Goal: Find contact information: Find contact information

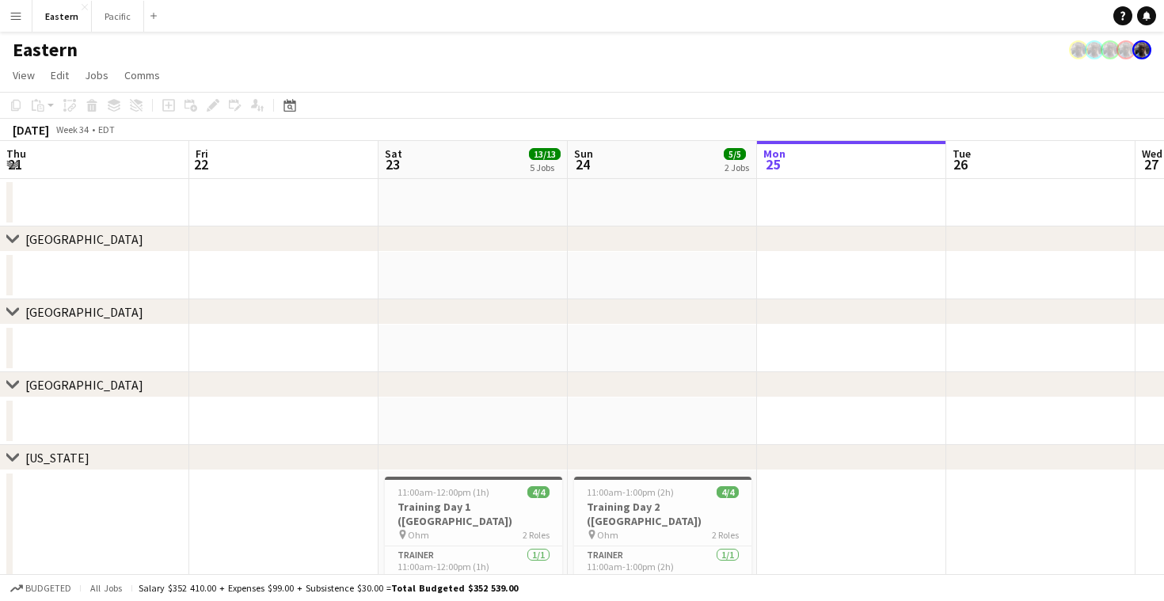
scroll to position [0, 378]
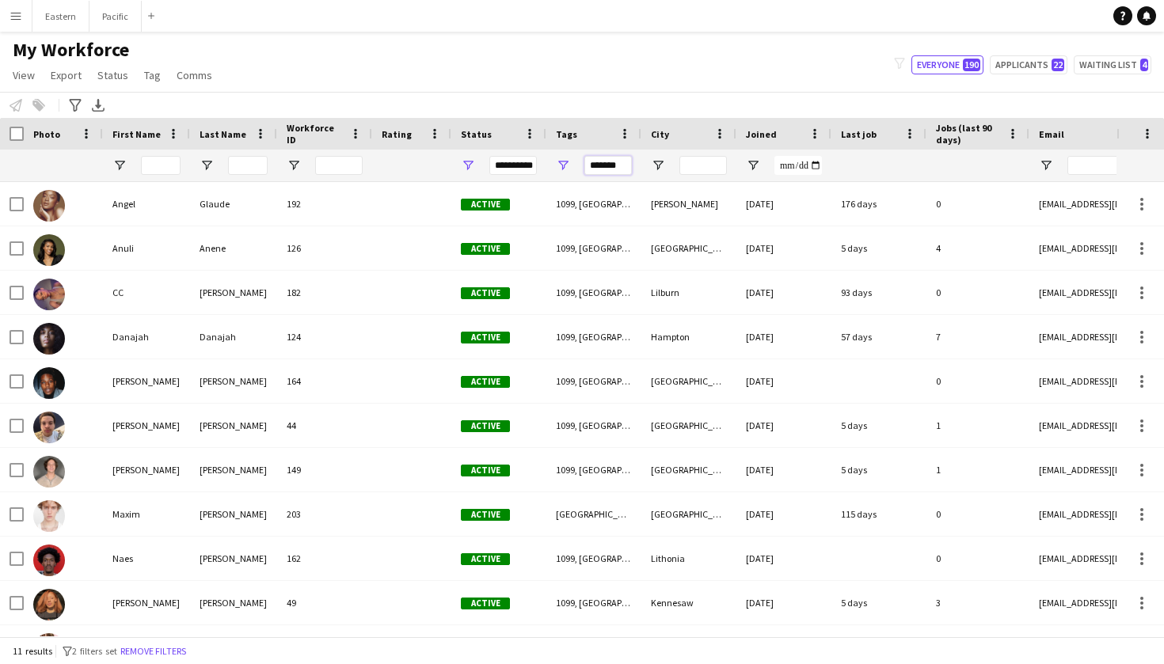
click at [601, 166] on input "*******" at bounding box center [608, 165] width 48 height 19
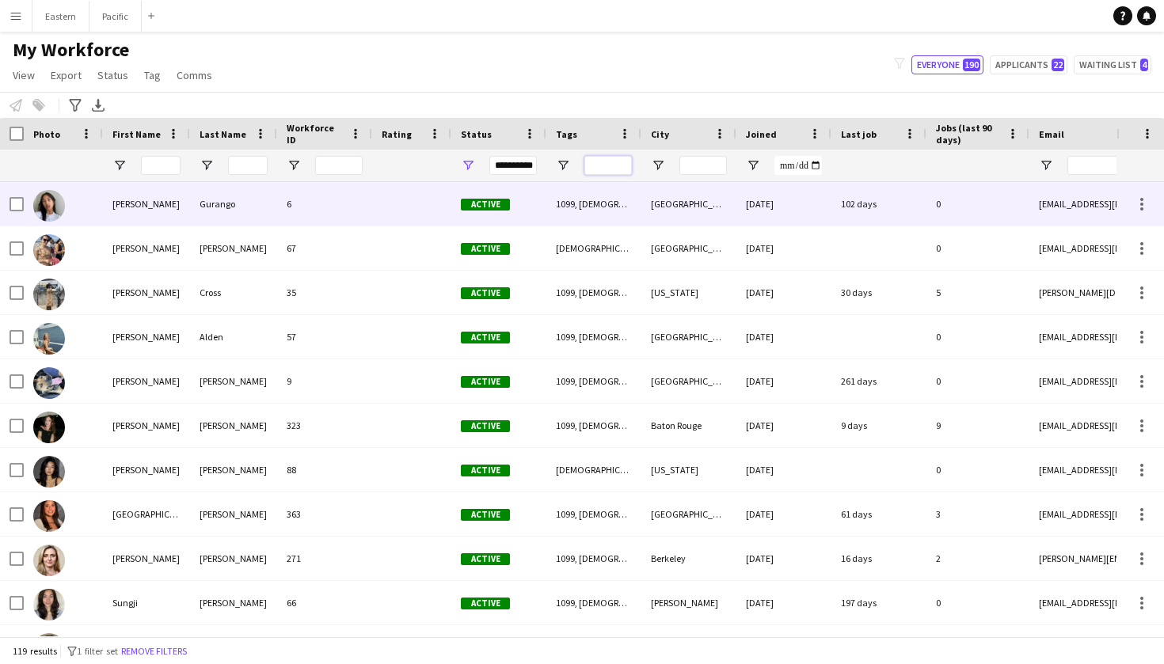
scroll to position [4537, 0]
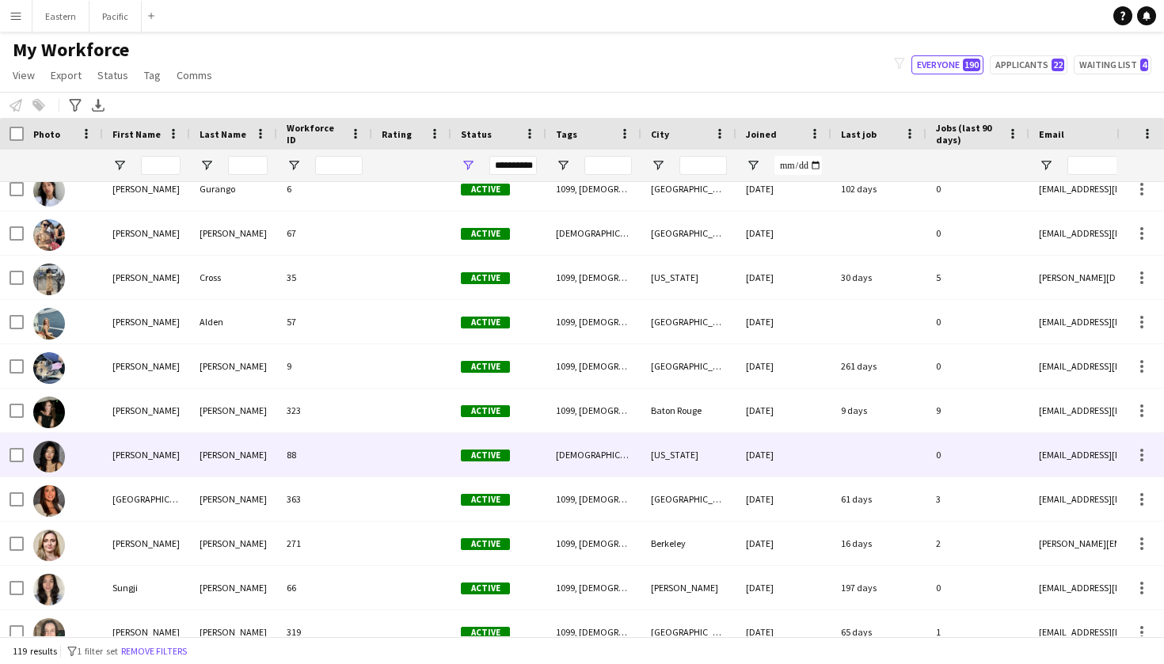
click at [62, 456] on img at bounding box center [49, 457] width 32 height 32
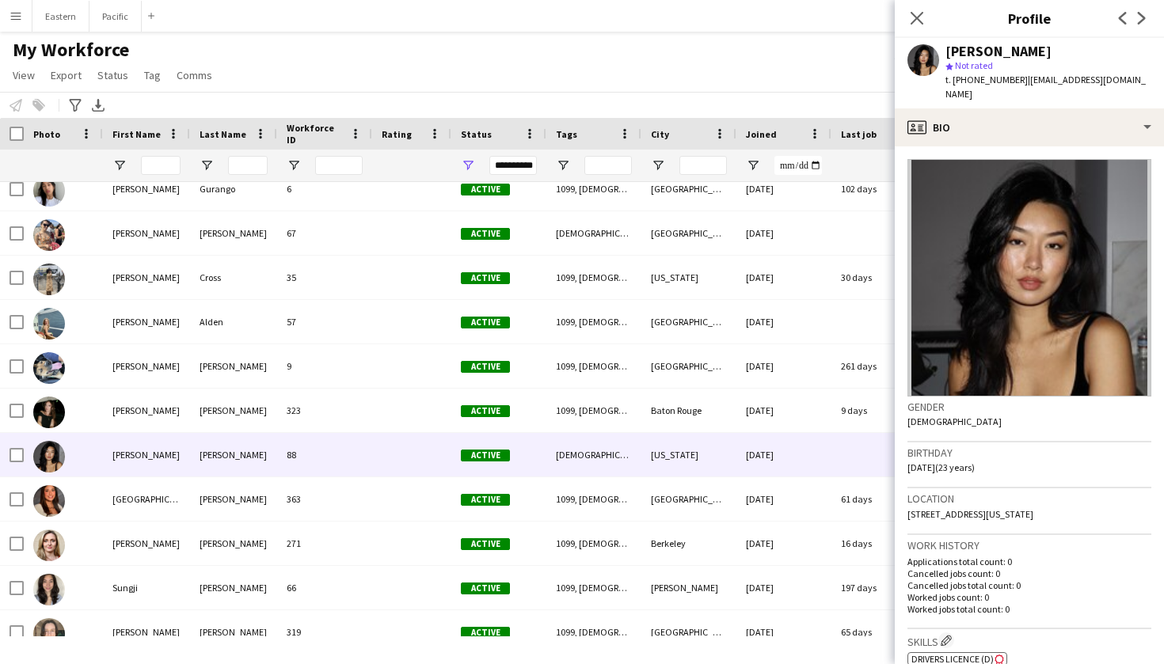
scroll to position [0, 0]
click at [914, 22] on icon "Close pop-in" at bounding box center [916, 17] width 15 height 15
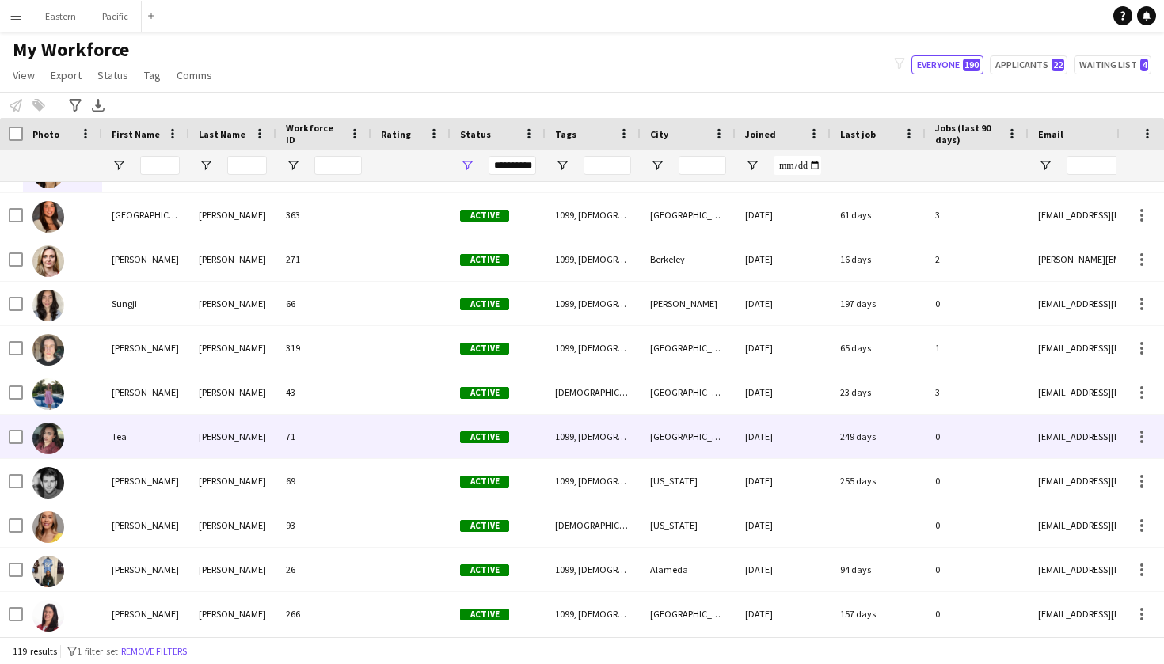
click at [414, 445] on div at bounding box center [410, 437] width 79 height 44
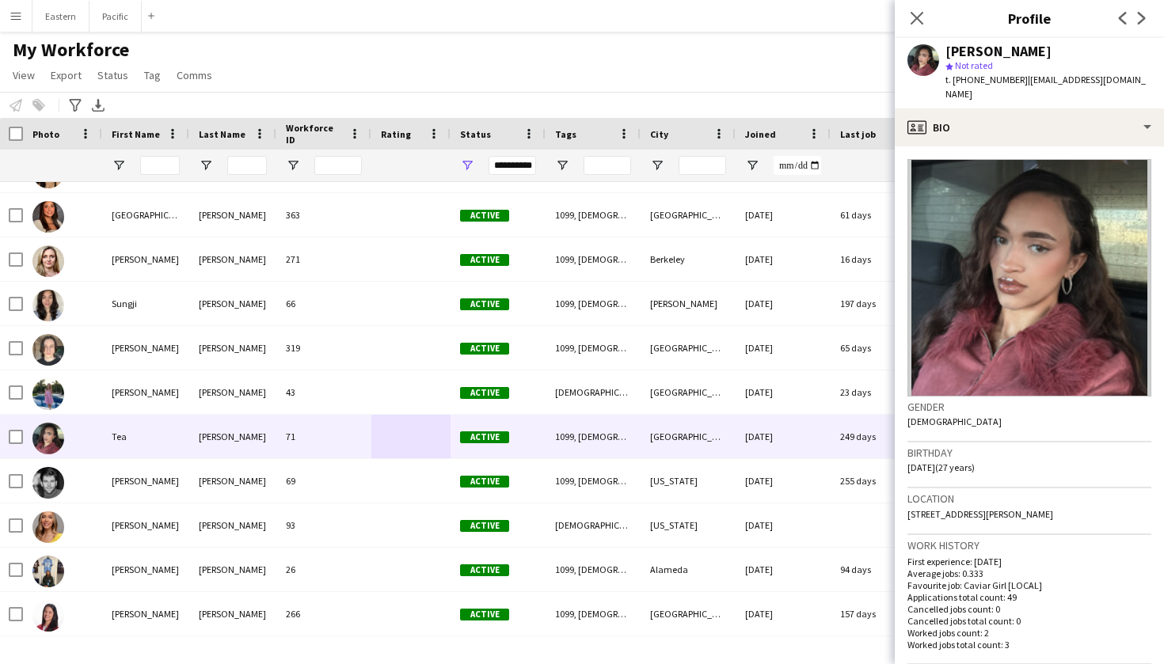
click at [906, 23] on div "Close pop-in" at bounding box center [917, 18] width 44 height 36
click at [911, 17] on icon "Close pop-in" at bounding box center [916, 17] width 15 height 15
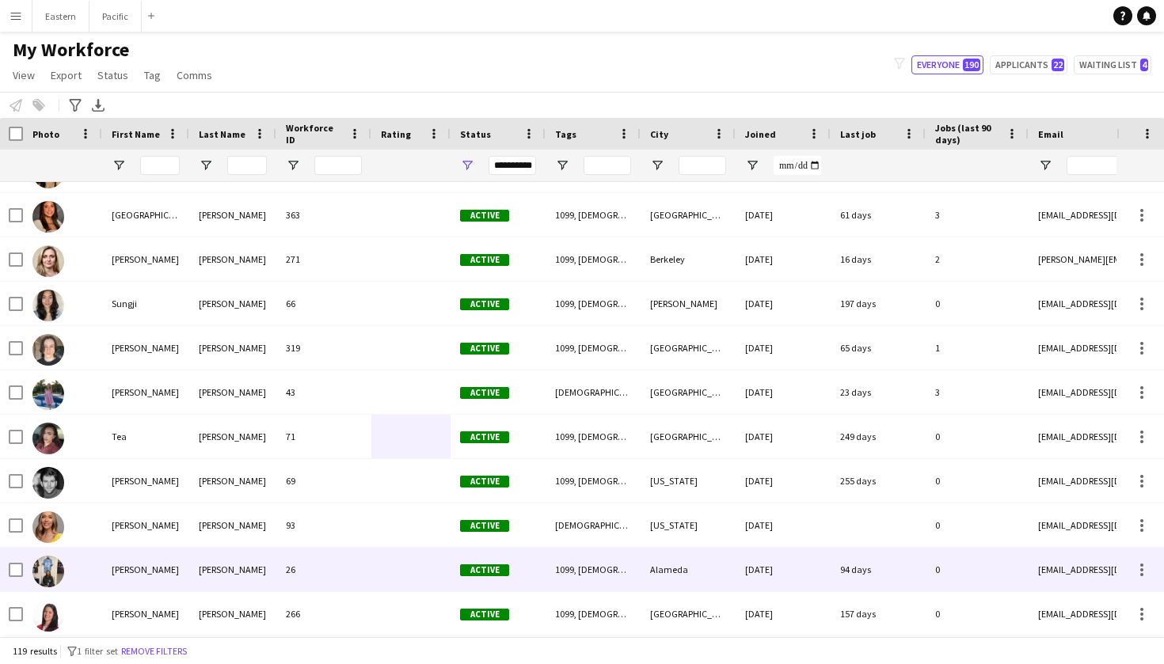
click at [56, 580] on img at bounding box center [48, 572] width 32 height 32
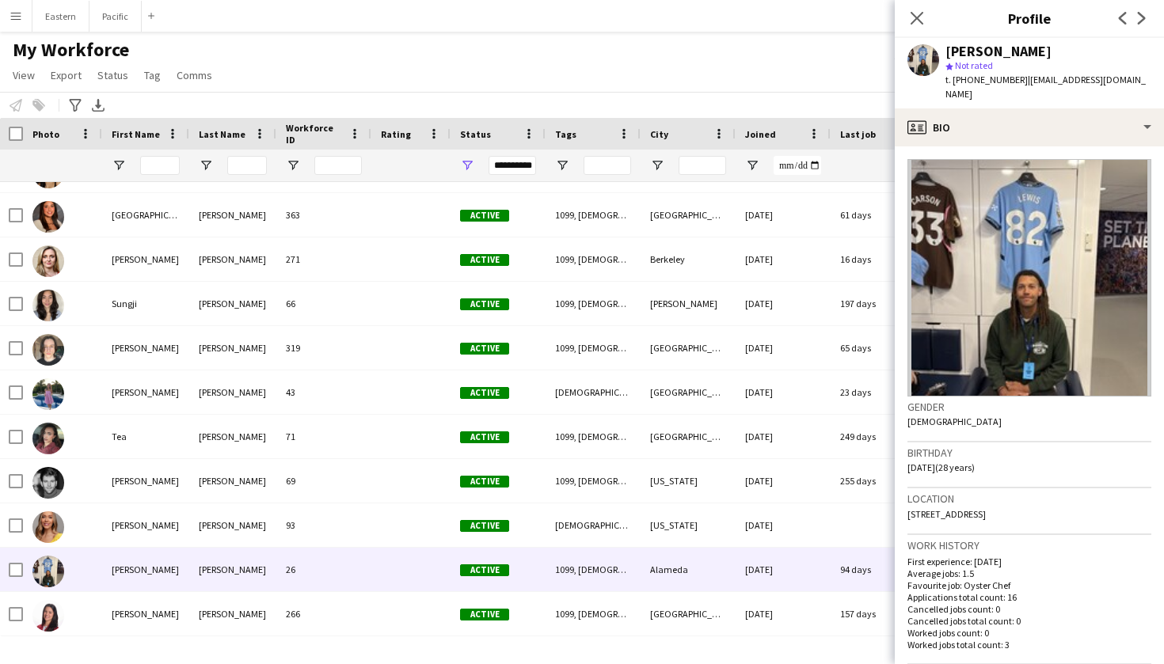
scroll to position [344, 0]
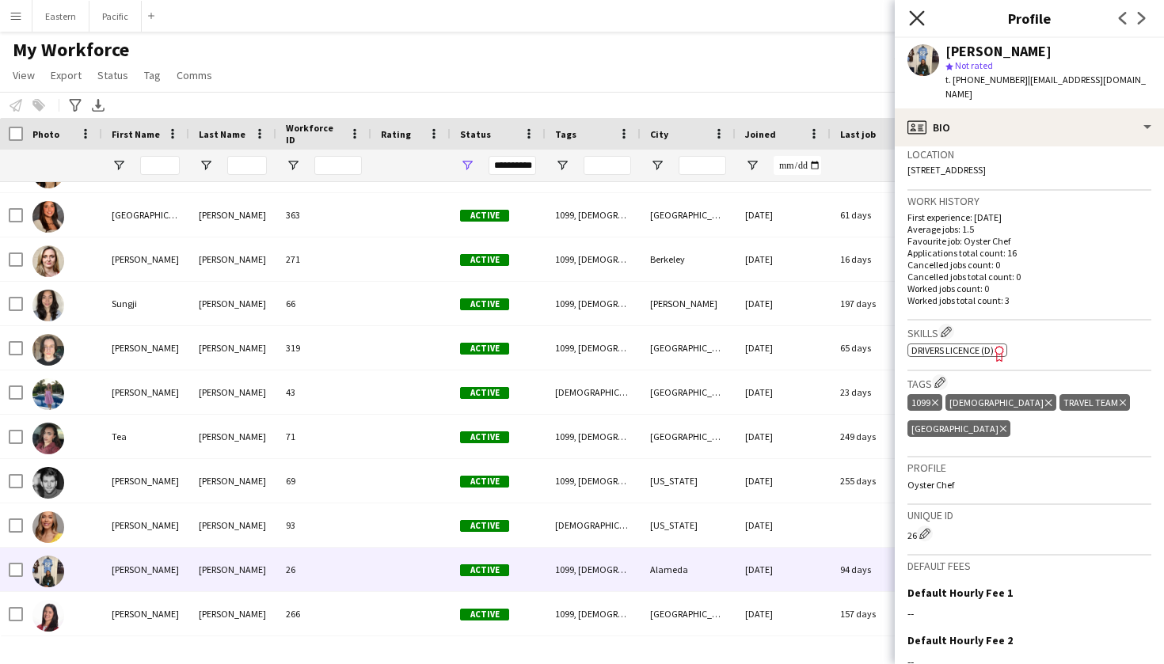
click at [914, 17] on icon "Close pop-in" at bounding box center [916, 17] width 15 height 15
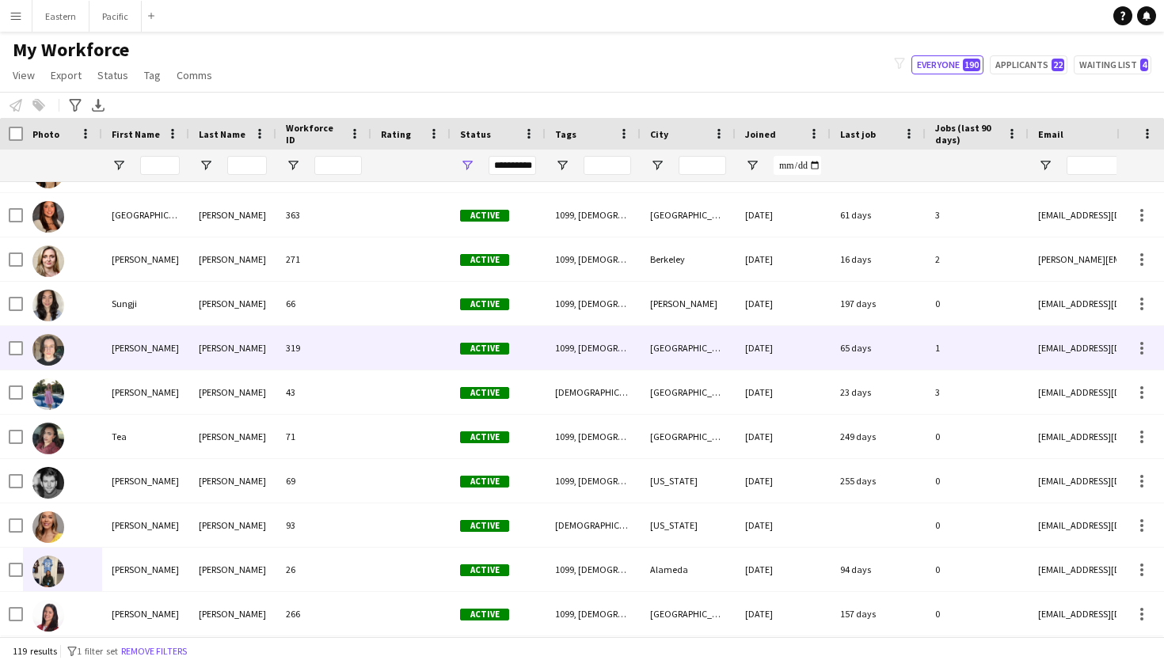
scroll to position [0, 0]
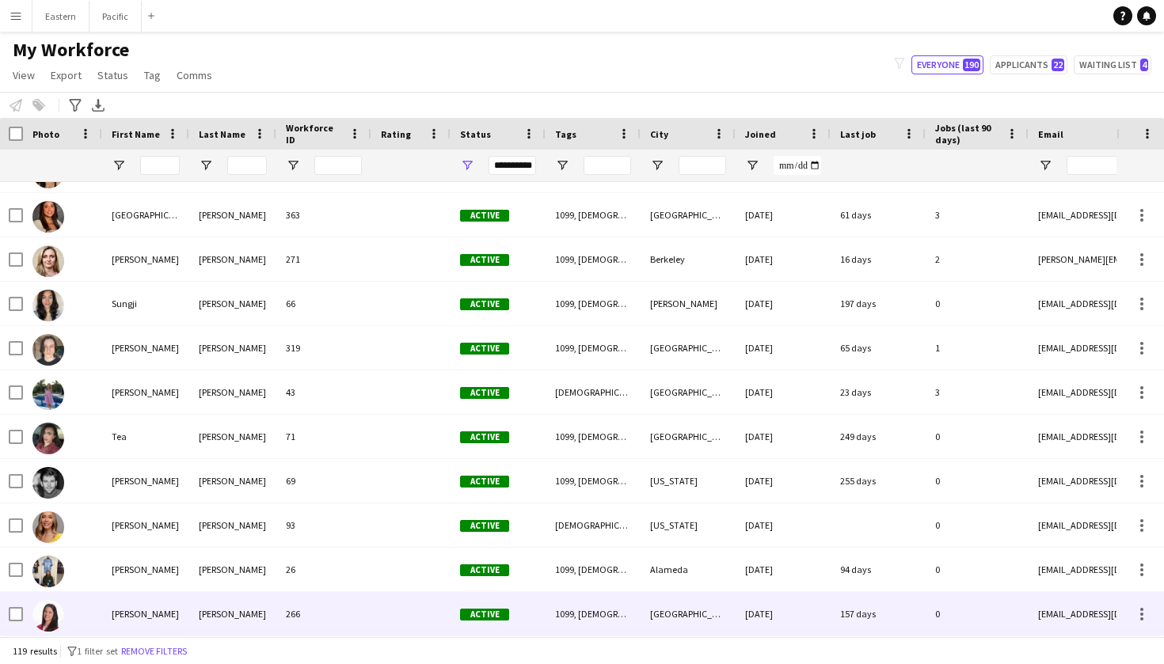
click at [371, 629] on div at bounding box center [410, 614] width 79 height 44
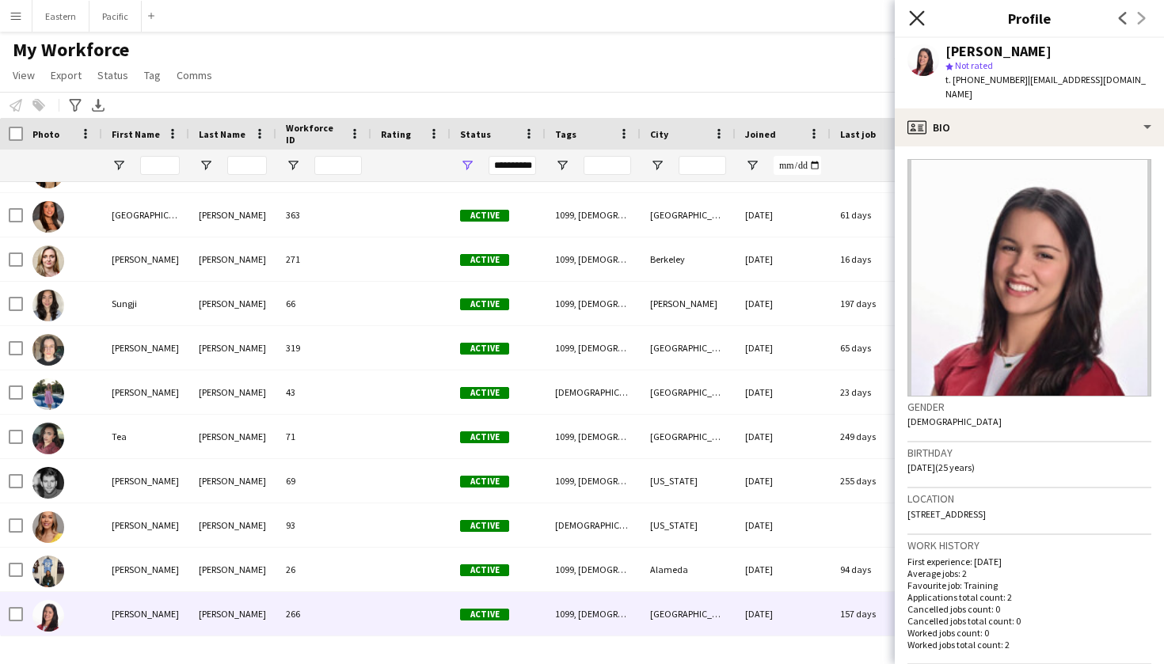
click at [923, 14] on icon "Close pop-in" at bounding box center [916, 17] width 15 height 15
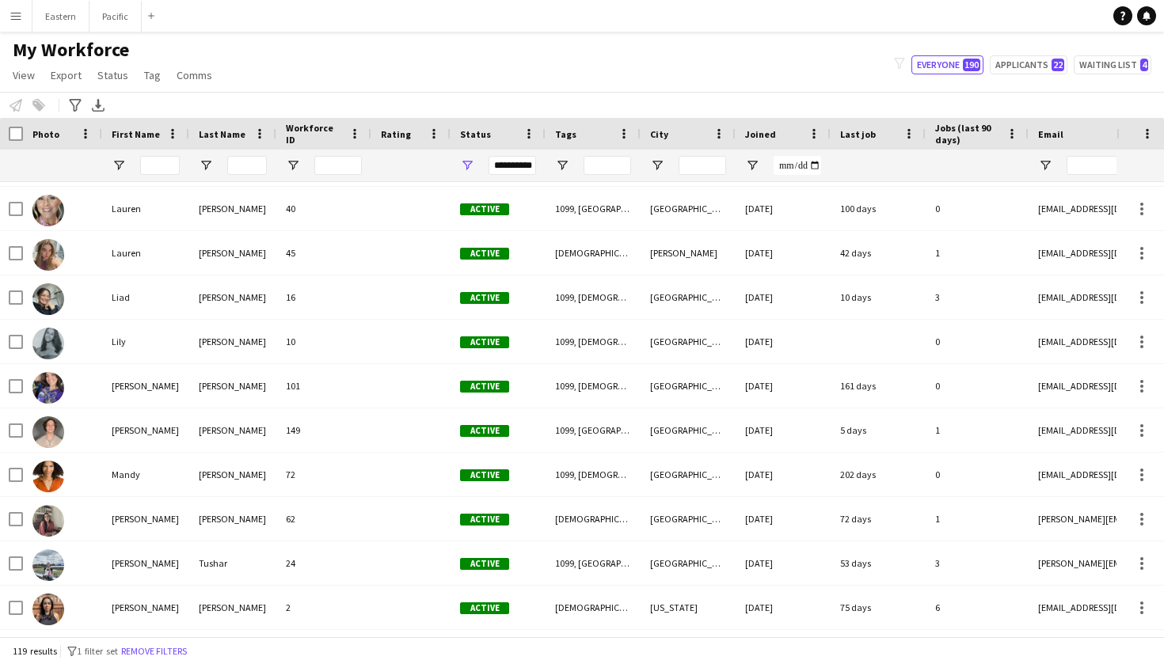
scroll to position [2394, 0]
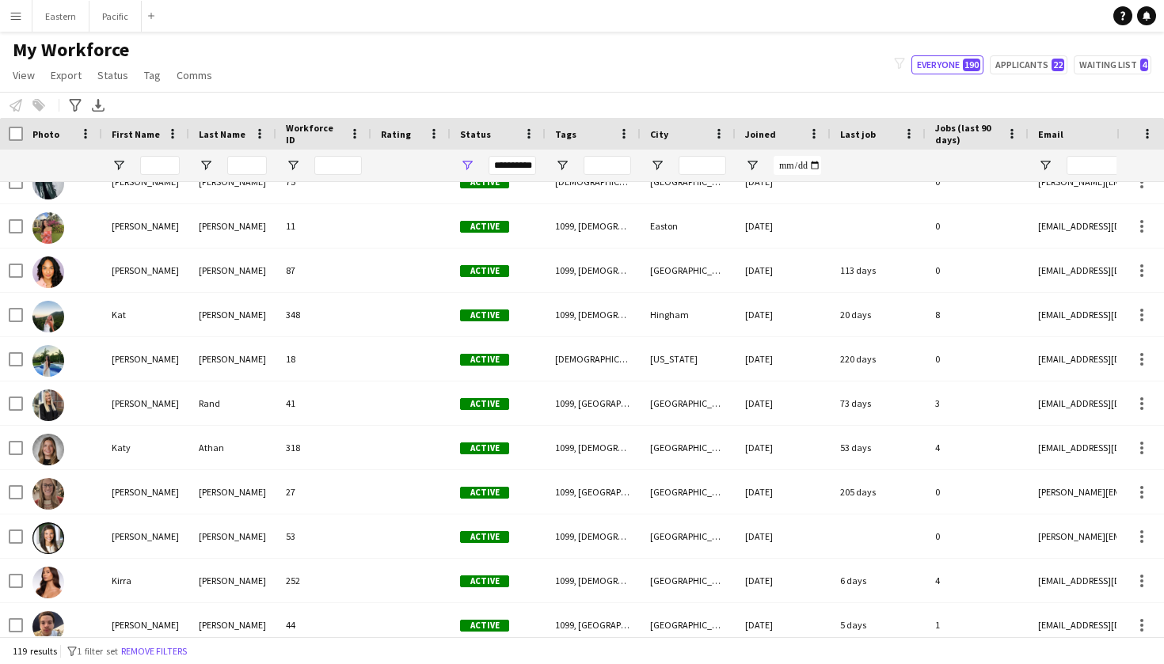
drag, startPoint x: 616, startPoint y: 377, endPoint x: 616, endPoint y: 462, distance: 84.7
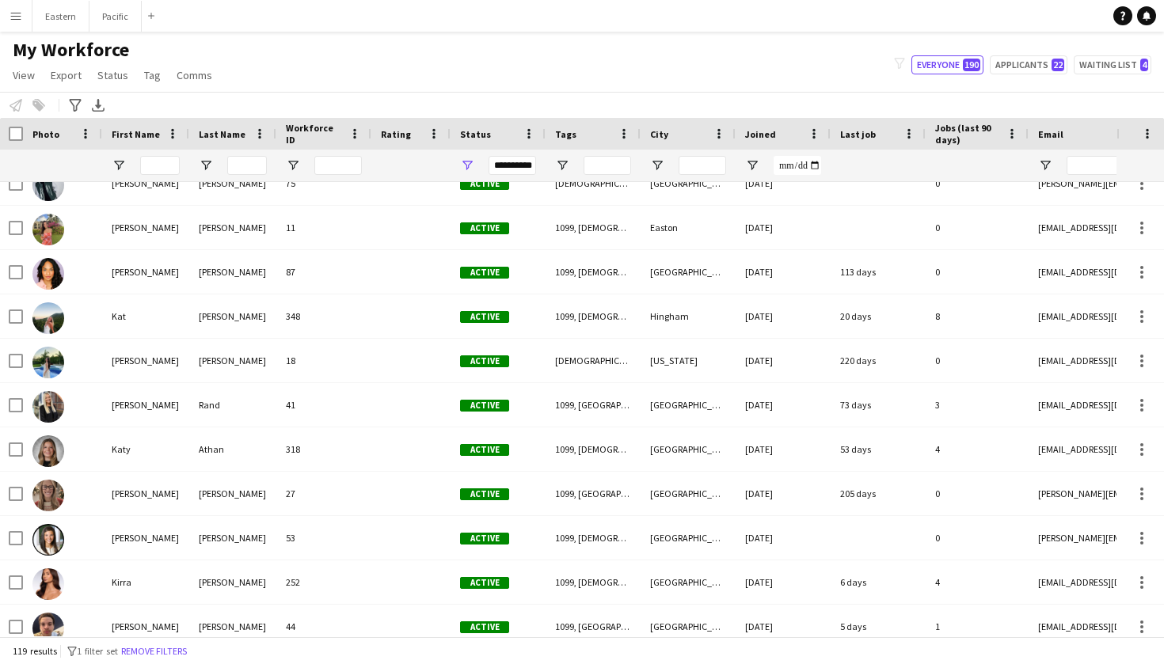
click at [616, 462] on div "Veronica Harrer 266 Active 1099, Female, Miami, South Fort Lauderdale 03-13-202…" at bounding box center [857, 405] width 1716 height 5276
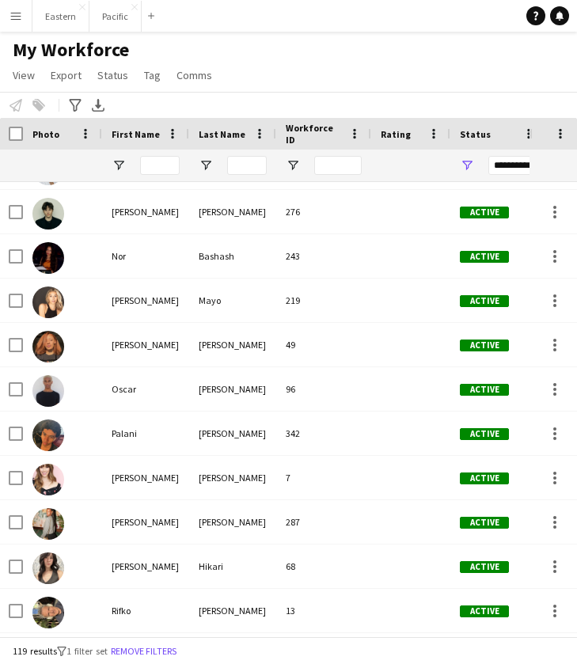
scroll to position [3710, 0]
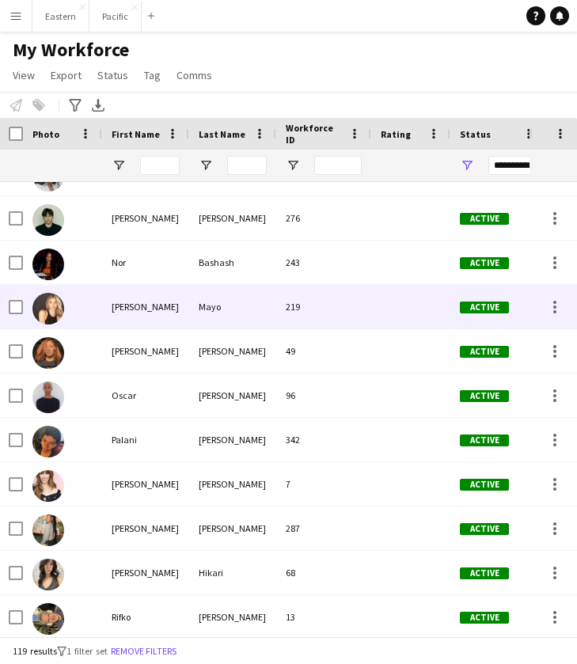
click at [142, 310] on div "Olivia" at bounding box center [145, 307] width 87 height 44
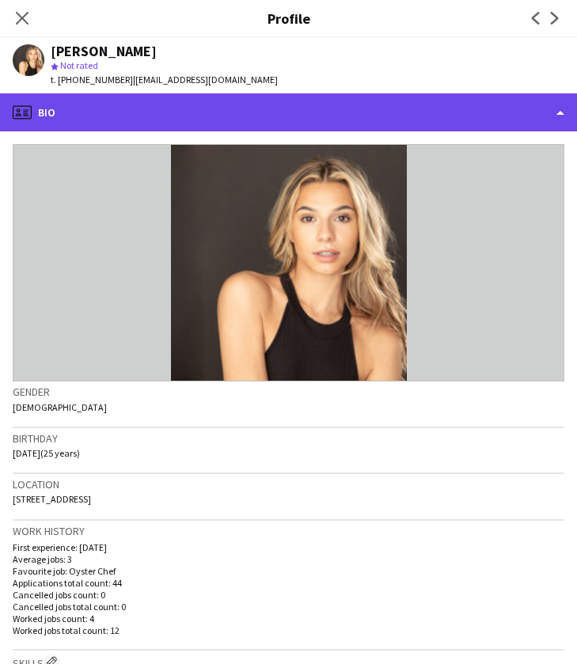
click at [565, 107] on div "profile Bio" at bounding box center [288, 112] width 577 height 38
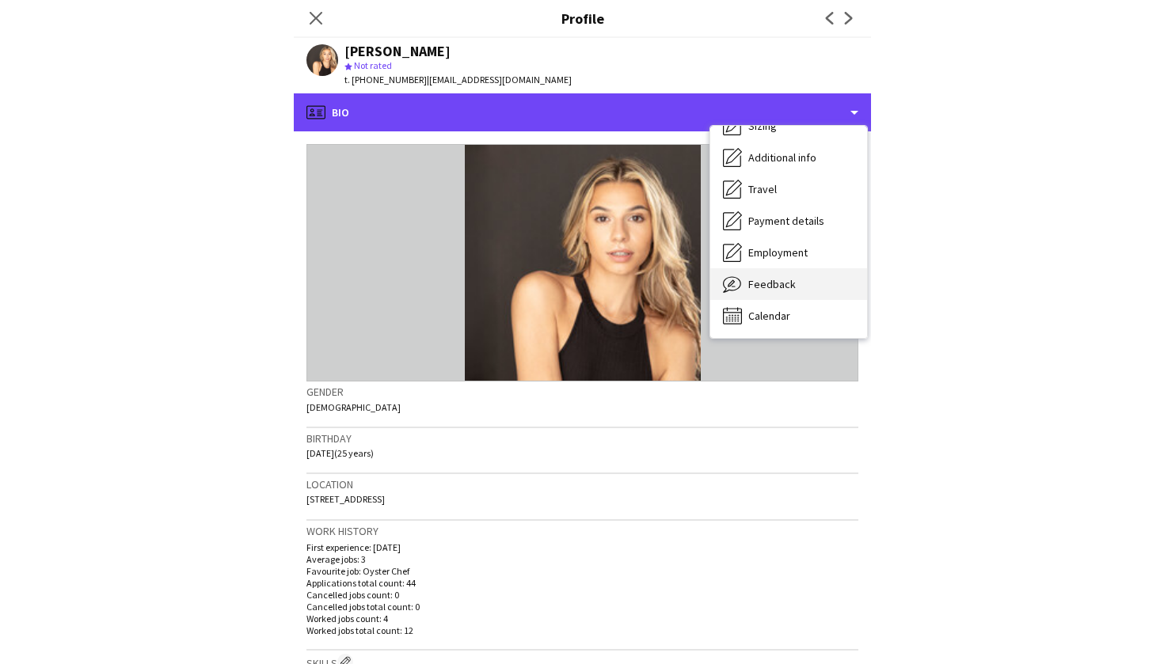
scroll to position [117, 0]
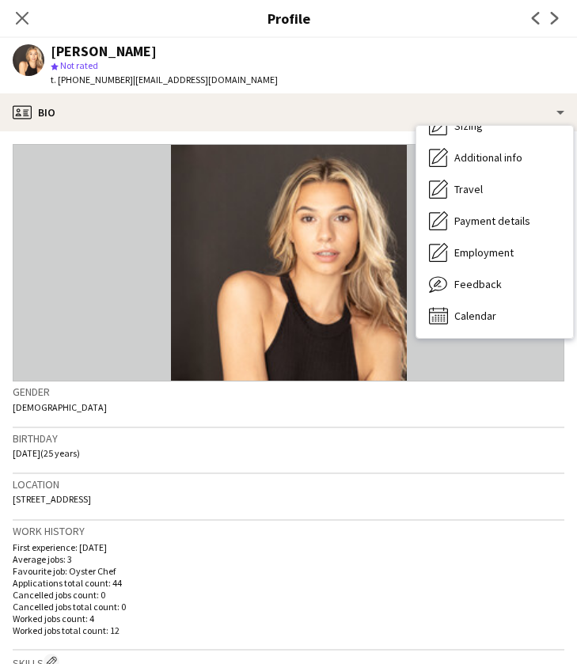
click at [504, 408] on div "Gender Female" at bounding box center [289, 405] width 552 height 46
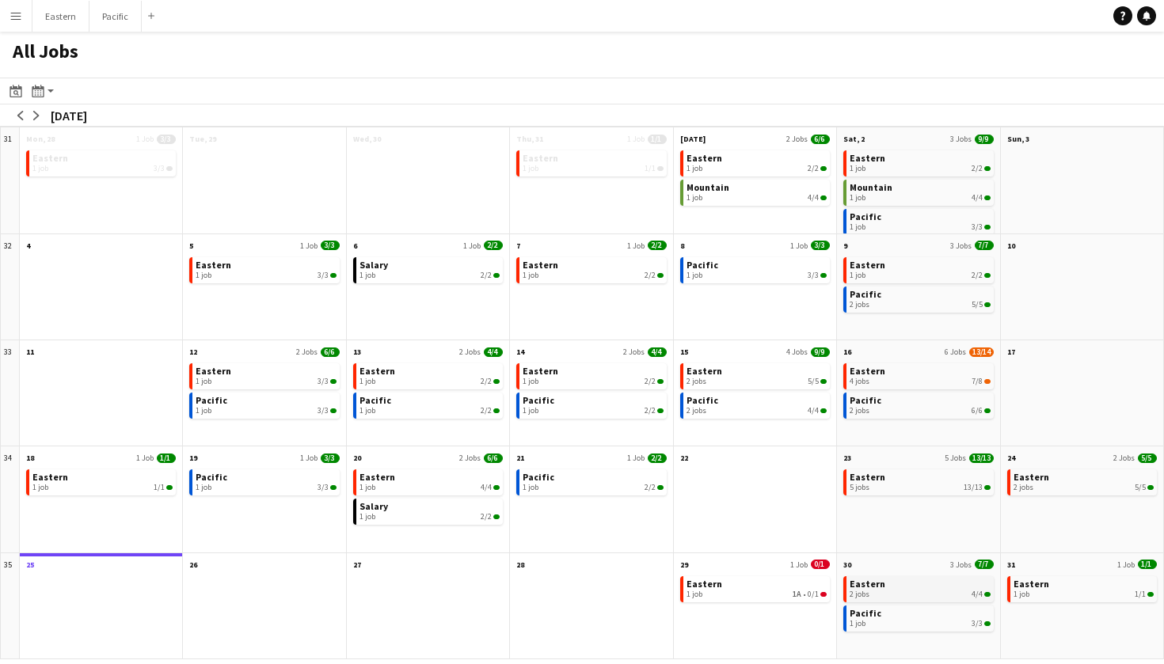
click at [917, 594] on div "2 jobs 4/4" at bounding box center [920, 595] width 140 height 10
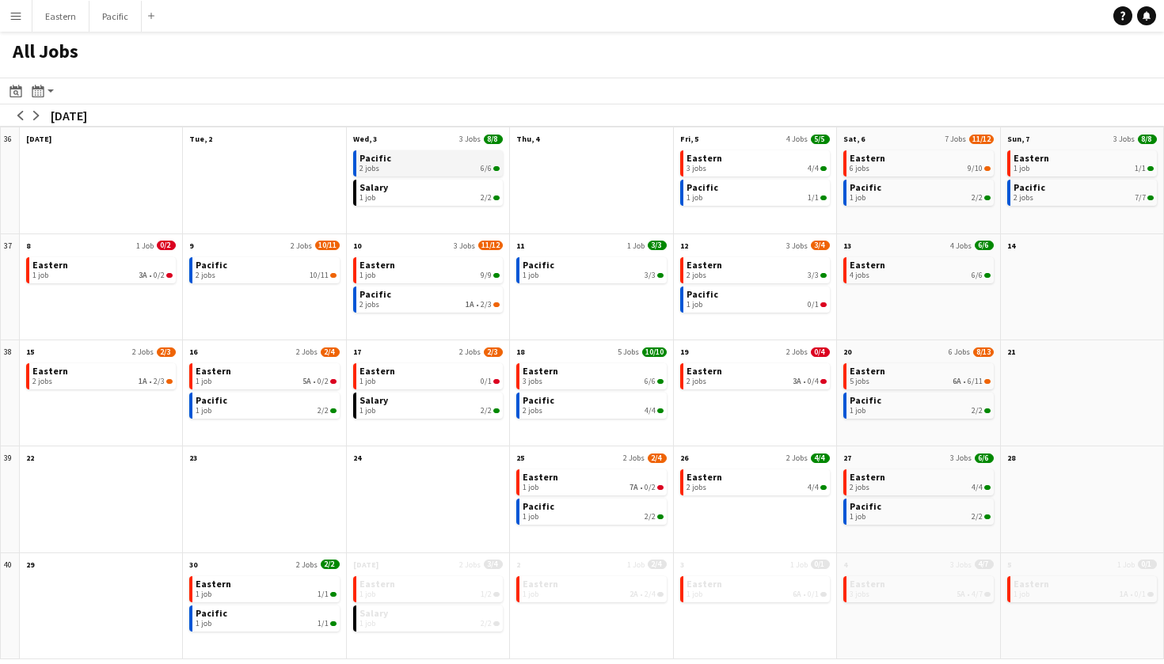
click at [427, 162] on link "Pacific 2 jobs 6/6" at bounding box center [429, 161] width 140 height 23
click at [129, 269] on link "Eastern 1 job 3A • 0/2" at bounding box center [102, 268] width 140 height 23
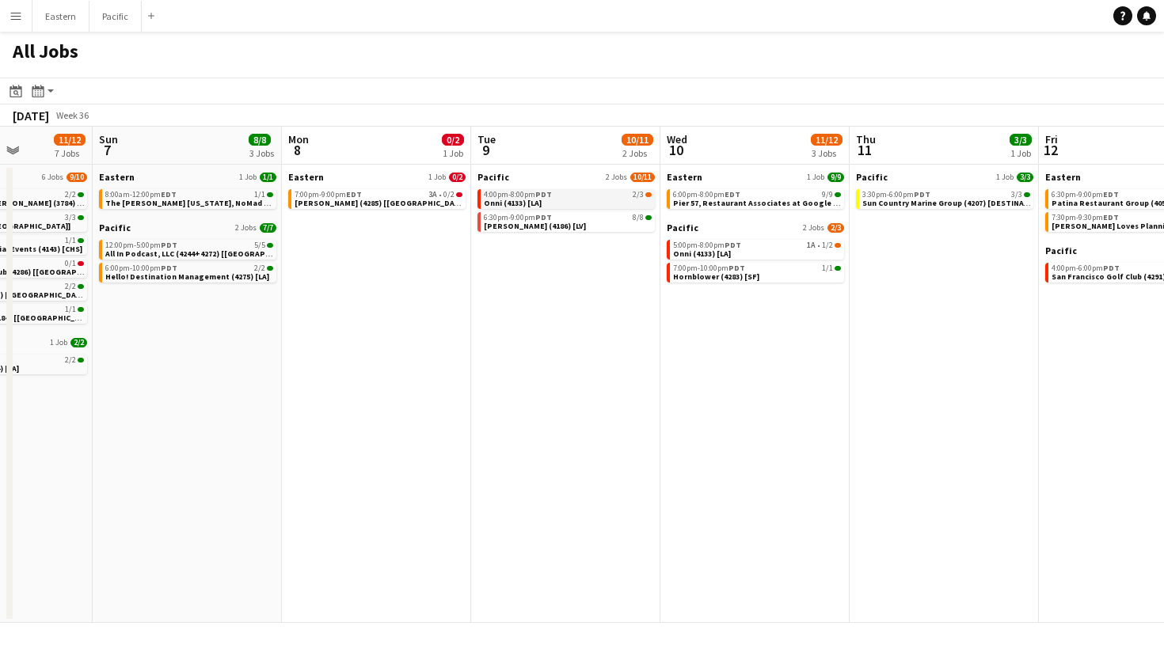
click at [593, 192] on div "4:00pm-8:00pm PDT 2/3" at bounding box center [568, 195] width 168 height 8
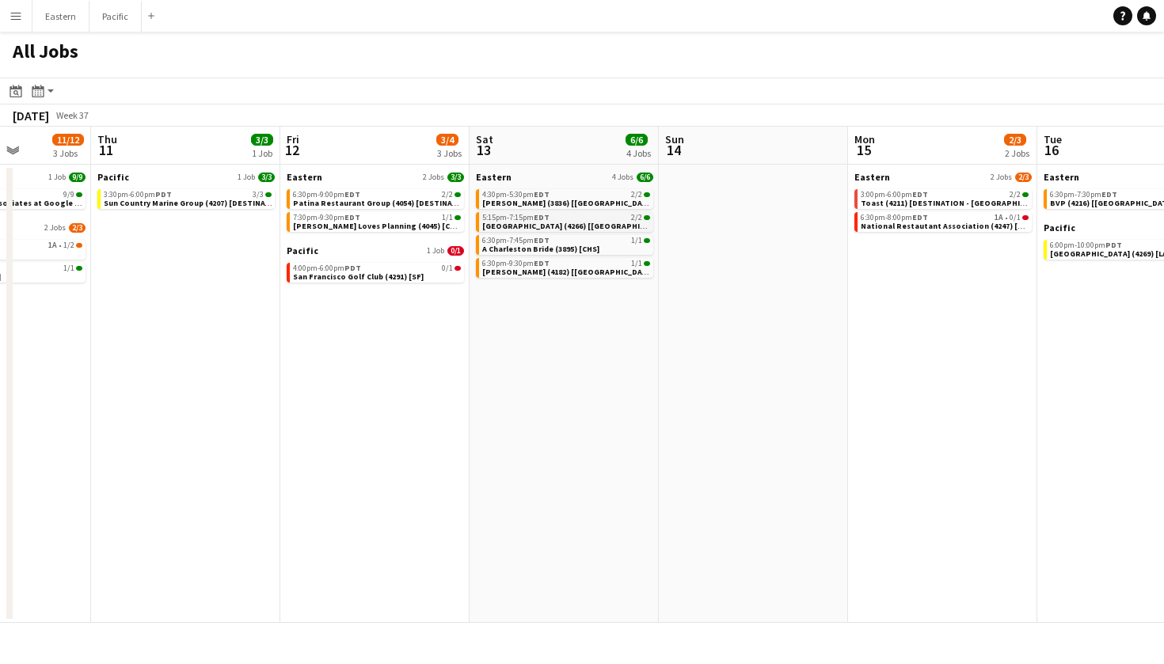
click at [584, 226] on span "[GEOGRAPHIC_DATA] (4266) [[GEOGRAPHIC_DATA]]" at bounding box center [577, 226] width 191 height 10
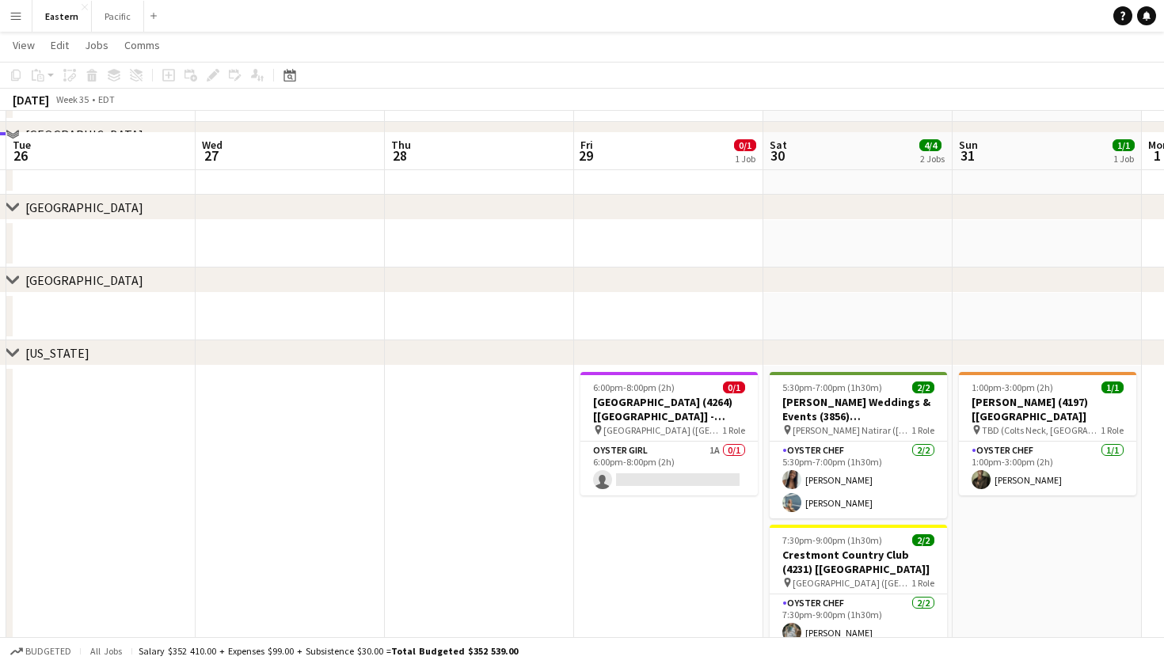
scroll to position [195, 0]
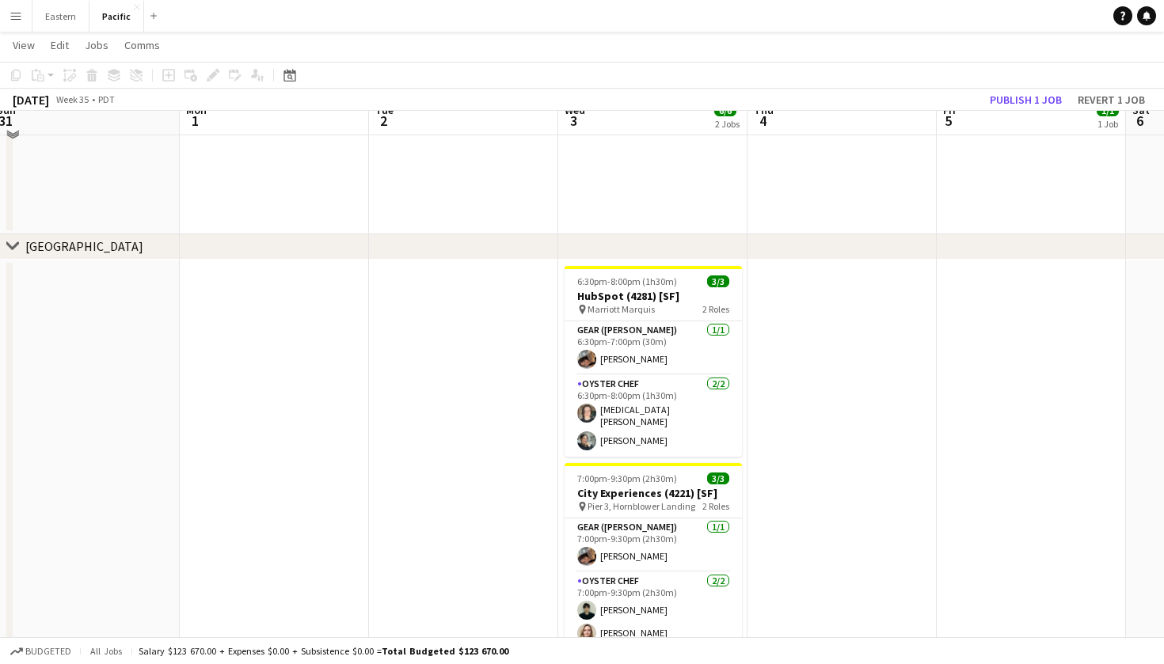
scroll to position [521, 0]
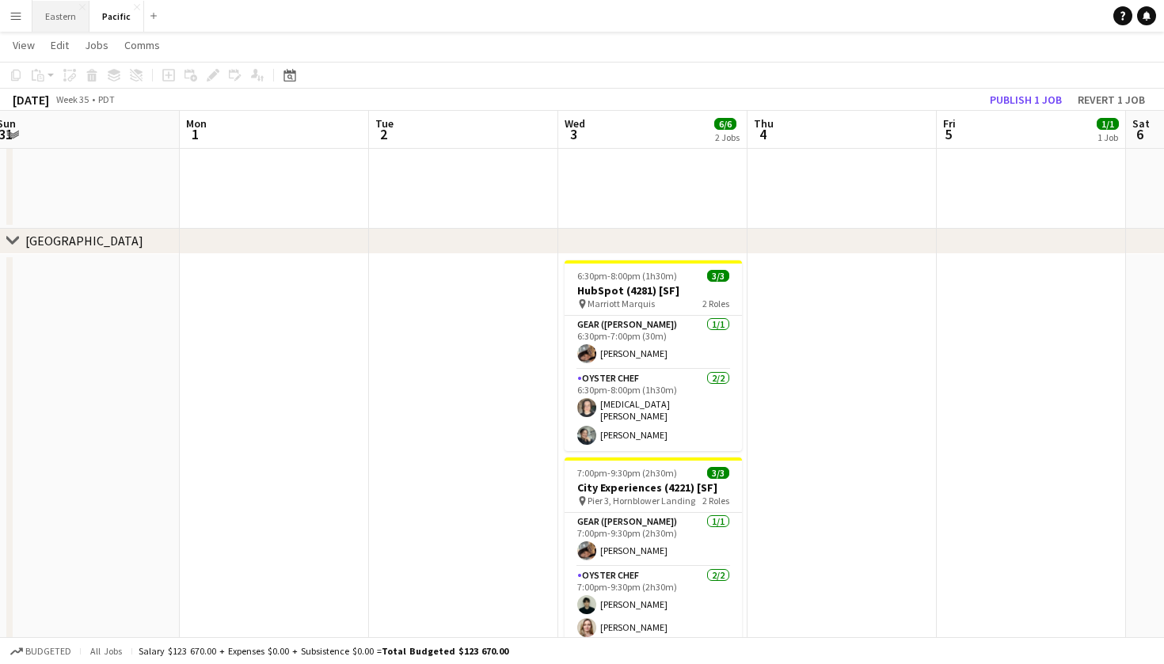
click at [65, 19] on button "Eastern Close" at bounding box center [60, 16] width 57 height 31
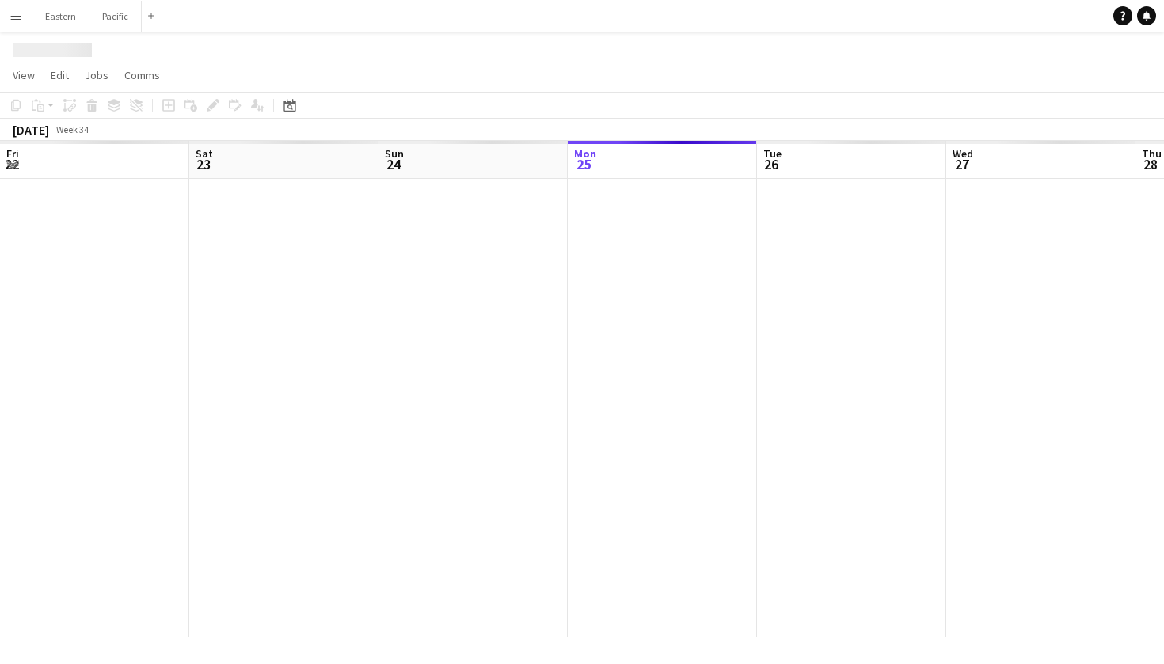
scroll to position [0, 378]
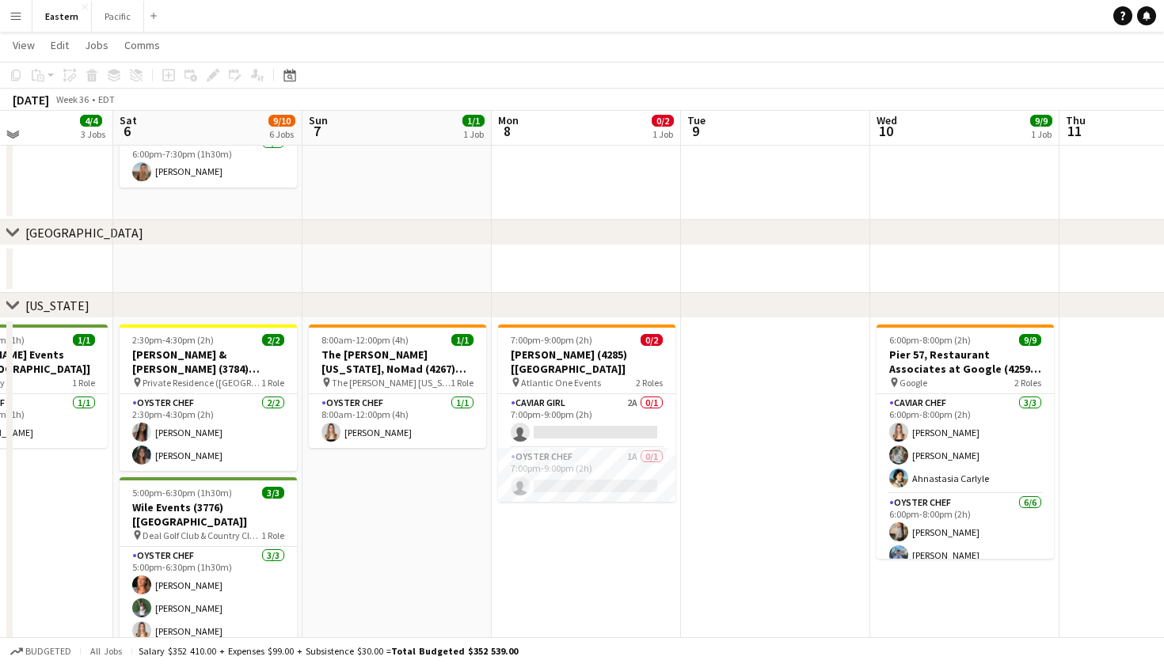
scroll to position [427, 0]
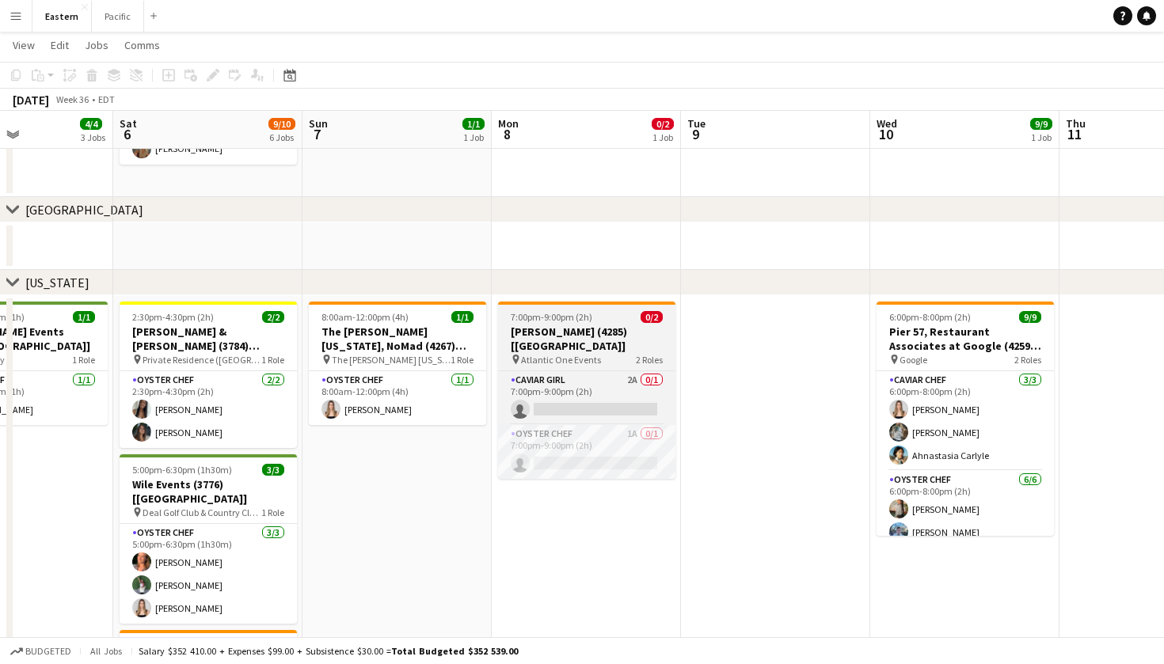
click at [625, 337] on h3 "[PERSON_NAME] (4285) [[GEOGRAPHIC_DATA]]" at bounding box center [586, 339] width 177 height 29
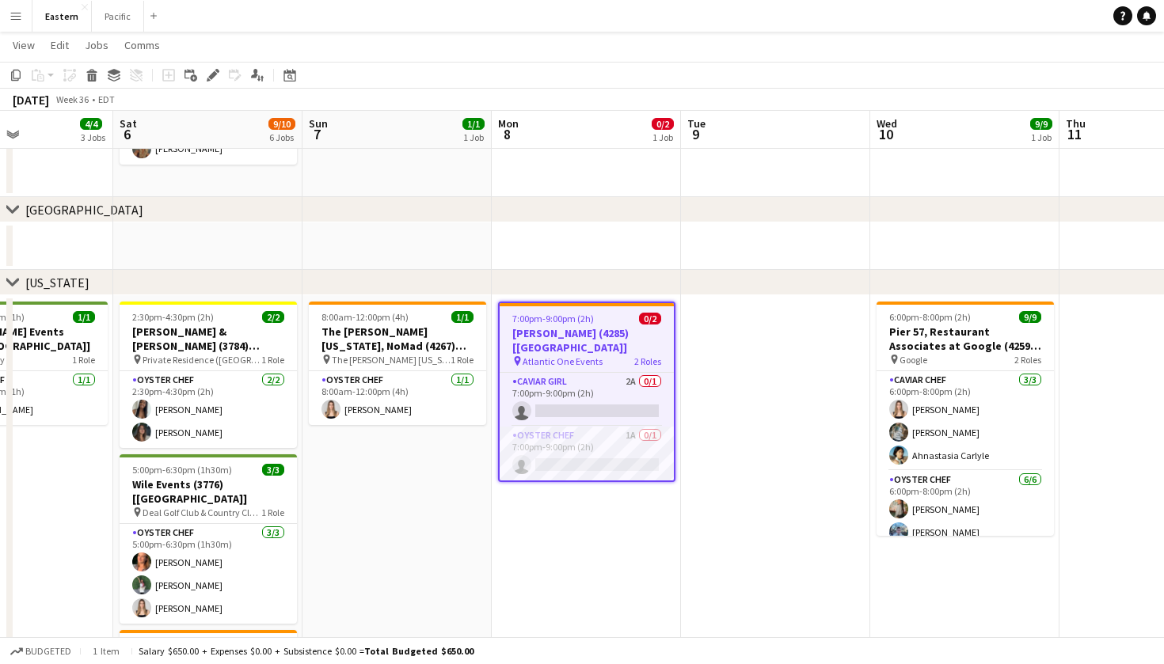
click at [622, 327] on h3 "[PERSON_NAME] (4285) [[GEOGRAPHIC_DATA]]" at bounding box center [587, 340] width 174 height 29
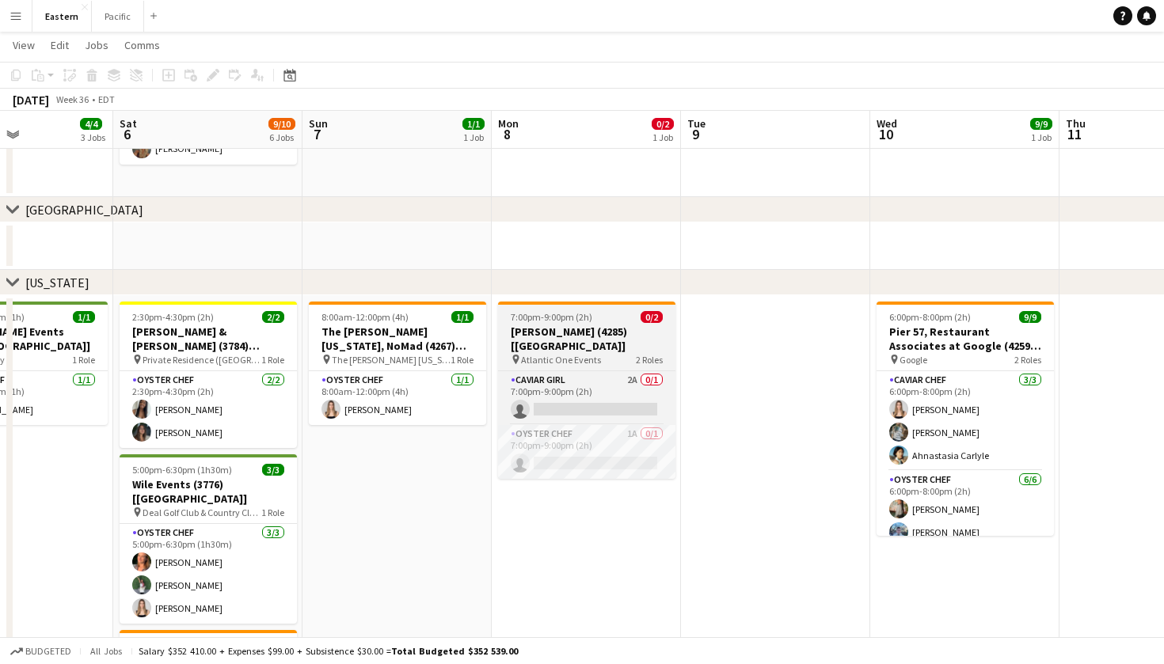
click at [622, 327] on h3 "[PERSON_NAME] (4285) [[GEOGRAPHIC_DATA]]" at bounding box center [586, 339] width 177 height 29
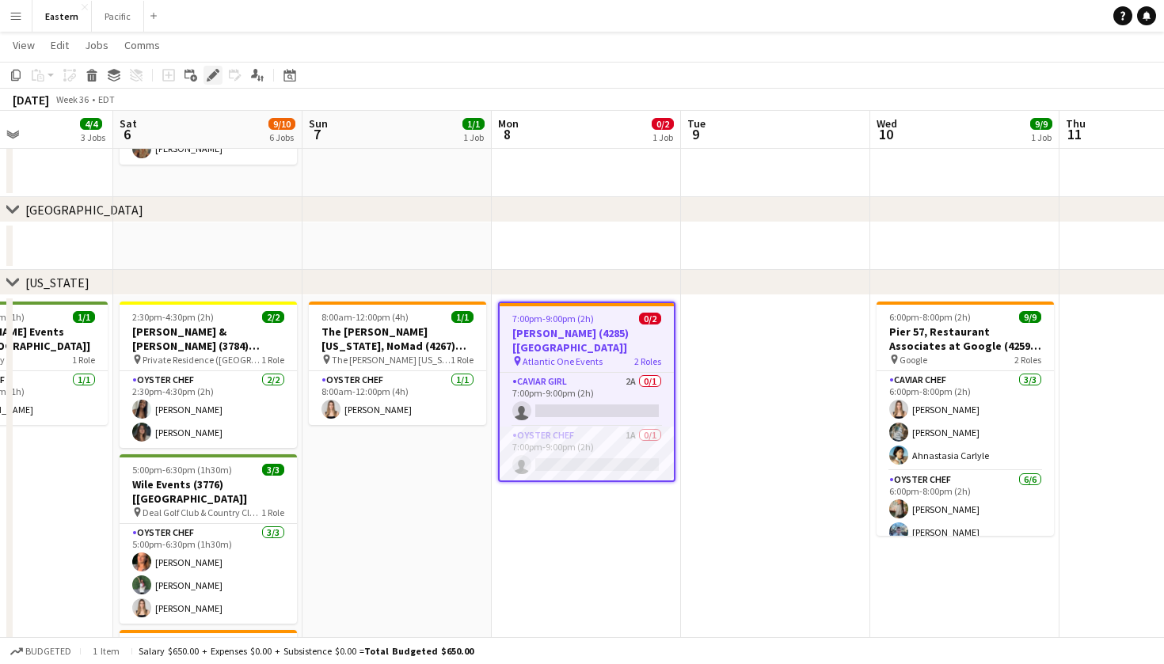
click at [214, 73] on icon at bounding box center [212, 75] width 9 height 9
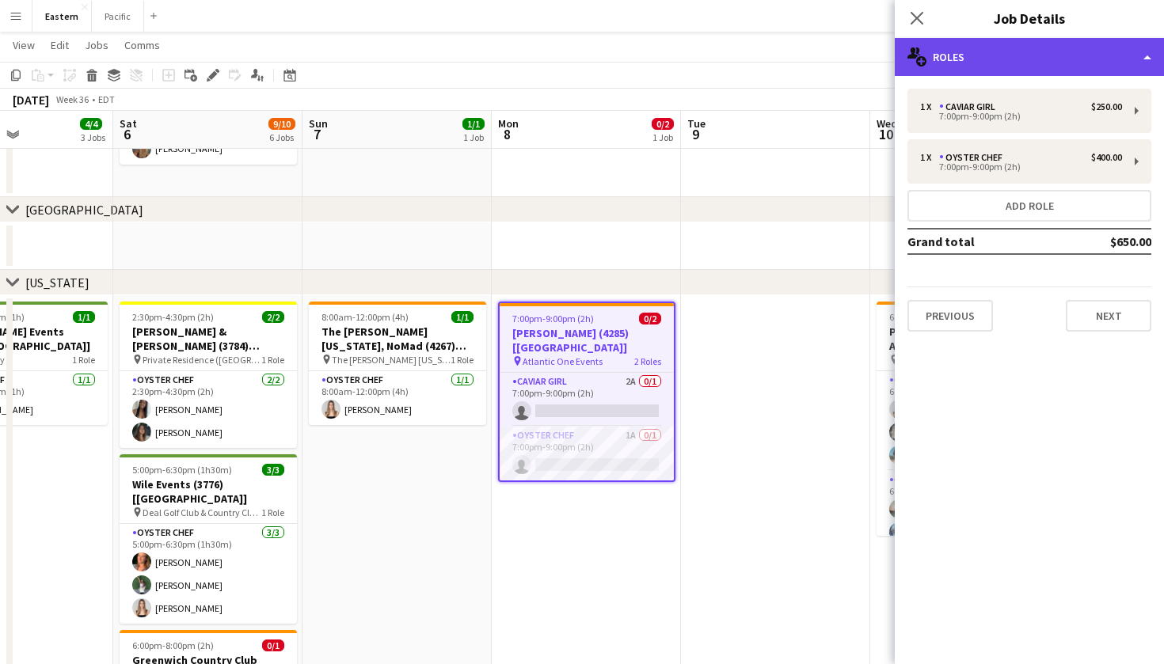
click at [1093, 40] on div "multiple-users-add Roles" at bounding box center [1029, 57] width 269 height 38
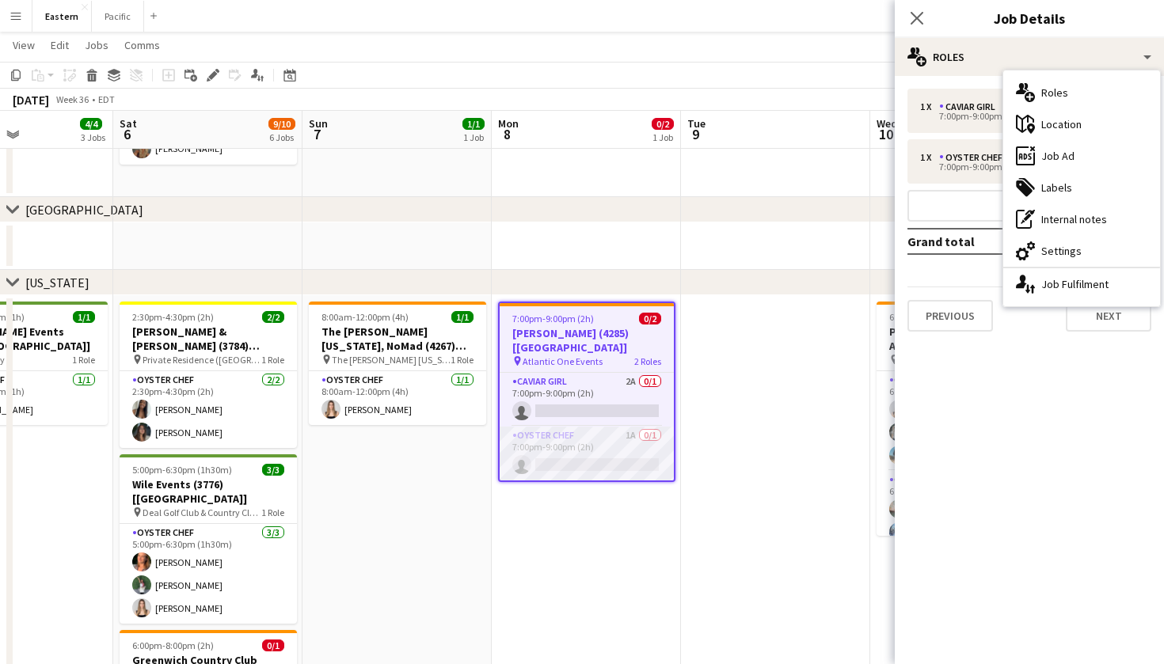
click at [549, 454] on app-card-role "Oyster Chef 1A 0/1 7:00pm-9:00pm (2h) single-neutral-actions" at bounding box center [587, 454] width 174 height 54
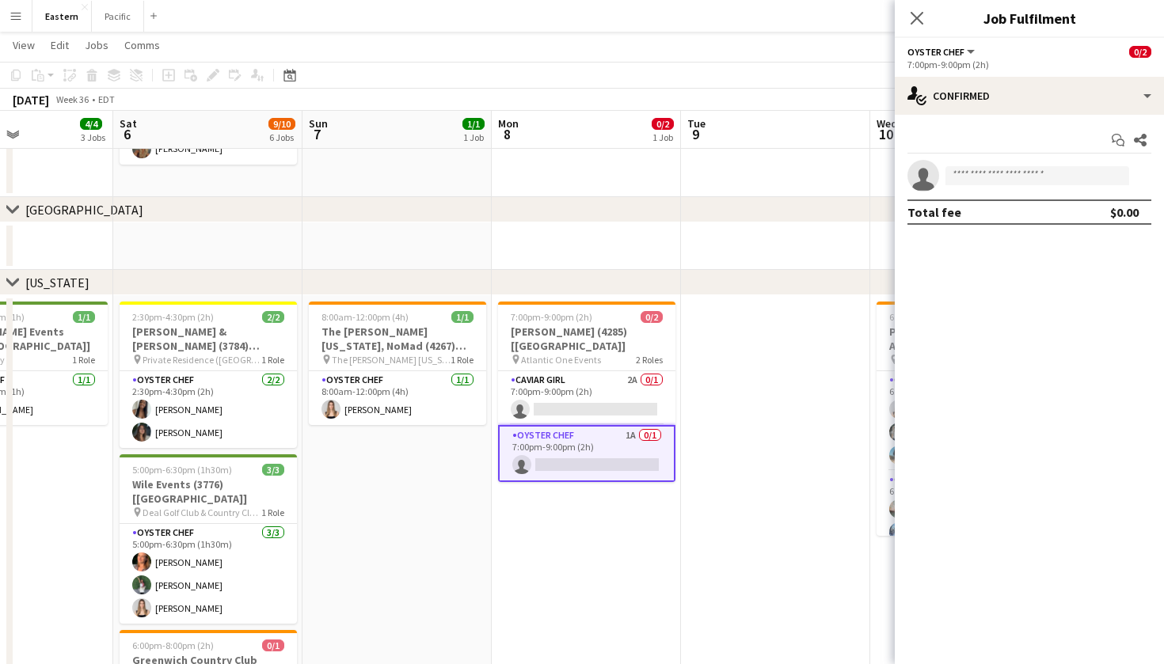
click at [580, 429] on app-card-role "Oyster Chef 1A 0/1 7:00pm-9:00pm (2h) single-neutral-actions" at bounding box center [586, 453] width 177 height 57
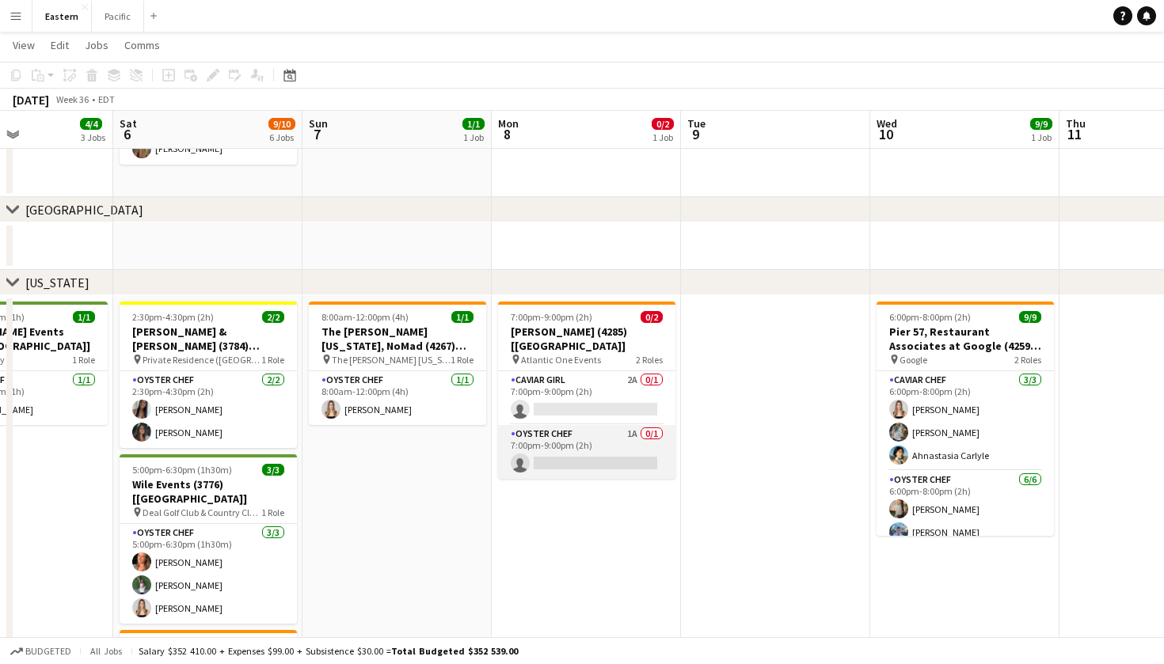
click at [580, 429] on app-card-role "Oyster Chef 1A 0/1 7:00pm-9:00pm (2h) single-neutral-actions" at bounding box center [586, 452] width 177 height 54
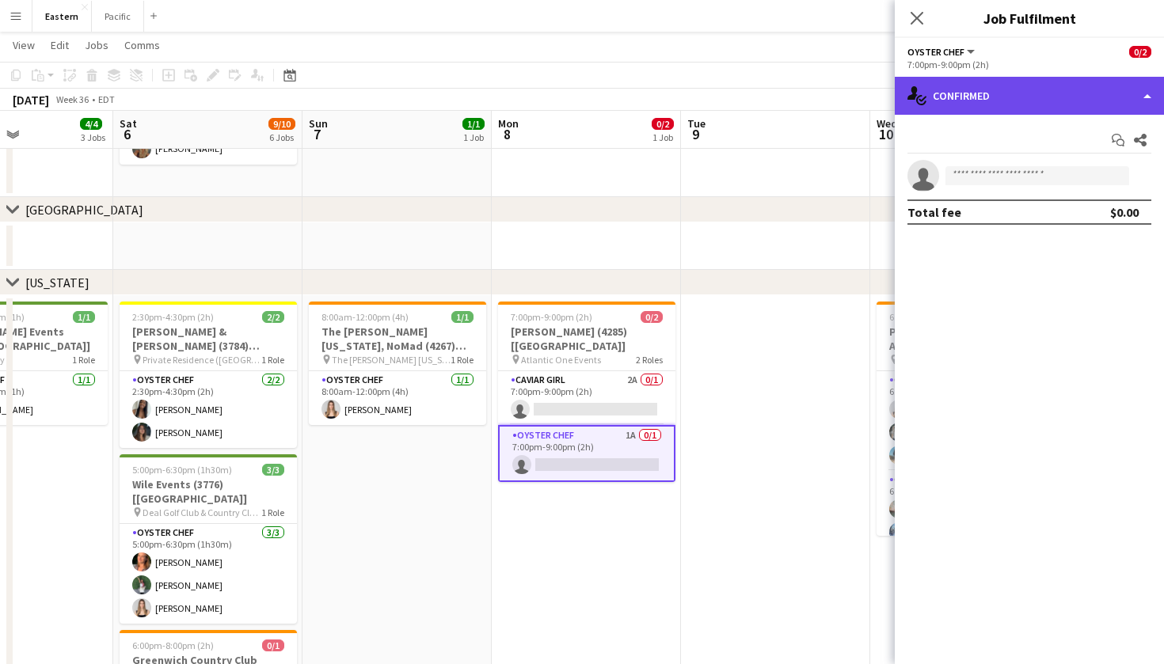
click at [1101, 101] on div "single-neutral-actions-check-2 Confirmed" at bounding box center [1029, 96] width 269 height 38
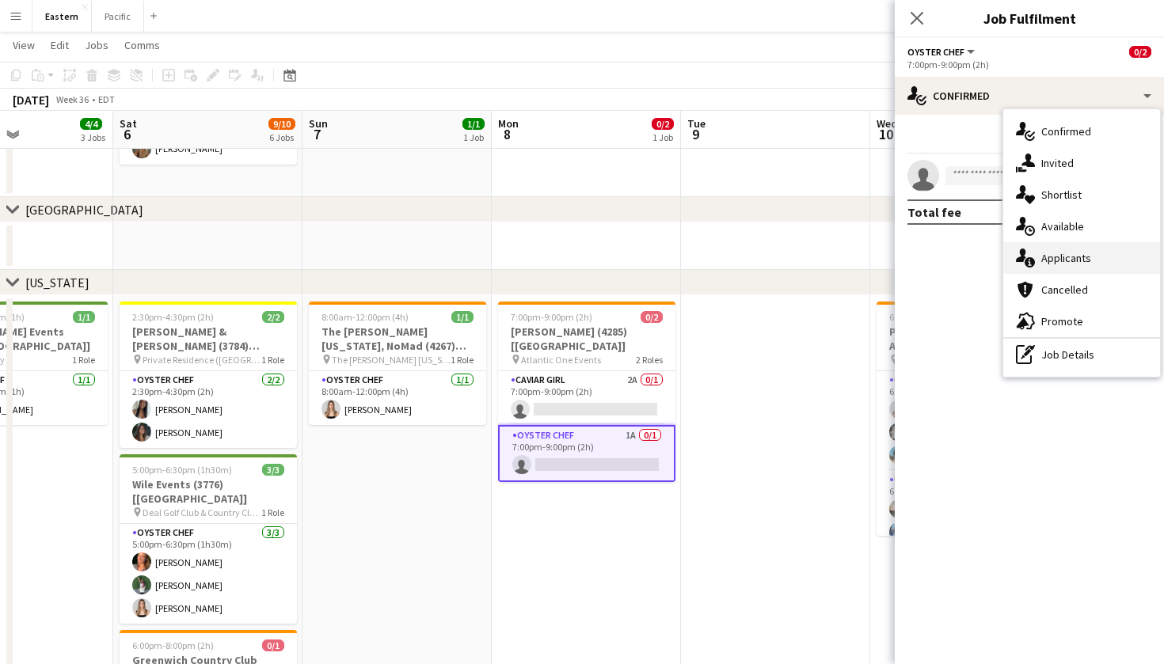
click at [1063, 251] on div "single-neutral-actions-information Applicants" at bounding box center [1081, 258] width 157 height 32
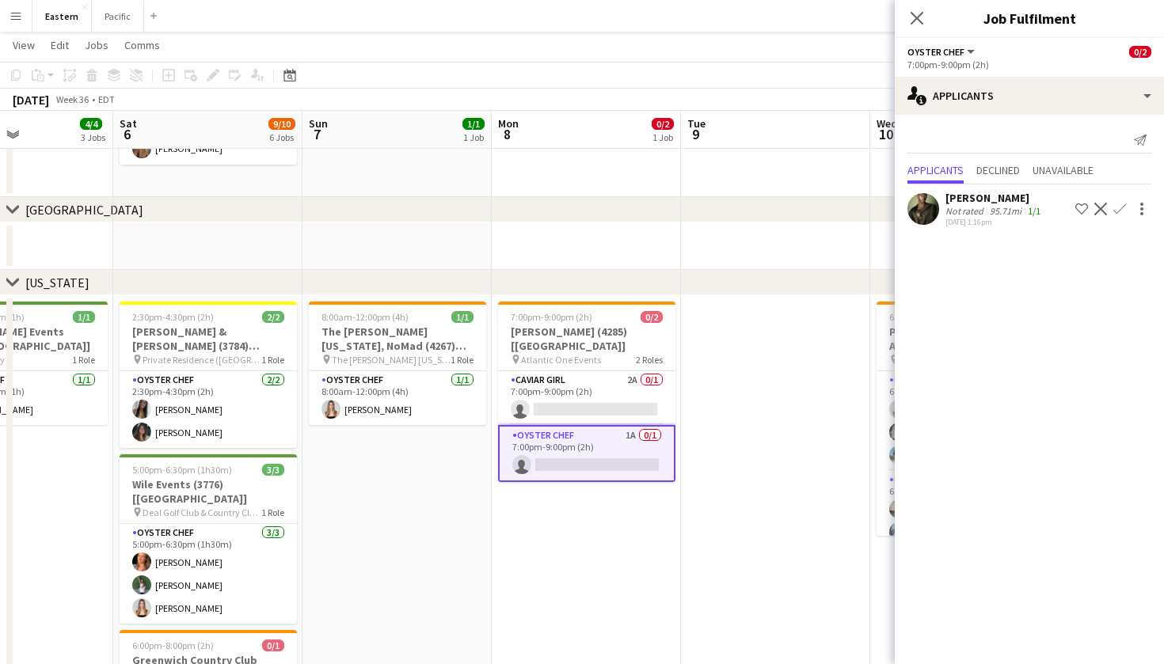
click at [1120, 204] on app-icon "Confirm" at bounding box center [1119, 209] width 13 height 13
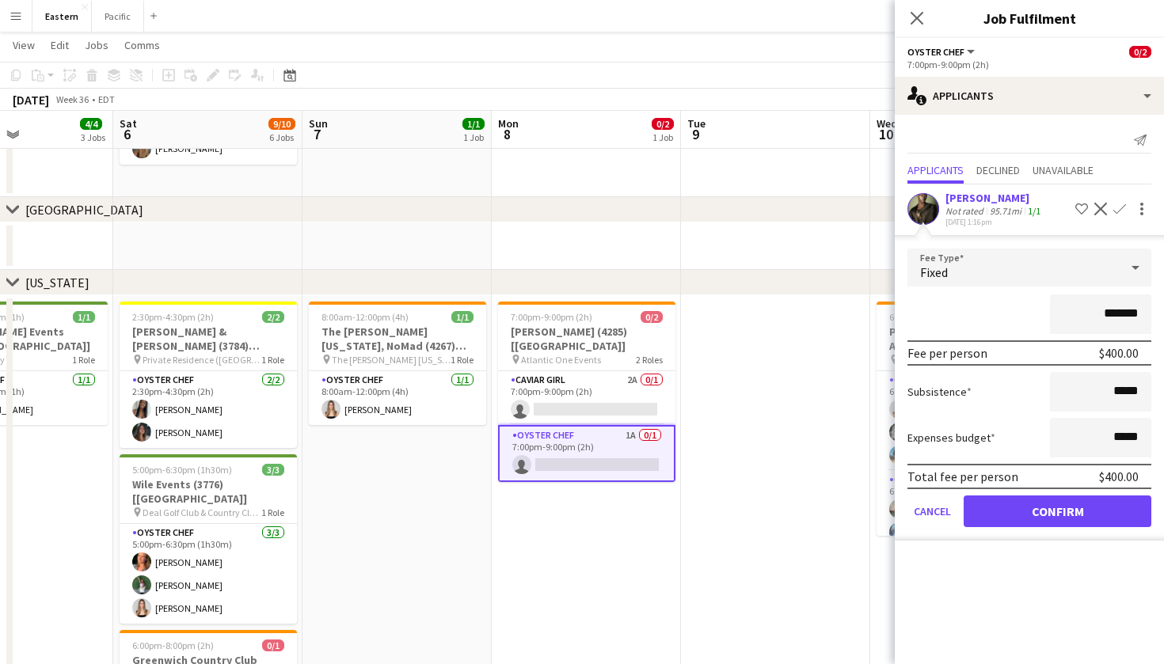
click at [1055, 514] on button "Confirm" at bounding box center [1058, 512] width 188 height 32
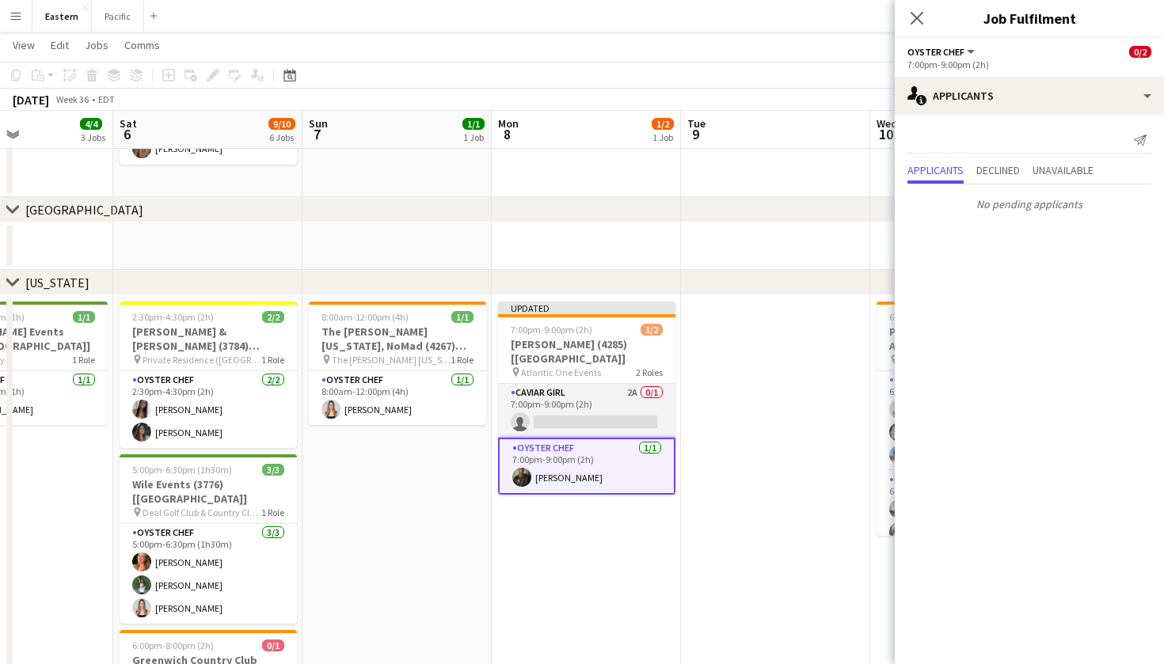
click at [635, 397] on app-card-role "Caviar Girl 2A 0/1 7:00pm-9:00pm (2h) single-neutral-actions" at bounding box center [586, 411] width 177 height 54
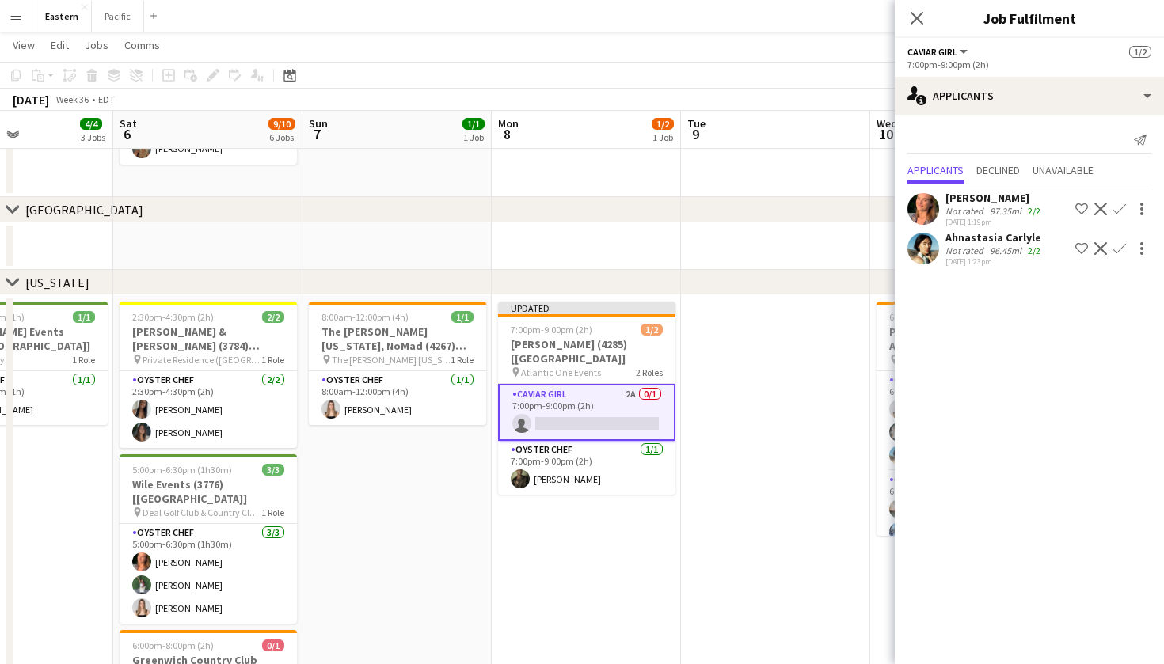
click at [1122, 251] on app-icon "Confirm" at bounding box center [1119, 248] width 13 height 13
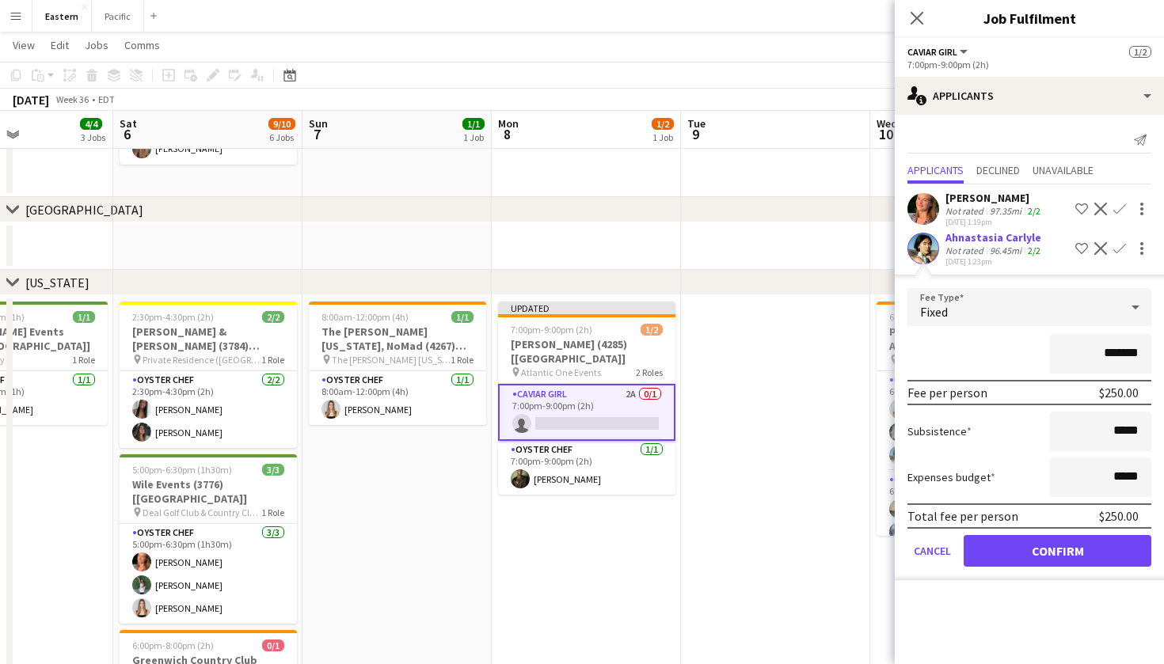
click at [1086, 550] on button "Confirm" at bounding box center [1058, 551] width 188 height 32
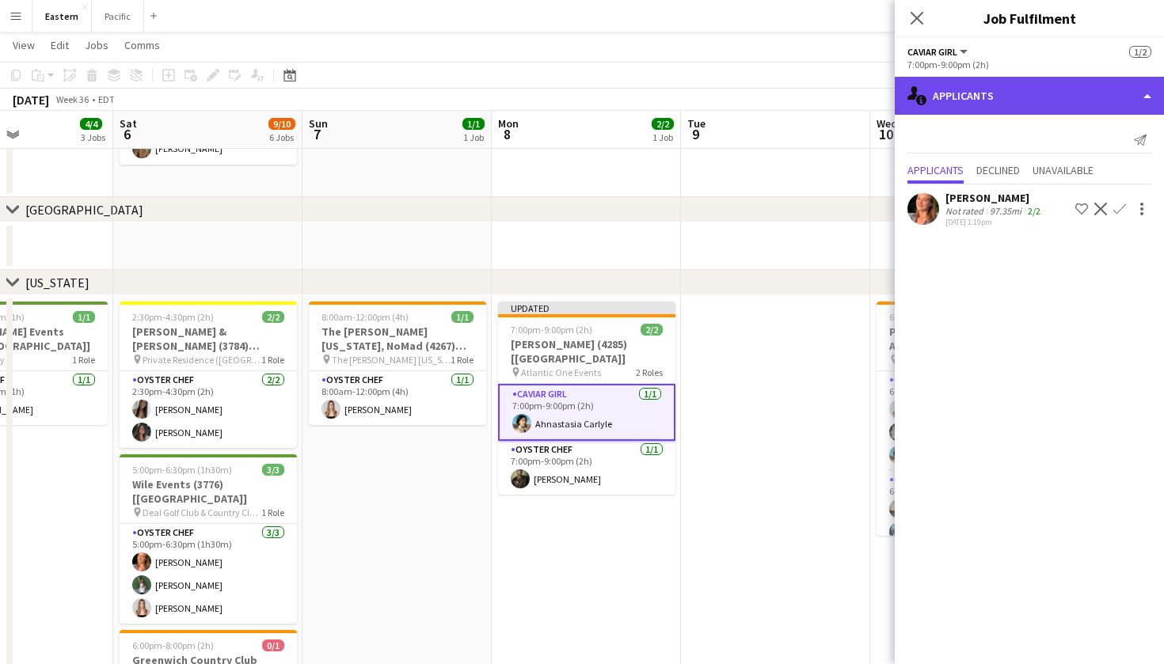
click at [1101, 93] on div "single-neutral-actions-information Applicants" at bounding box center [1029, 96] width 269 height 38
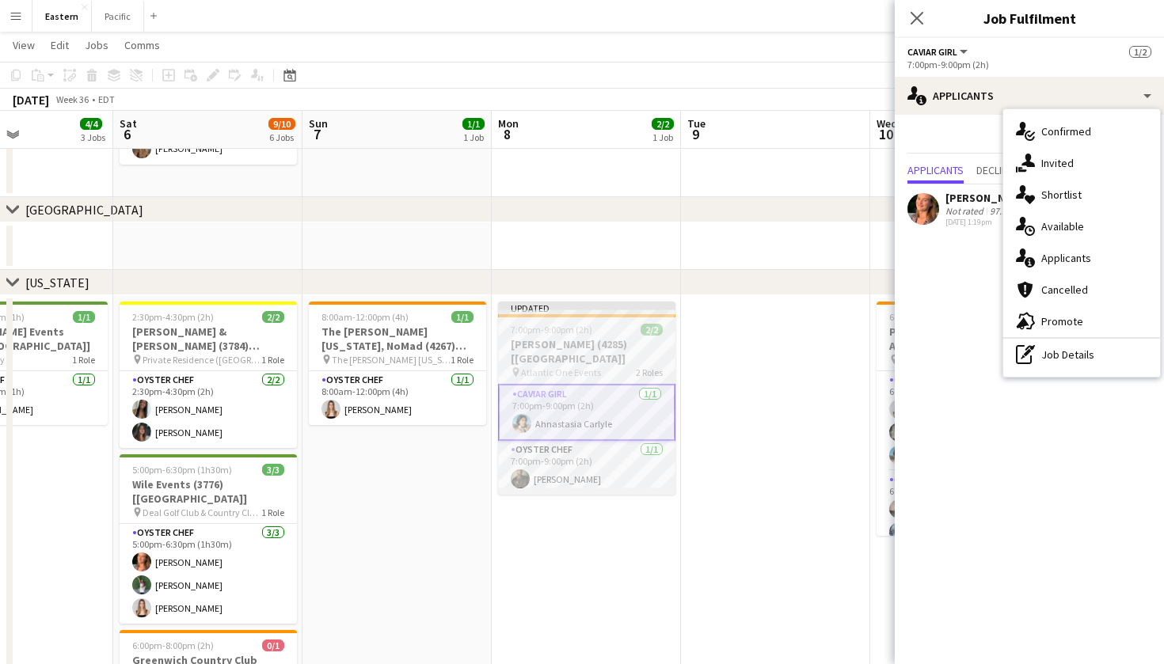
click at [631, 320] on app-job-card "Updated 7:00pm-9:00pm (2h) 2/2 Dominique Love (4285) [NYC] pin Atlantic One Eve…" at bounding box center [586, 398] width 177 height 193
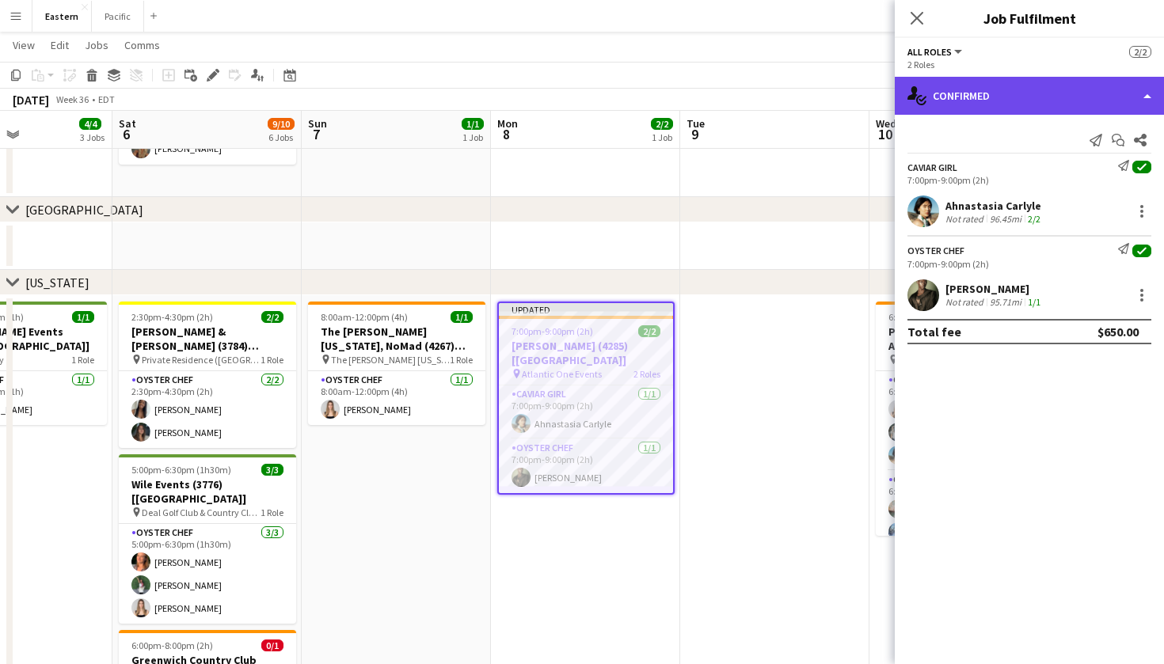
click at [1133, 93] on div "single-neutral-actions-check-2 Confirmed" at bounding box center [1029, 96] width 269 height 38
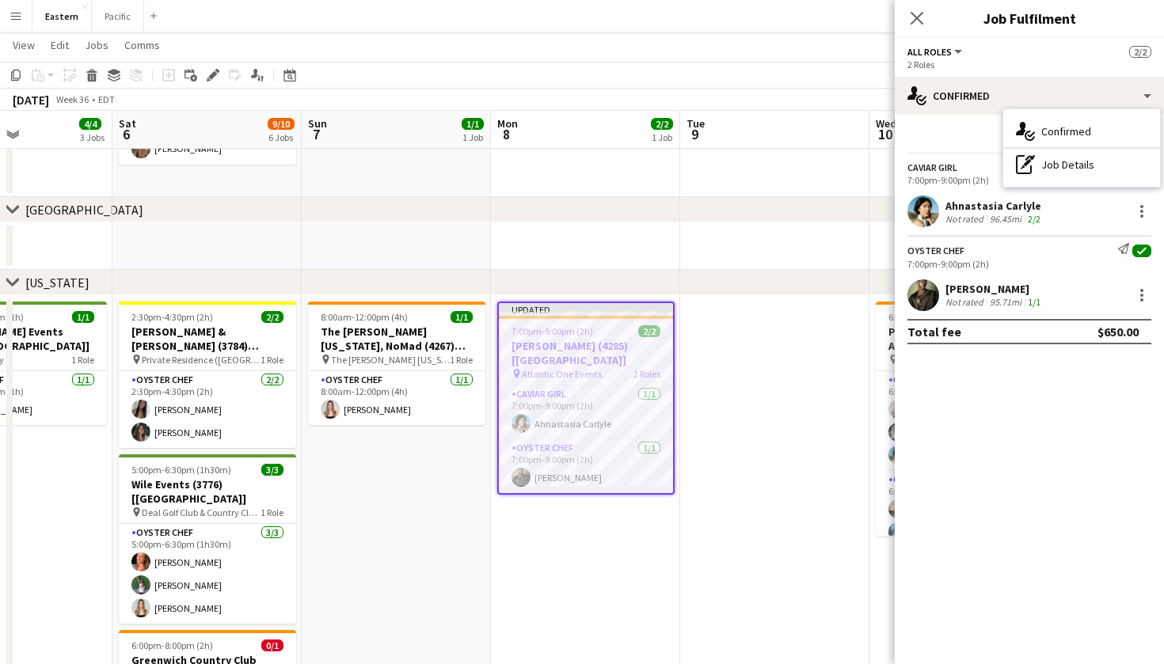
click at [1044, 63] on div "2 Roles" at bounding box center [1029, 65] width 244 height 12
click at [1142, 295] on div at bounding box center [1141, 295] width 3 height 3
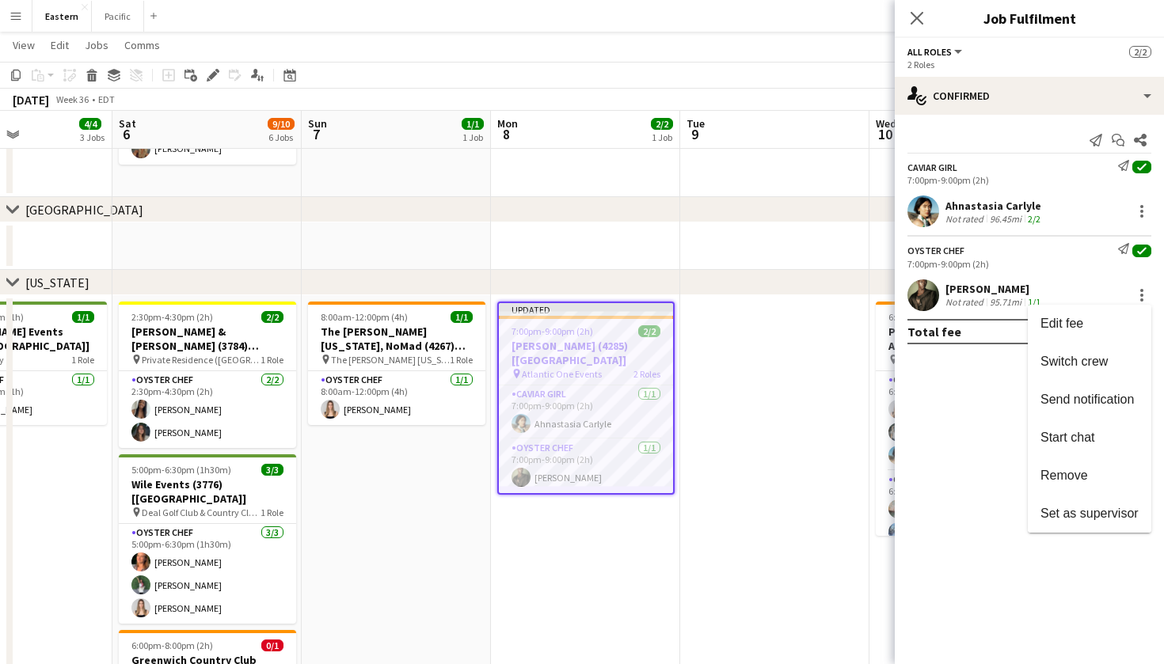
click at [1144, 285] on div at bounding box center [582, 332] width 1164 height 664
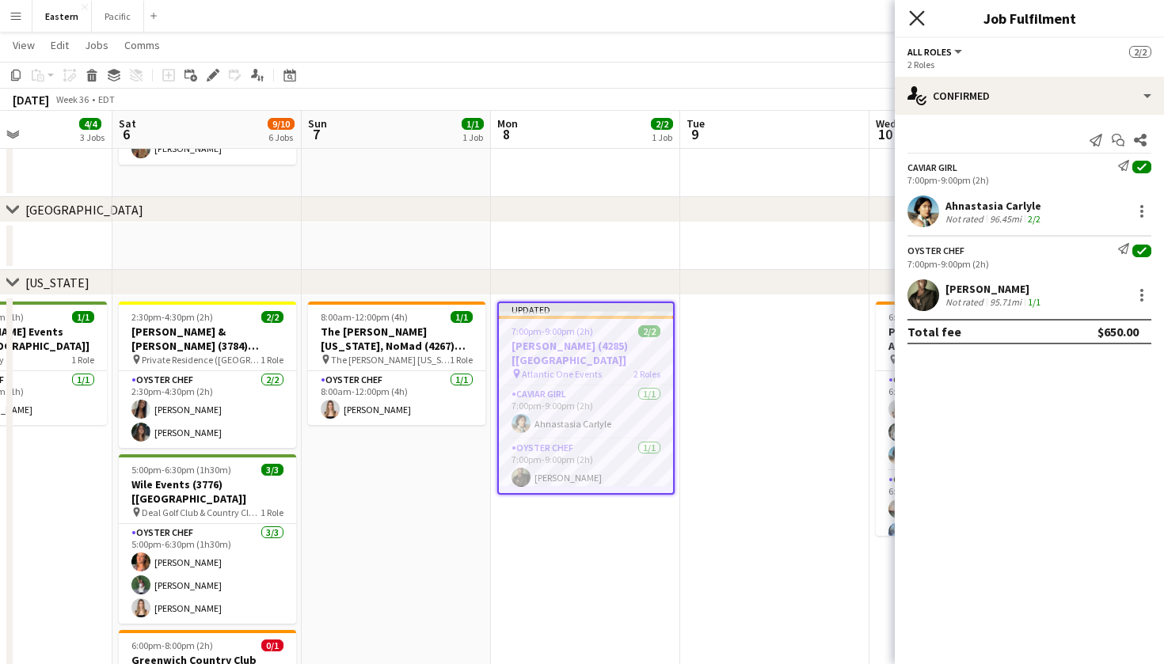
click at [916, 18] on icon at bounding box center [916, 17] width 15 height 15
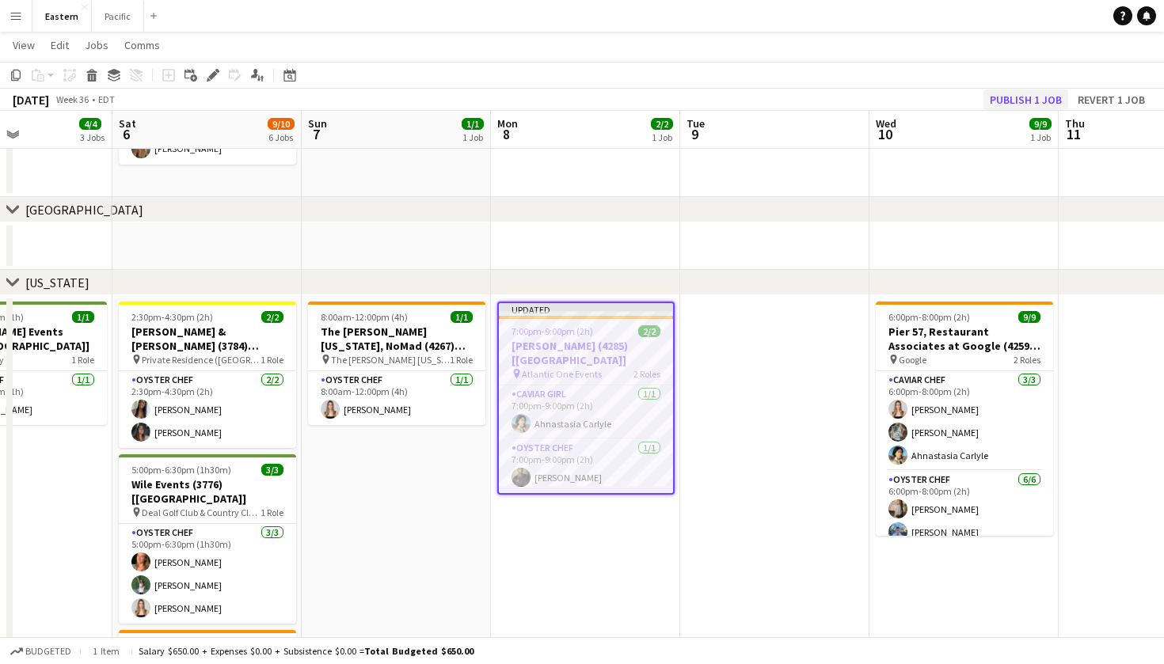
click at [1029, 98] on button "Publish 1 job" at bounding box center [1025, 99] width 85 height 21
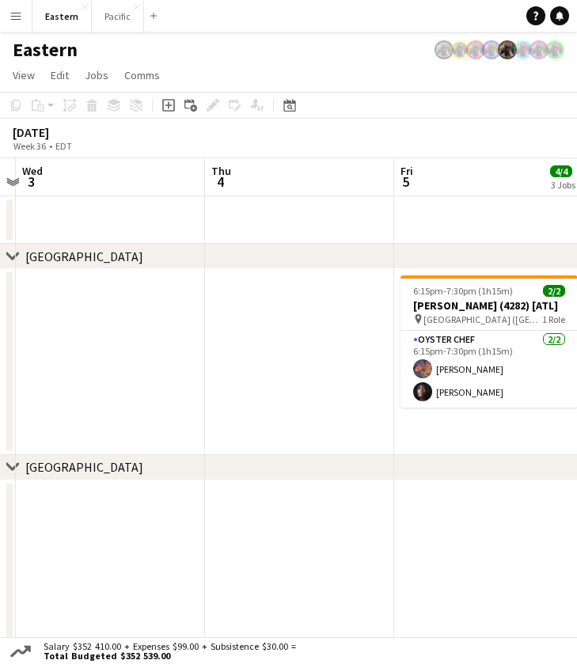
scroll to position [0, 0]
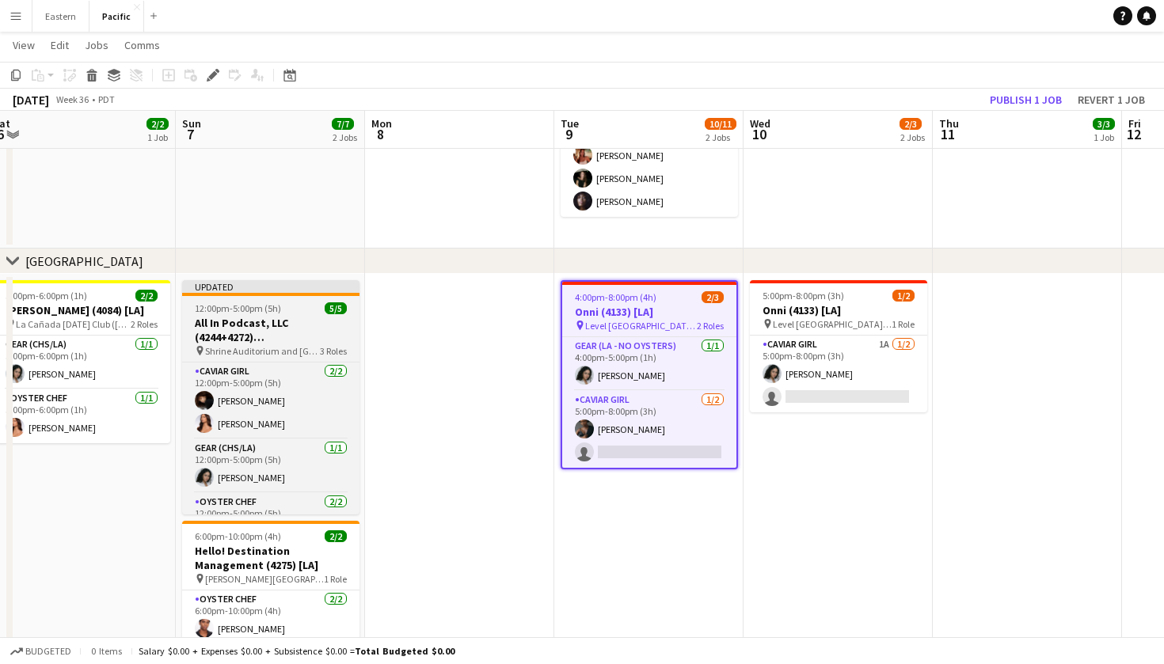
click at [318, 332] on h3 "All In Podcast, LLC (4244+4272) [LA]" at bounding box center [270, 330] width 177 height 29
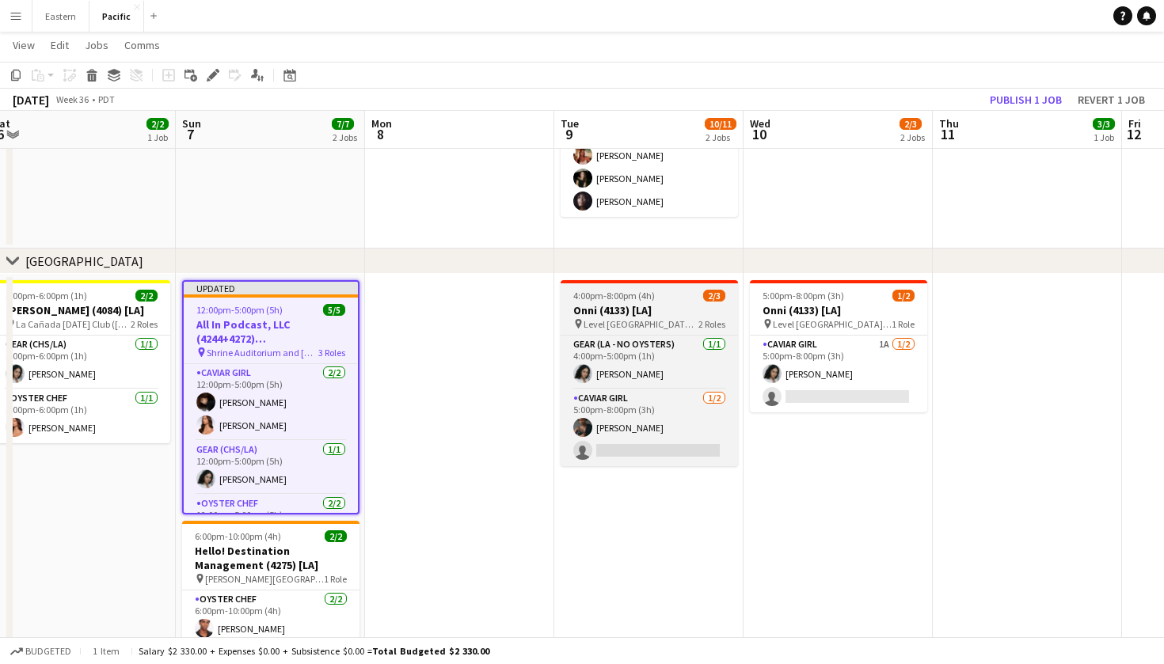
click at [626, 329] on span "Level Los Angeles - Downtown South Olive" at bounding box center [641, 324] width 115 height 12
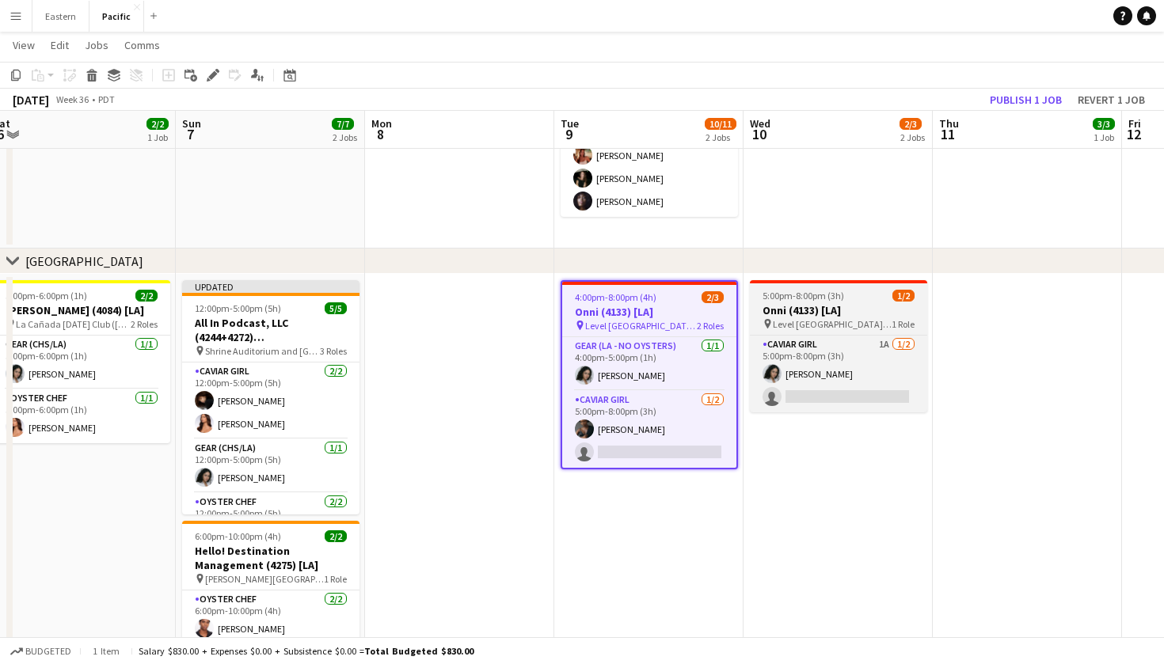
click at [876, 309] on h3 "Onni (4133) [LA]" at bounding box center [838, 310] width 177 height 14
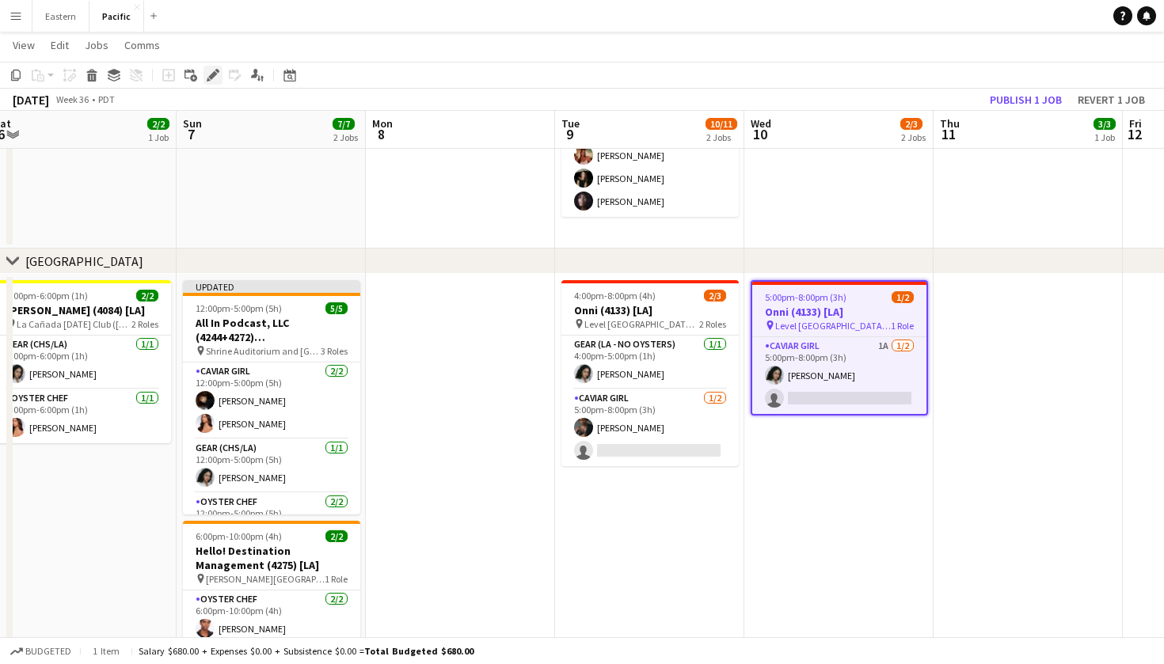
click at [211, 79] on icon at bounding box center [212, 75] width 9 height 9
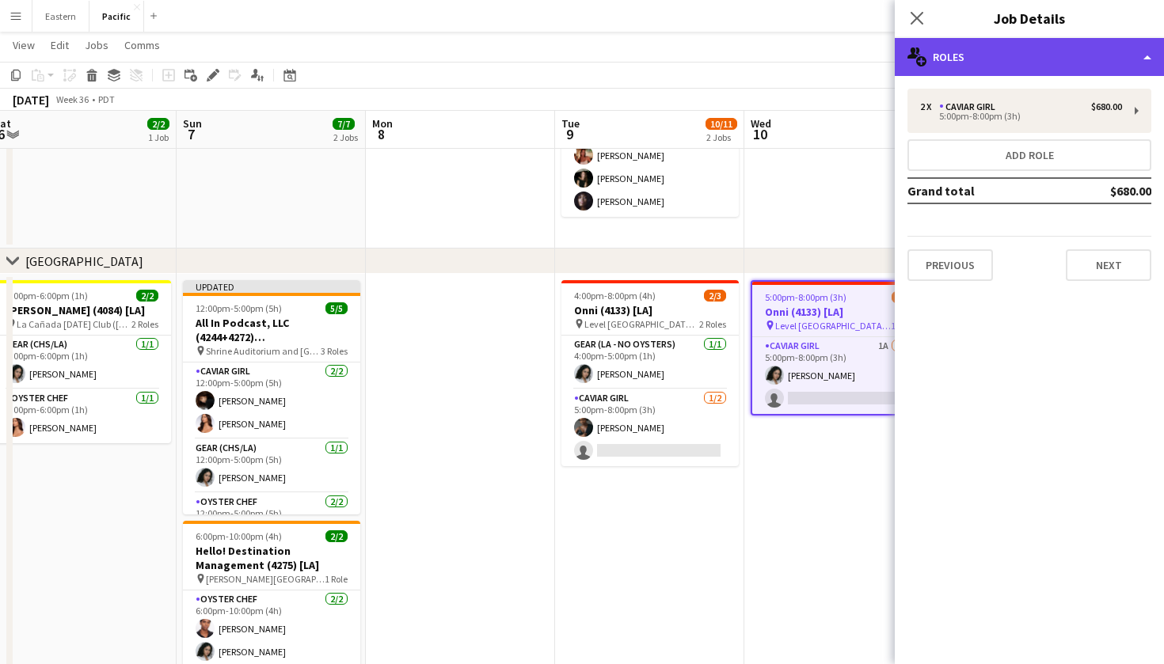
click at [1112, 69] on div "multiple-users-add Roles" at bounding box center [1029, 57] width 269 height 38
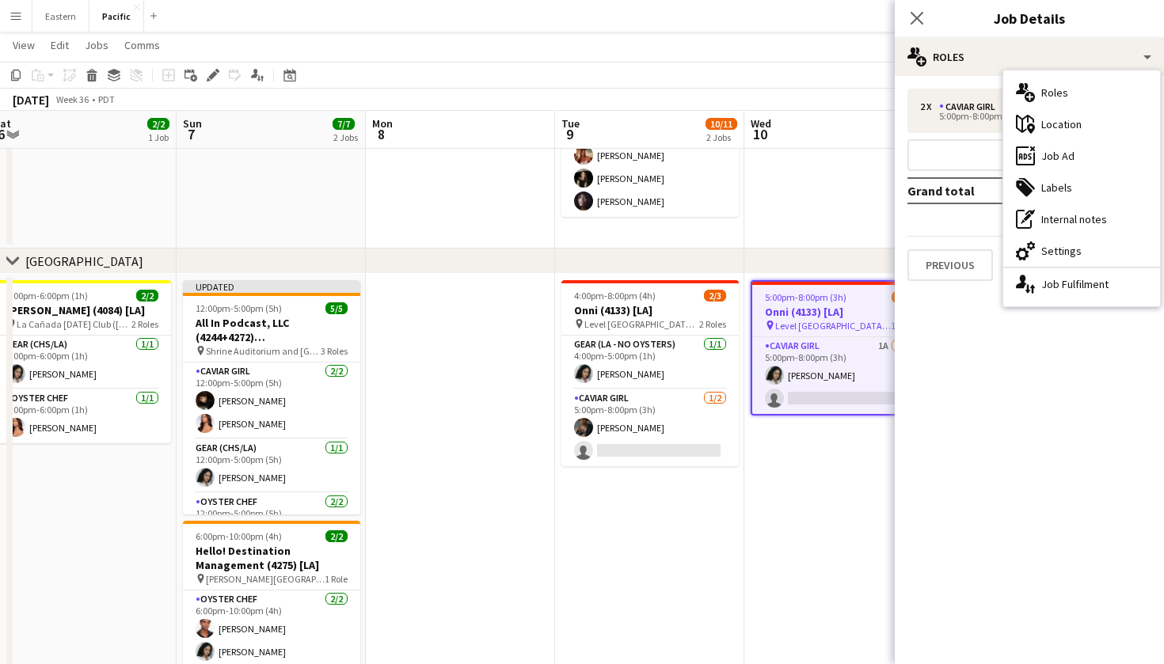
click at [857, 280] on app-job-card "5:00pm-8:00pm (3h) 1/2 Onni (4133) [LA] pin Level Los Angeles - Downtown South …" at bounding box center [839, 347] width 177 height 135
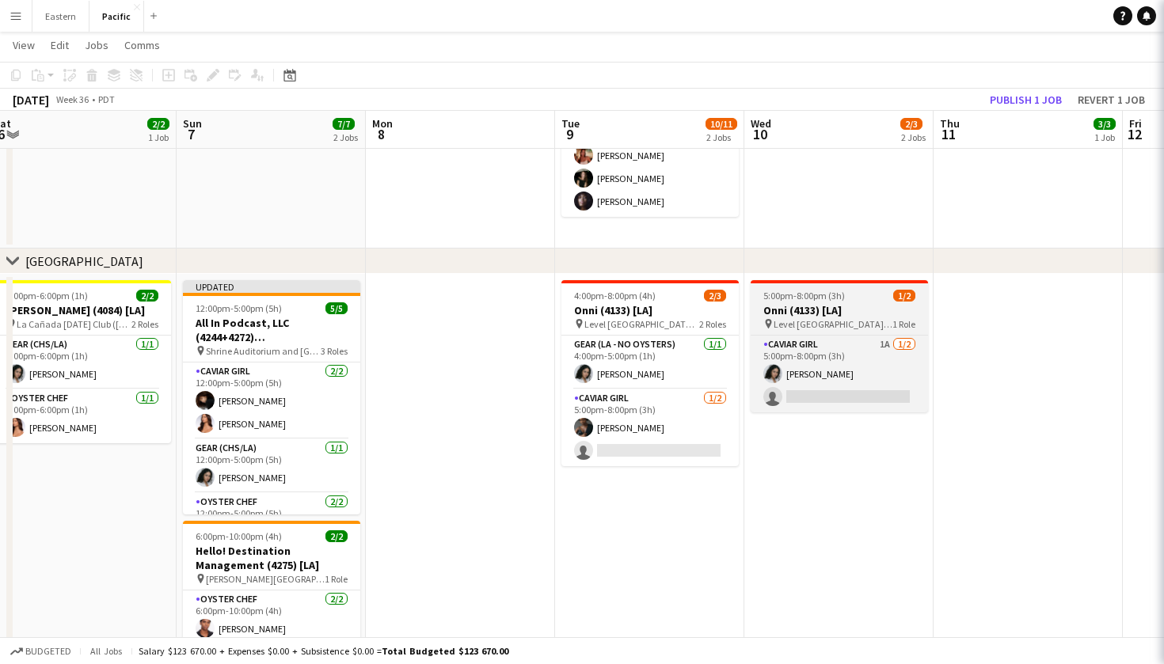
click at [857, 306] on h3 "Onni (4133) [LA]" at bounding box center [839, 310] width 177 height 14
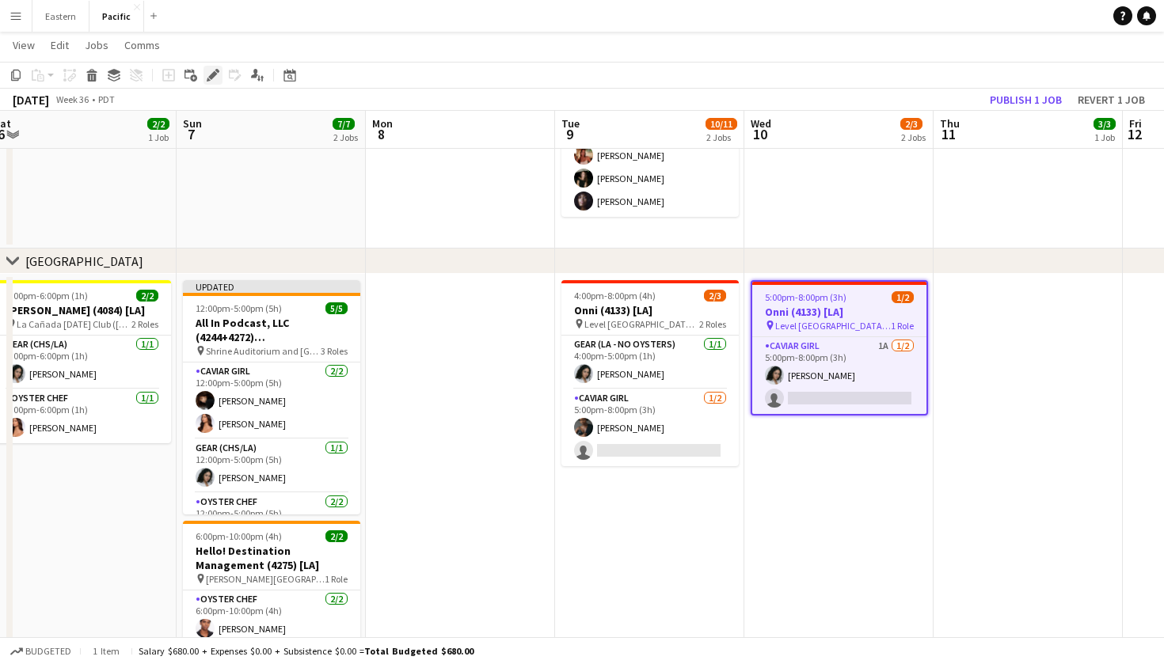
click at [215, 77] on icon "Edit" at bounding box center [213, 75] width 13 height 13
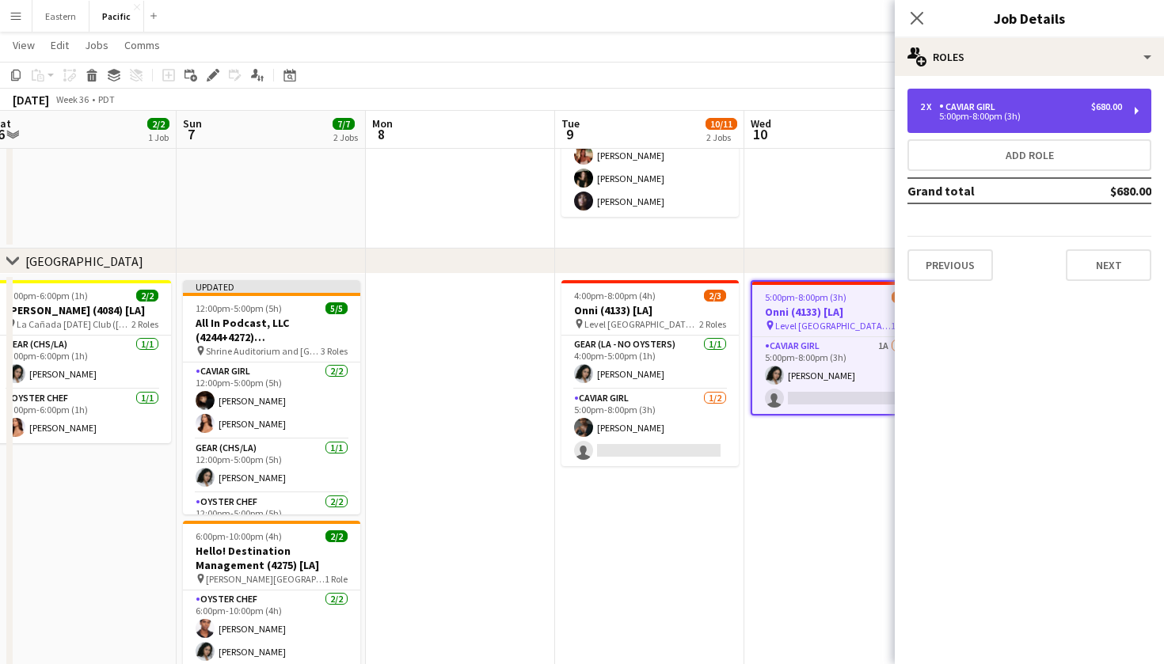
click at [1082, 102] on div "2 x Caviar Girl $680.00" at bounding box center [1021, 106] width 202 height 11
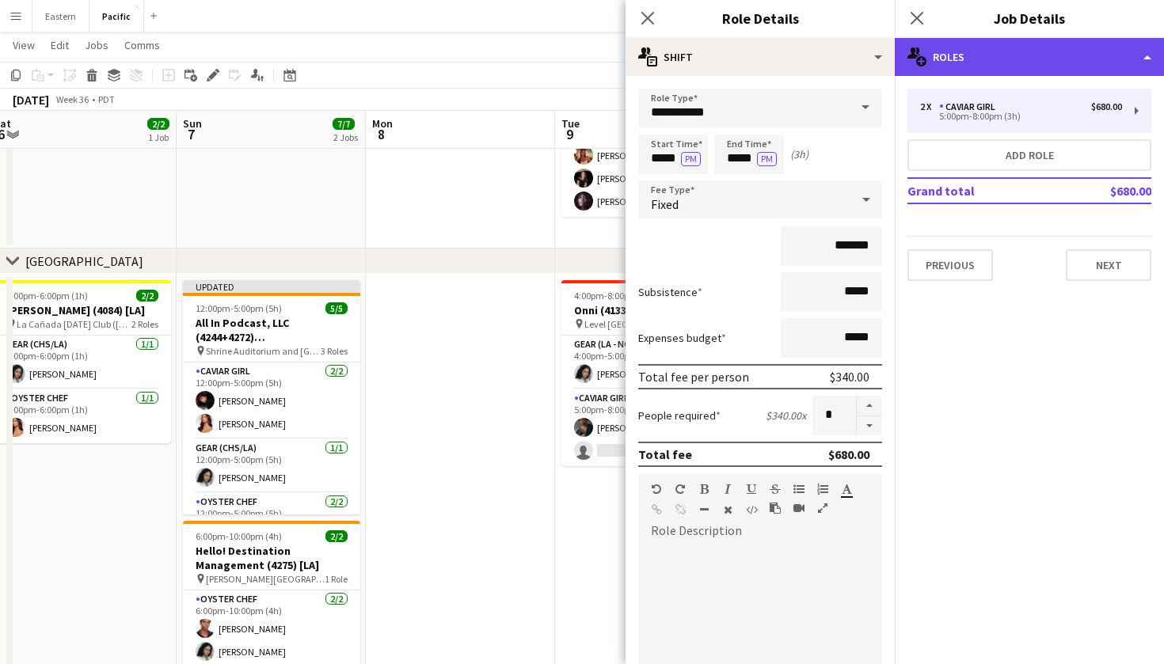
click at [1121, 65] on div "multiple-users-add Roles" at bounding box center [1029, 57] width 269 height 38
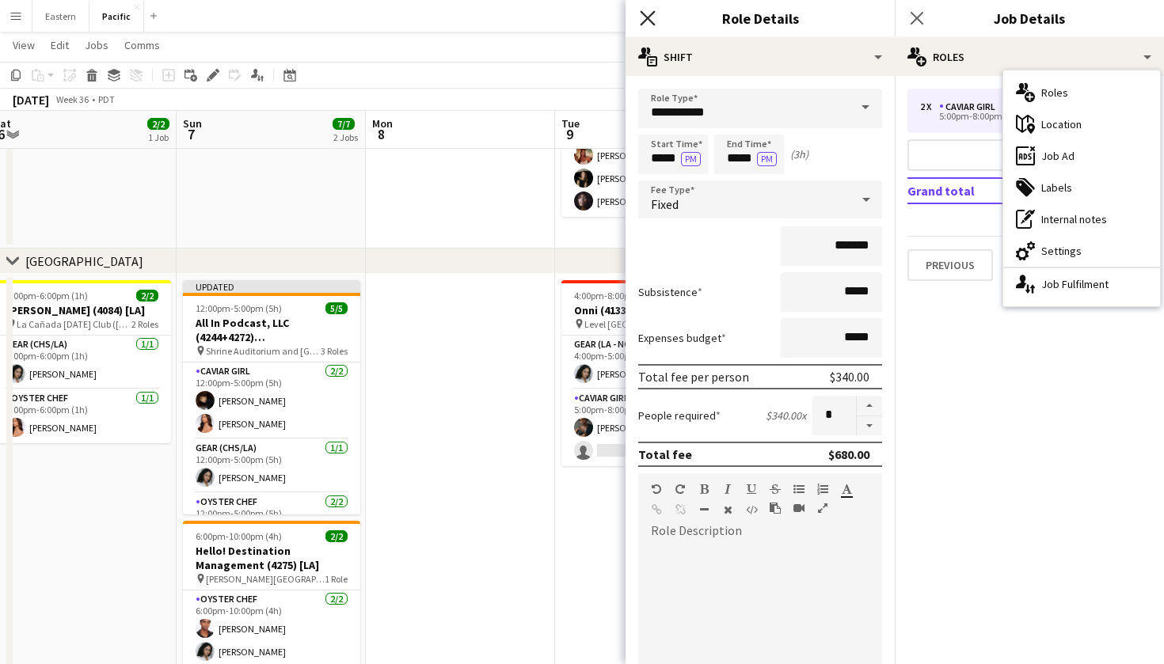
click at [652, 23] on icon at bounding box center [647, 17] width 15 height 15
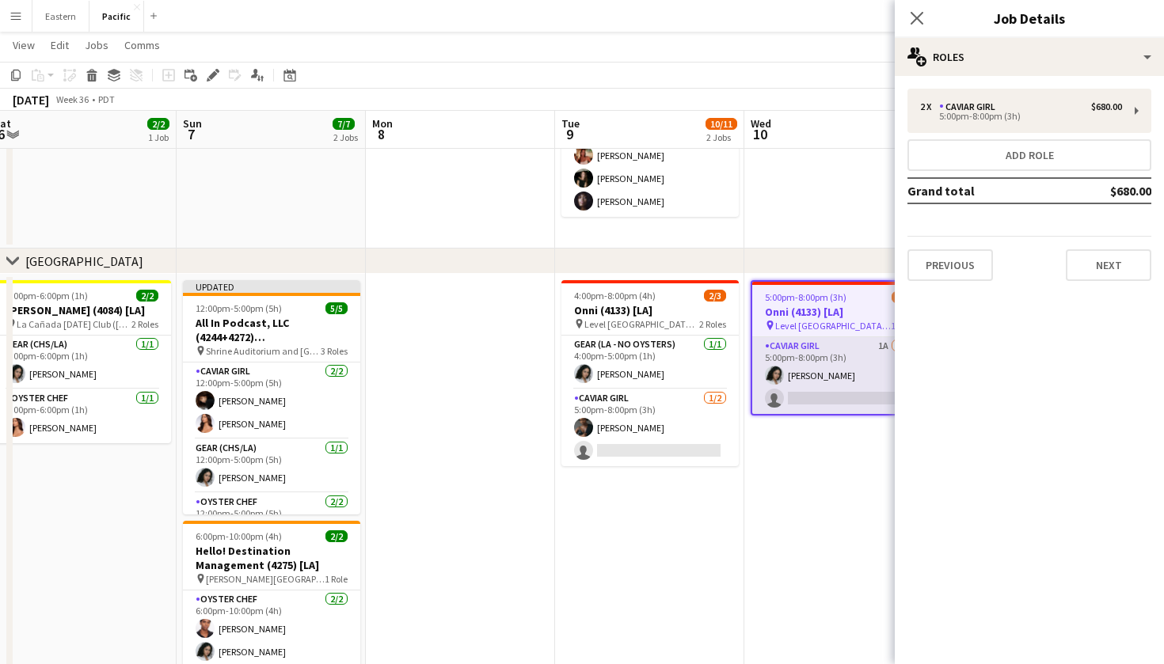
click at [832, 363] on app-card-role "Caviar Girl 1A 1/2 5:00pm-8:00pm (3h) Natalie Reynafarje single-neutral-actions" at bounding box center [839, 375] width 174 height 77
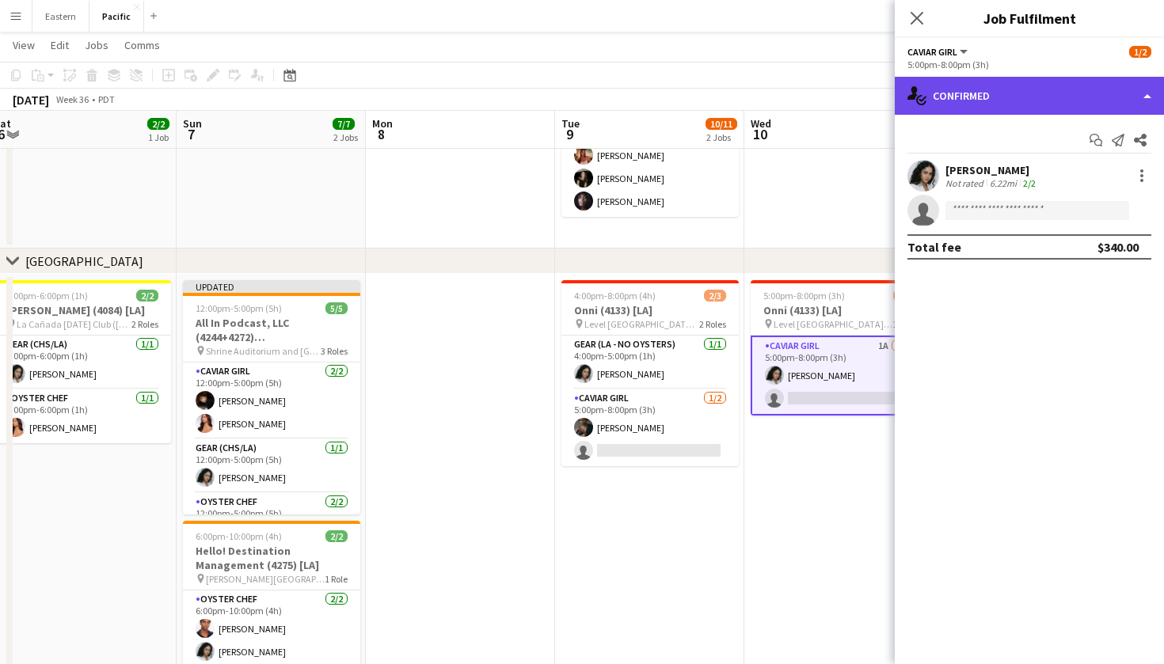
click at [1078, 104] on div "single-neutral-actions-check-2 Confirmed" at bounding box center [1029, 96] width 269 height 38
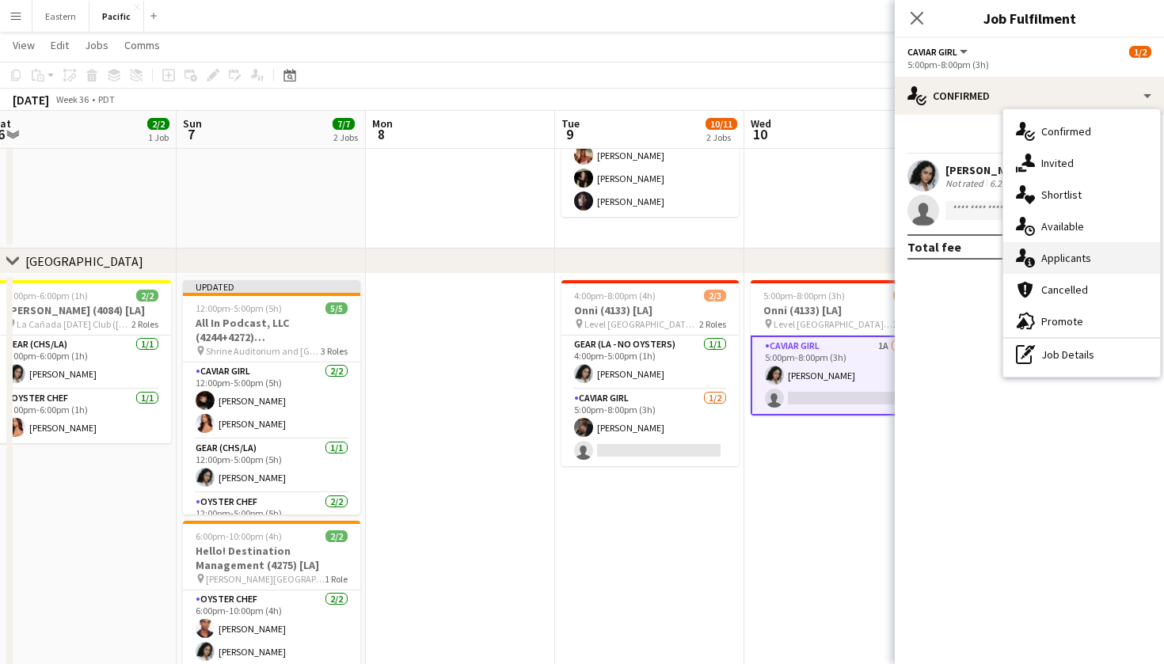
click at [1081, 257] on div "single-neutral-actions-information Applicants" at bounding box center [1081, 258] width 157 height 32
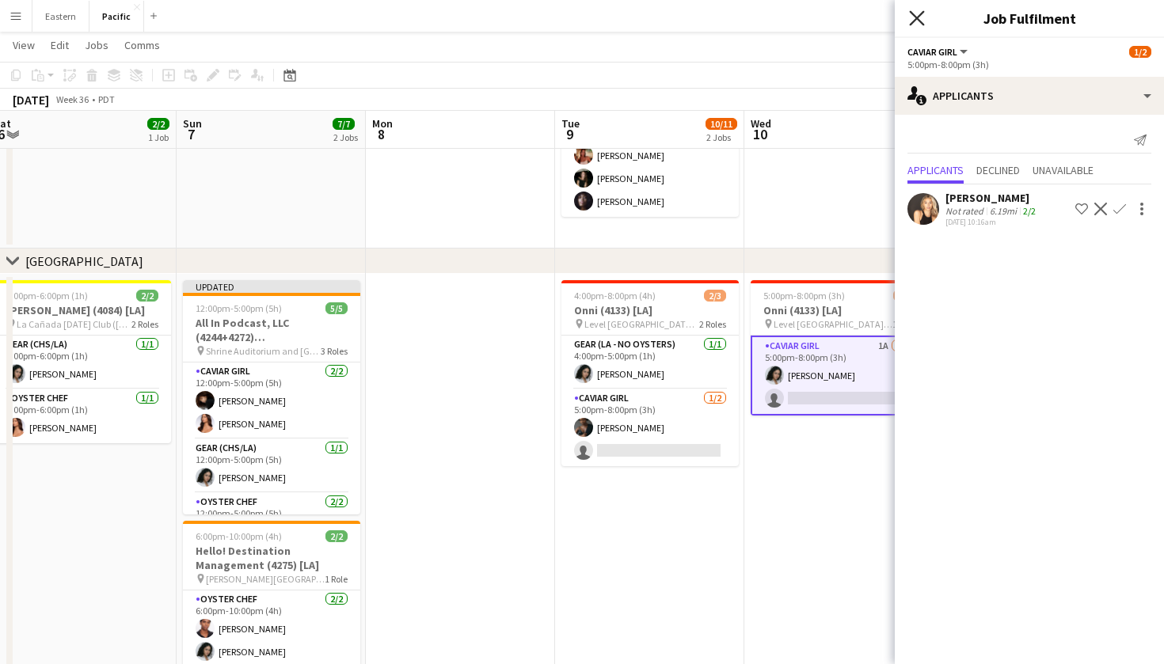
click at [914, 12] on icon "Close pop-in" at bounding box center [916, 17] width 15 height 15
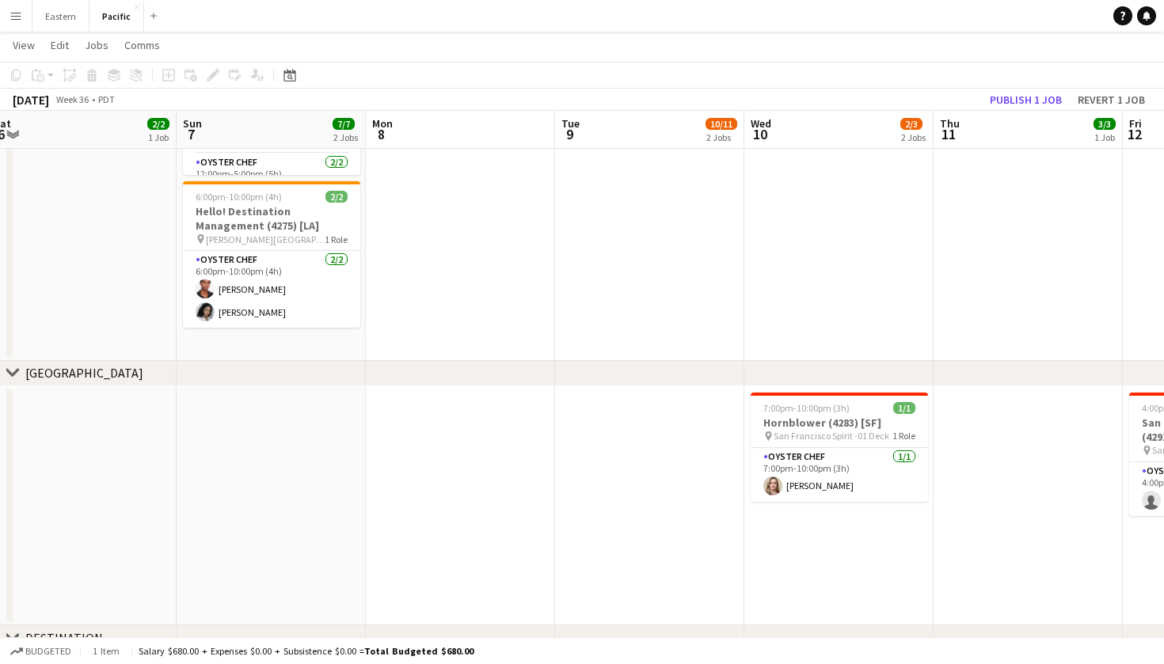
scroll to position [614, 0]
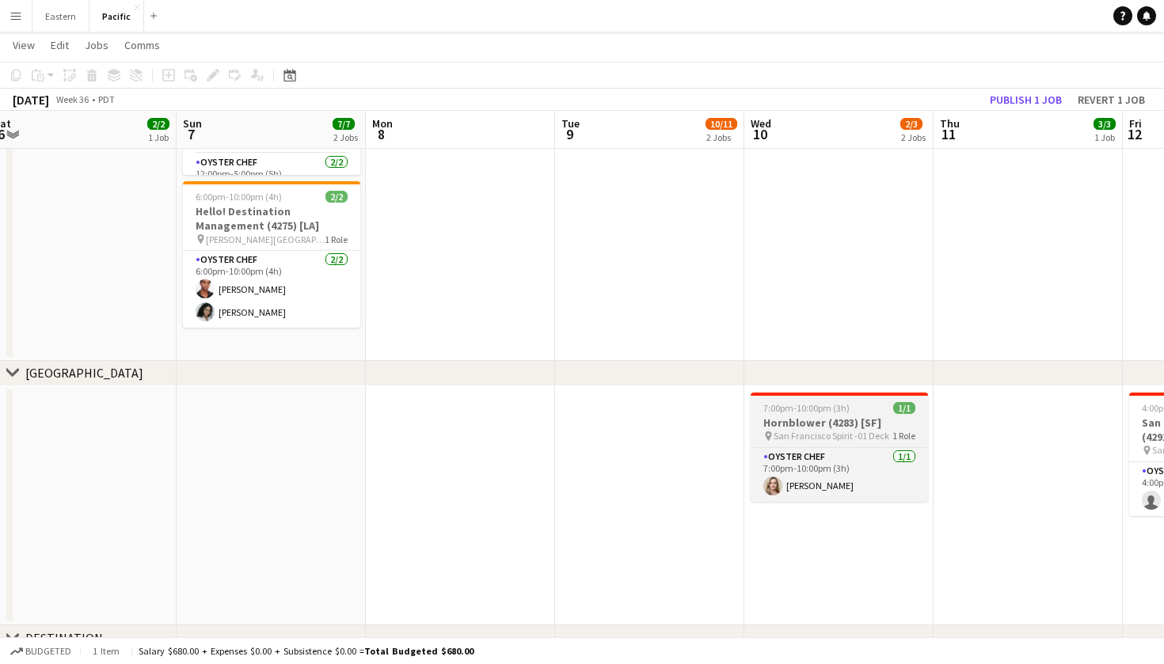
click at [862, 416] on h3 "Hornblower (4283) [SF]" at bounding box center [839, 423] width 177 height 14
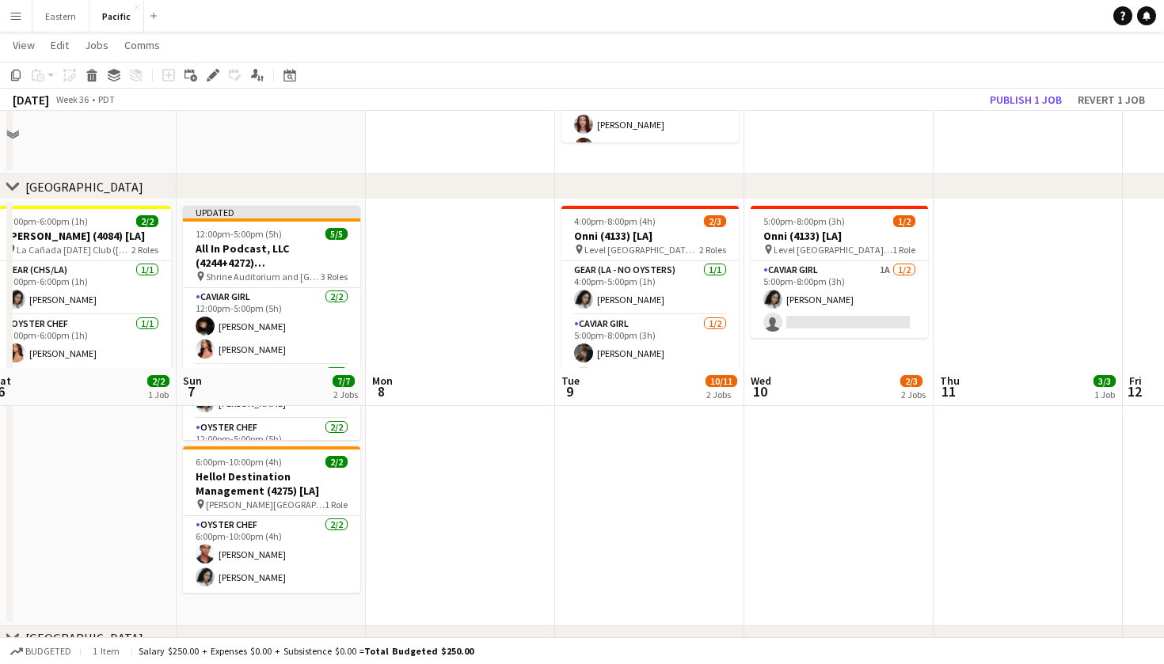
scroll to position [722, 0]
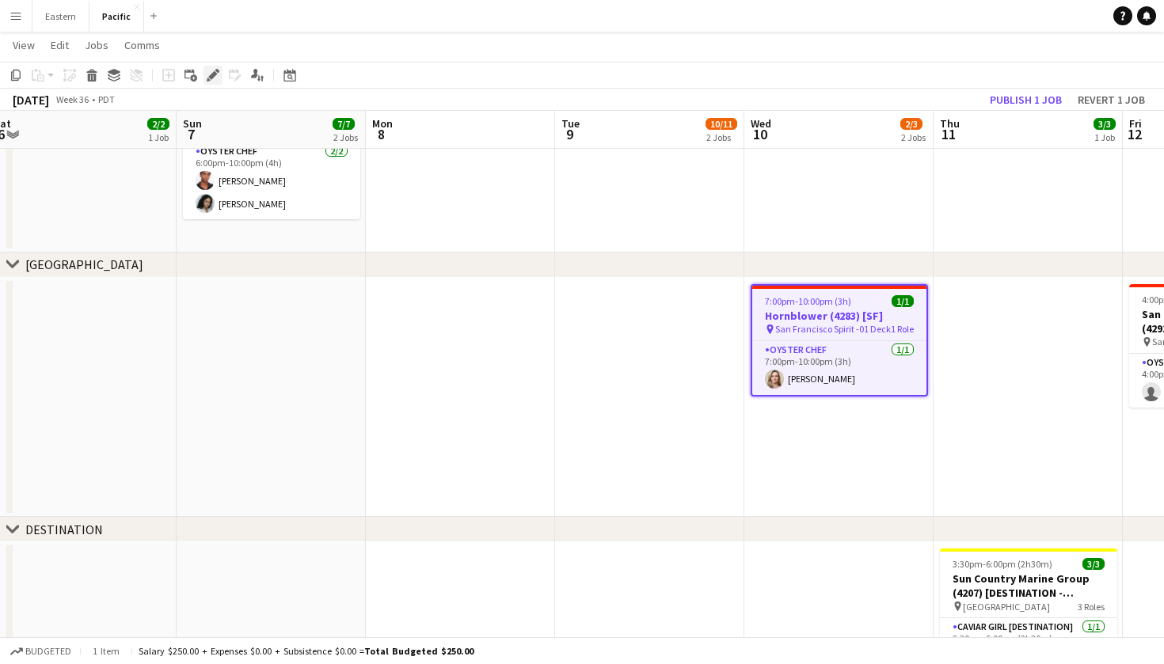
click at [211, 71] on icon "Edit" at bounding box center [213, 75] width 13 height 13
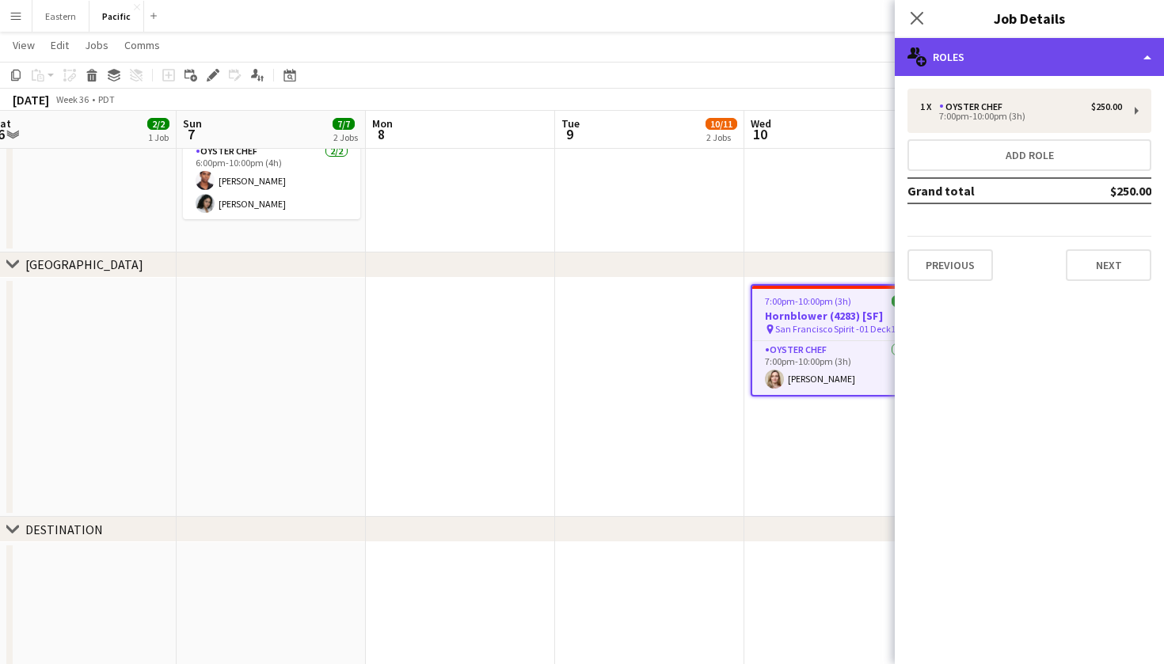
click at [1063, 52] on div "multiple-users-add Roles" at bounding box center [1029, 57] width 269 height 38
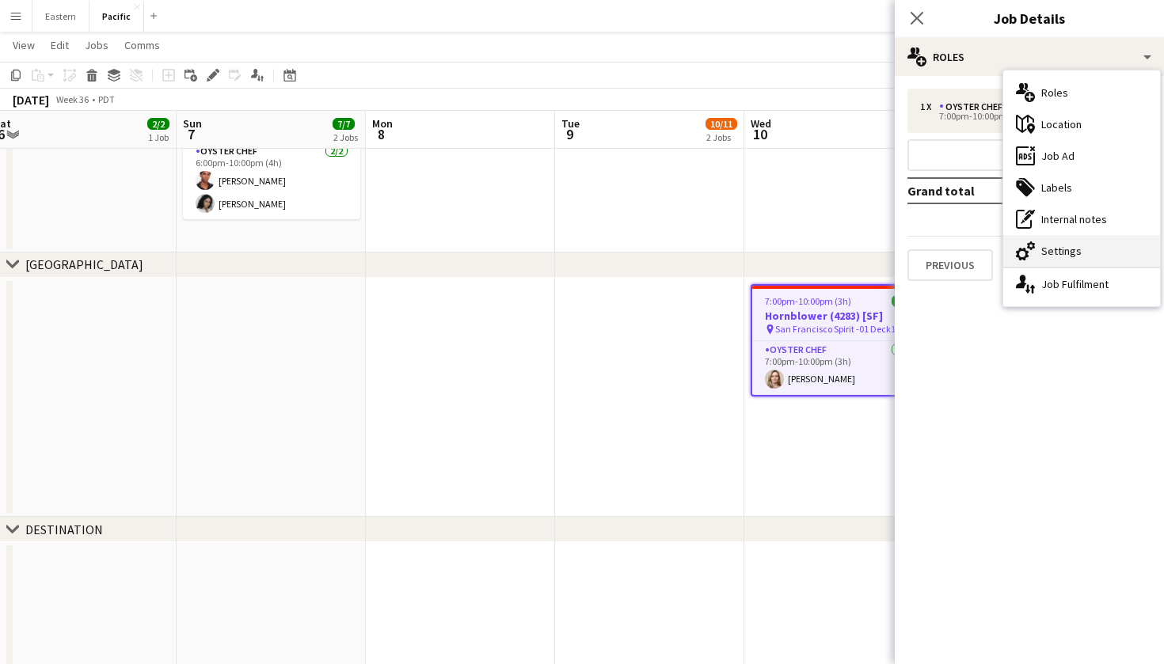
click at [1070, 243] on div "cog-double-3 Settings" at bounding box center [1081, 251] width 157 height 32
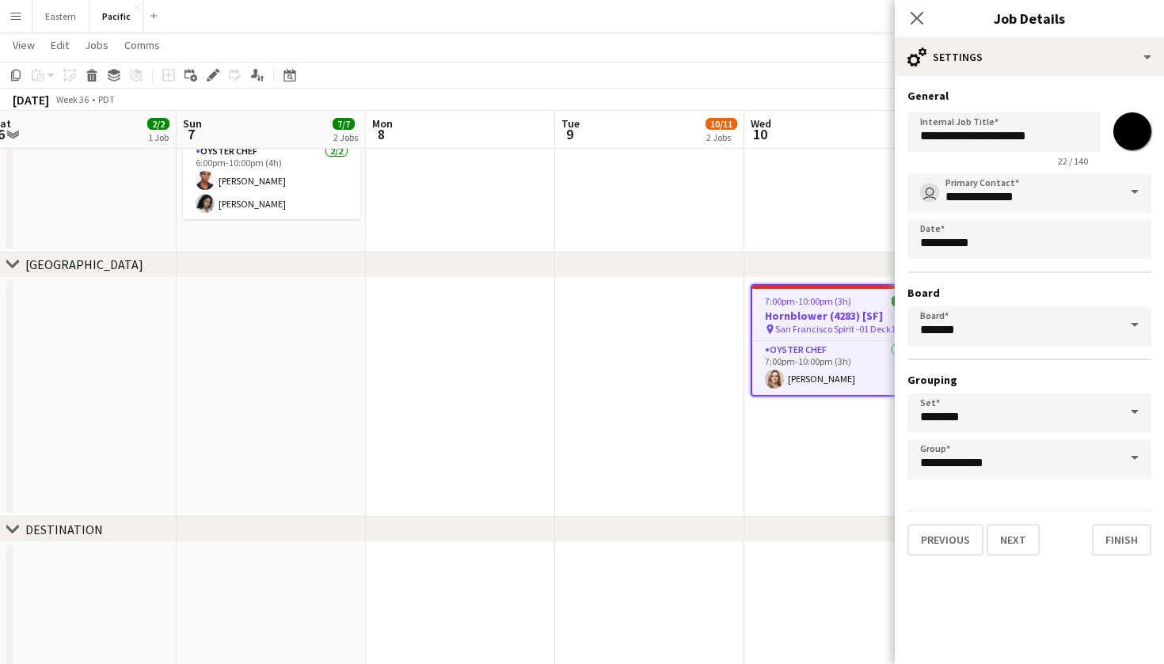
click at [1148, 136] on input "*******" at bounding box center [1132, 131] width 57 height 57
type input "*******"
click at [920, 21] on icon at bounding box center [916, 17] width 15 height 15
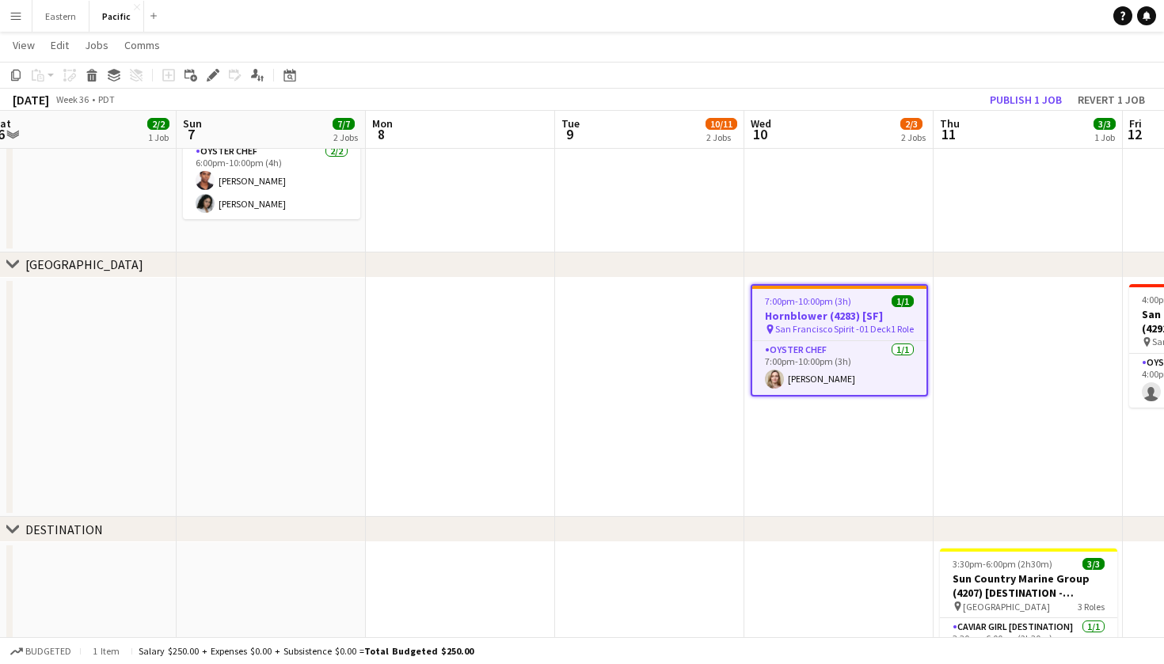
click at [826, 238] on app-date-cell "5:00pm-8:00pm (3h) 1/2 Onni (4133) [LA] pin Level Los Angeles - Downtown South …" at bounding box center [838, 39] width 189 height 427
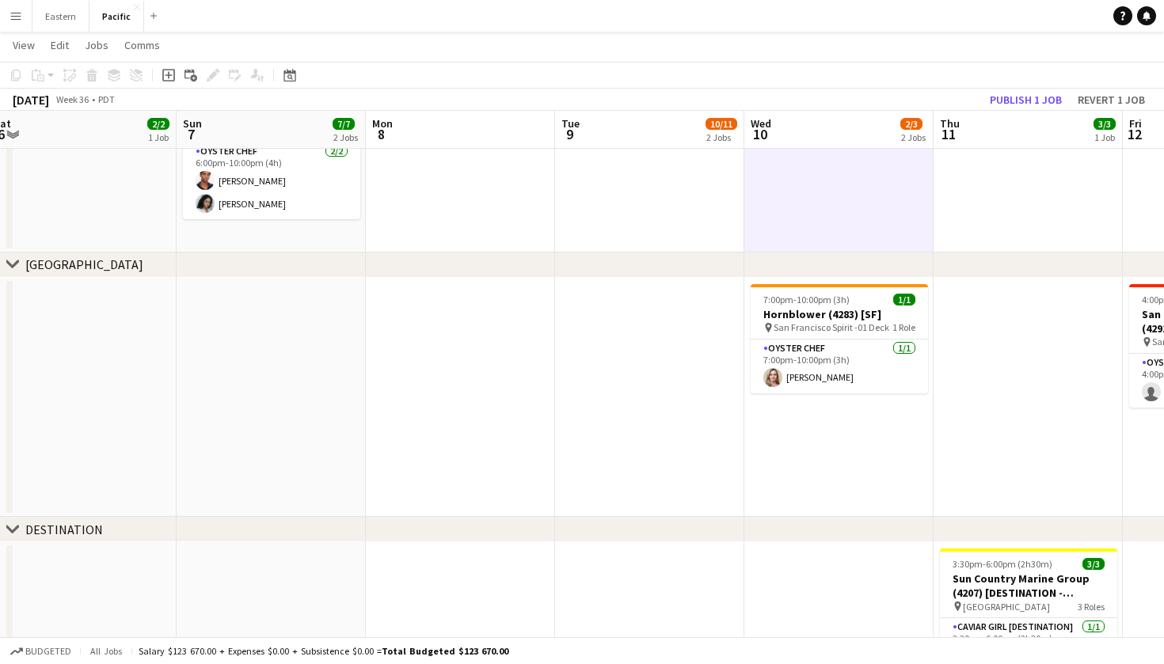
click at [679, 239] on app-date-cell "4:00pm-8:00pm (4h) 2/3 Onni (4133) [LA] pin Level Los Angeles - Downtown South …" at bounding box center [649, 39] width 189 height 427
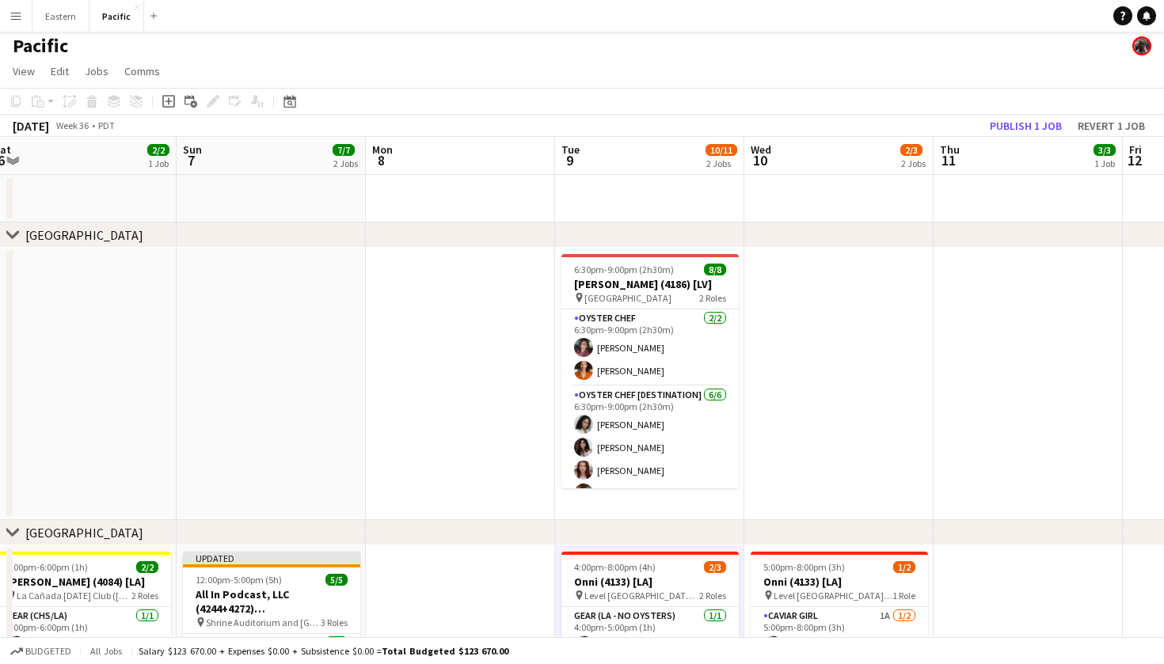
scroll to position [0, 0]
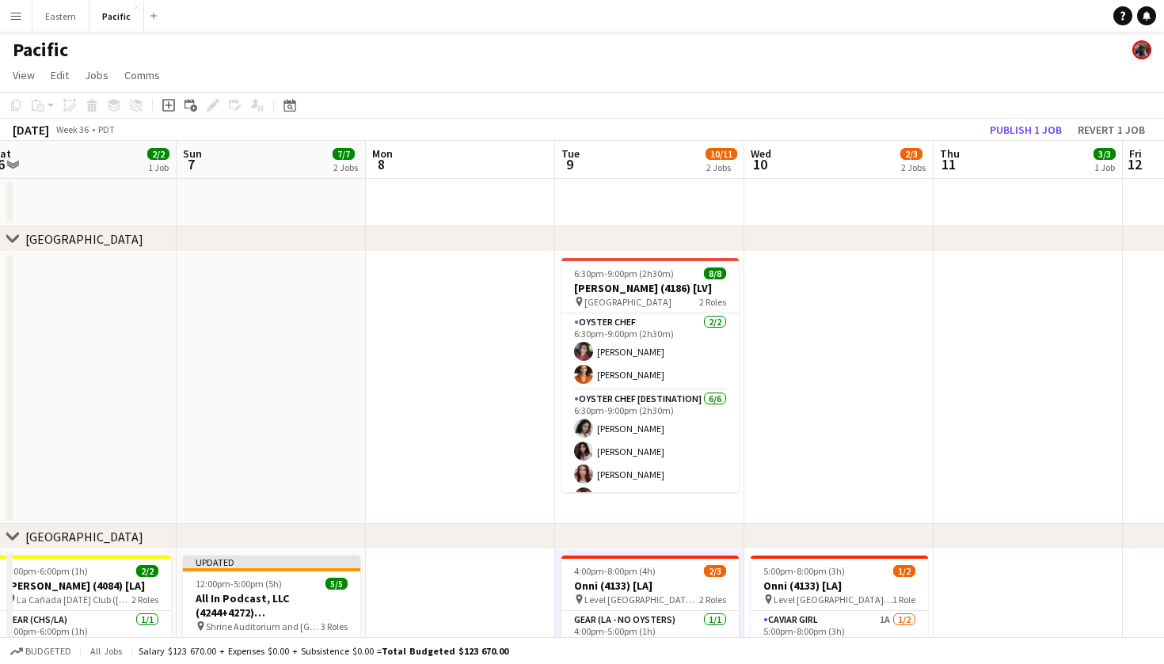
click at [854, 277] on app-date-cell at bounding box center [838, 388] width 189 height 272
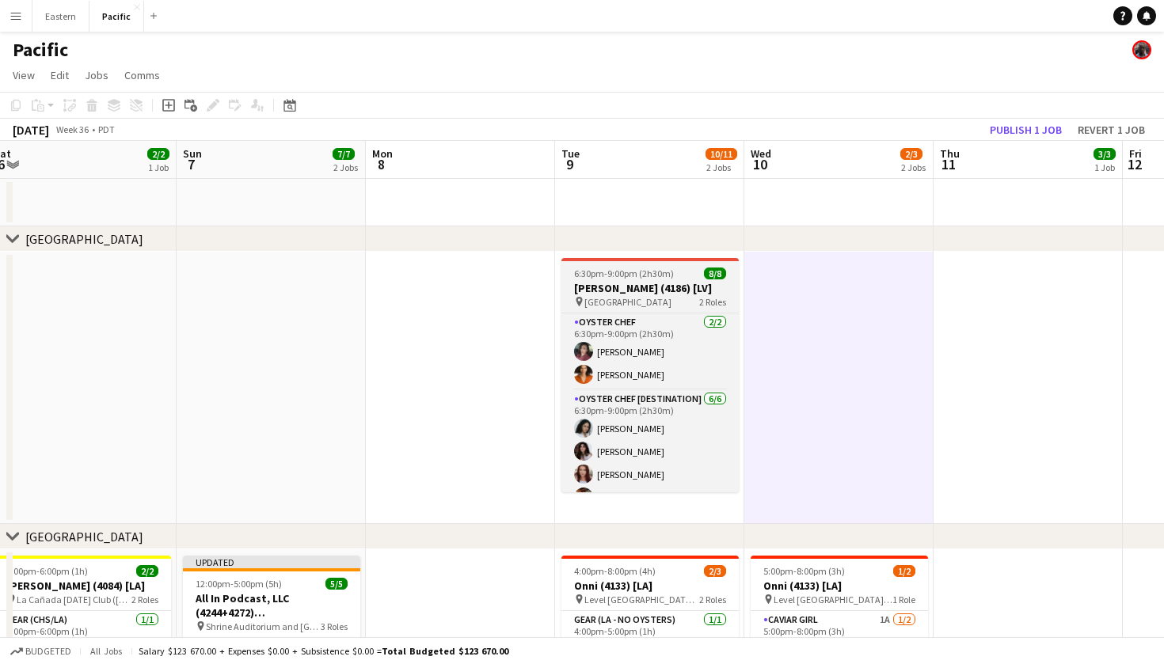
click at [685, 289] on h3 "Czarnowski (4186) [LV]" at bounding box center [649, 288] width 177 height 14
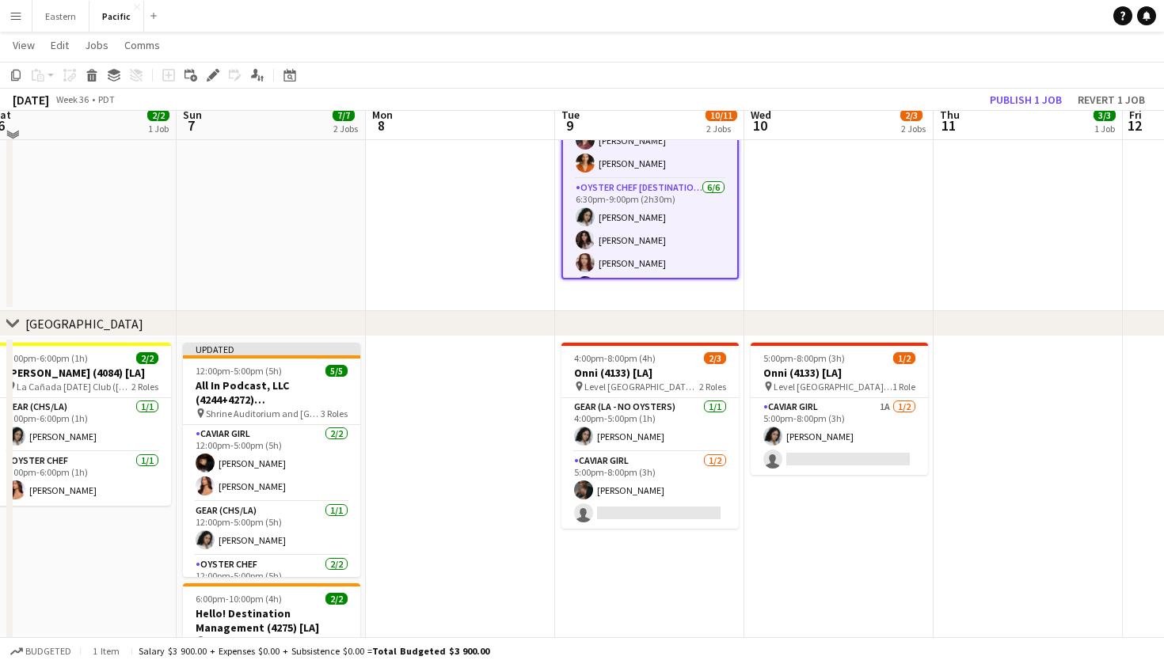
scroll to position [213, 0]
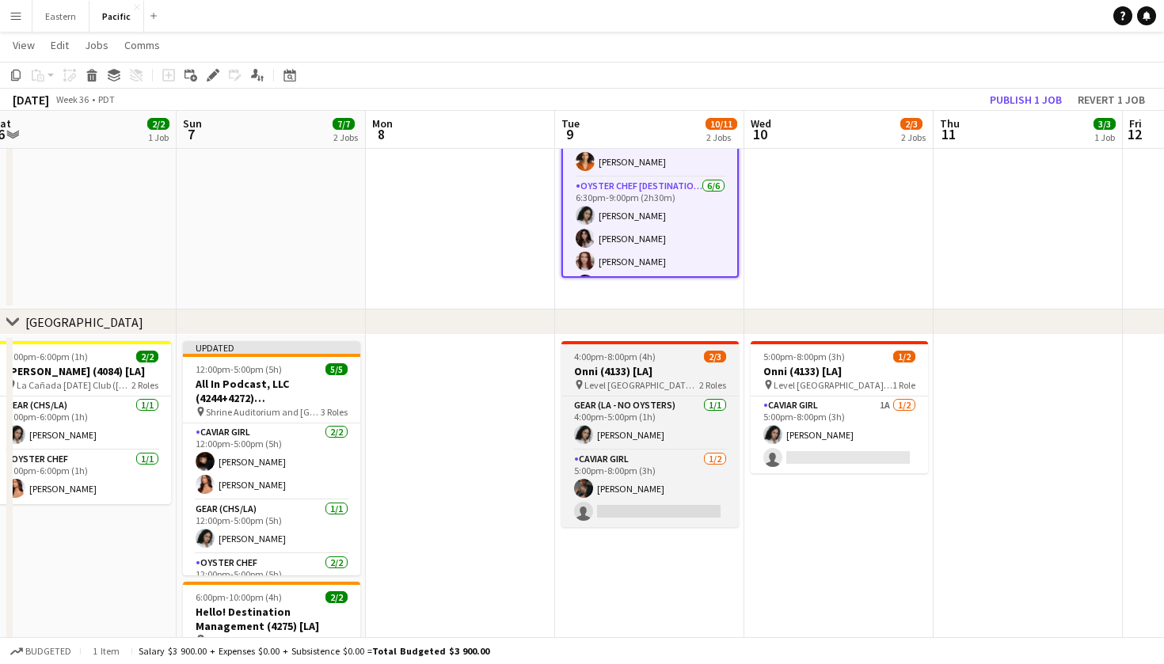
click at [673, 359] on div "4:00pm-8:00pm (4h) 2/3" at bounding box center [649, 357] width 177 height 12
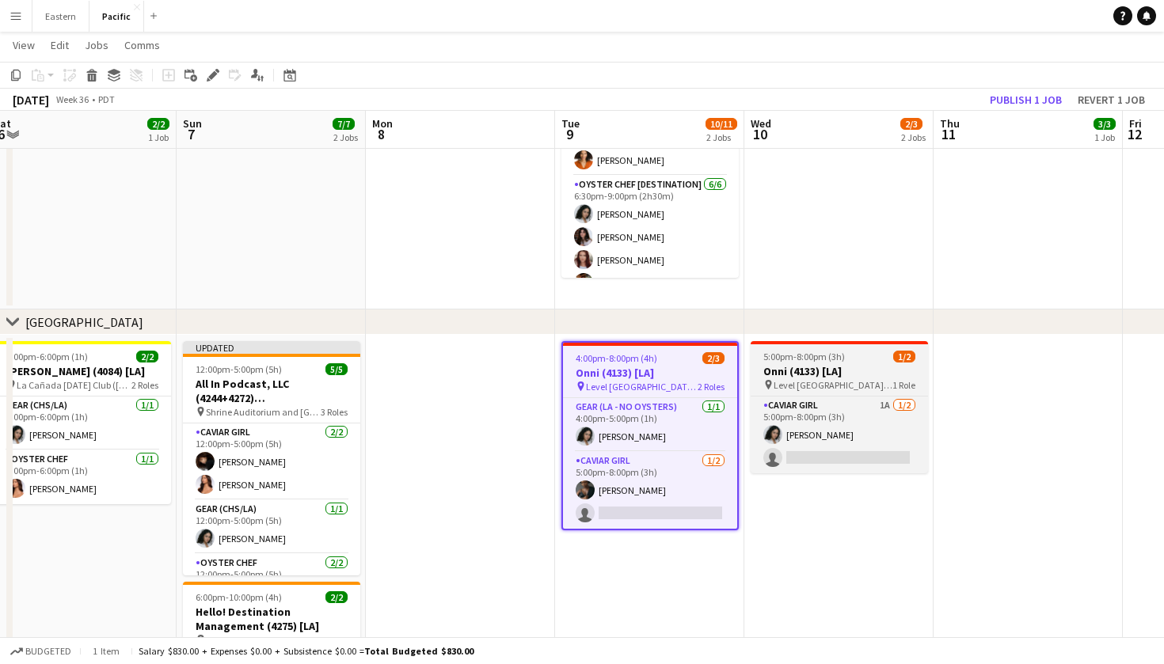
click at [824, 371] on h3 "Onni (4133) [LA]" at bounding box center [839, 371] width 177 height 14
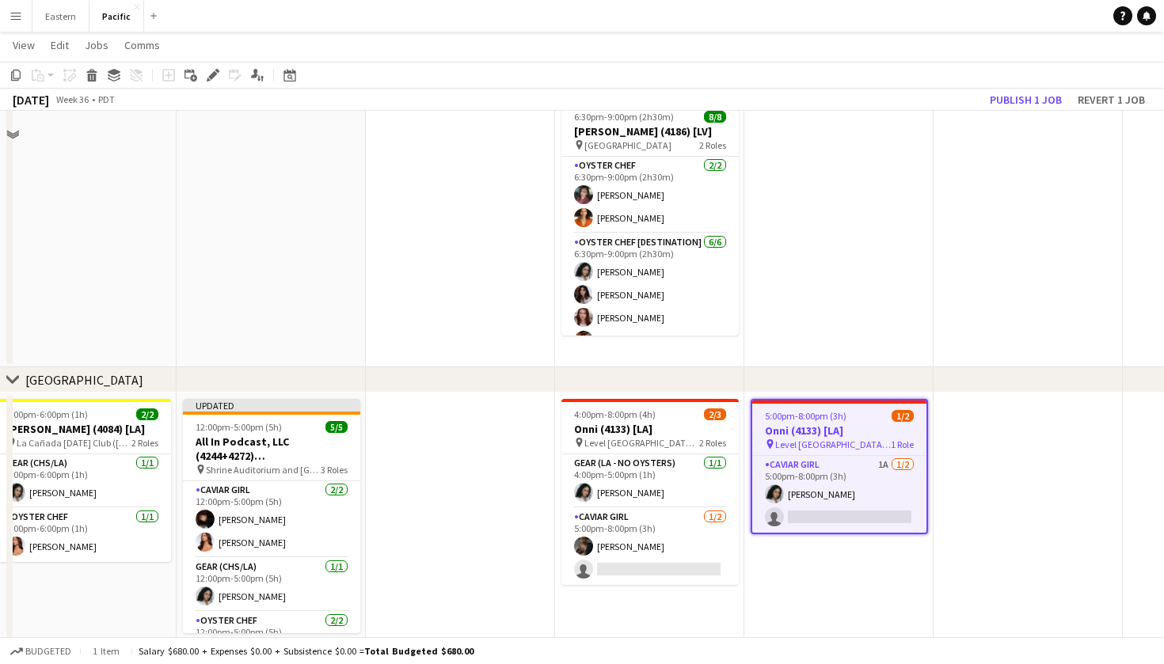
scroll to position [120, 0]
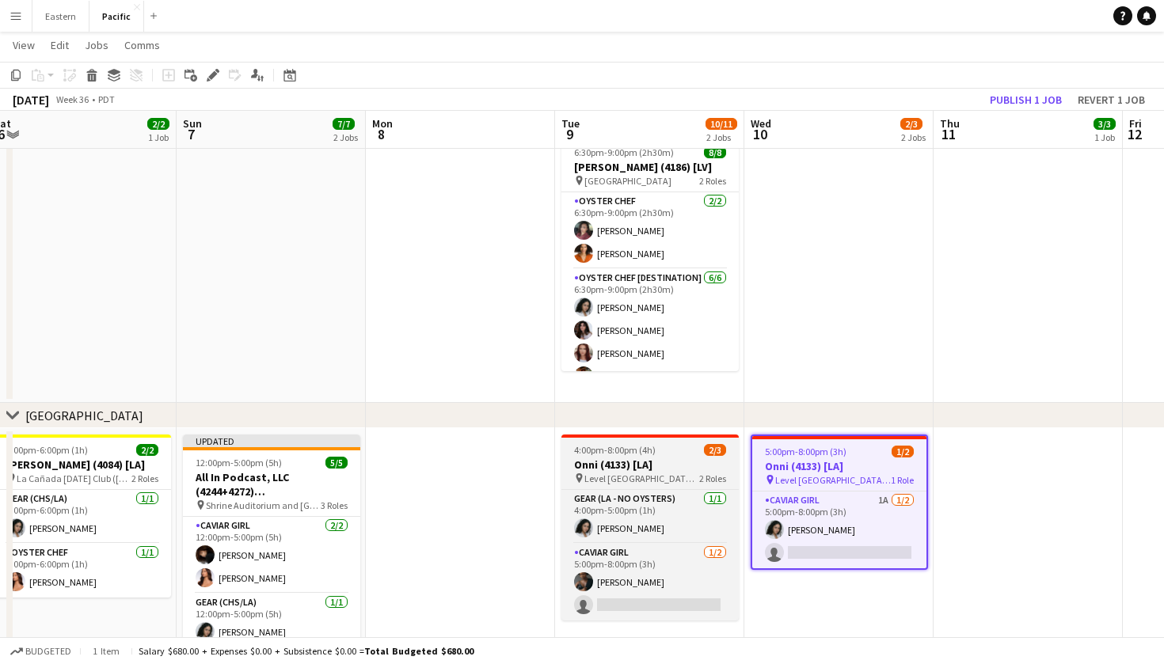
click at [692, 469] on h3 "Onni (4133) [LA]" at bounding box center [649, 465] width 177 height 14
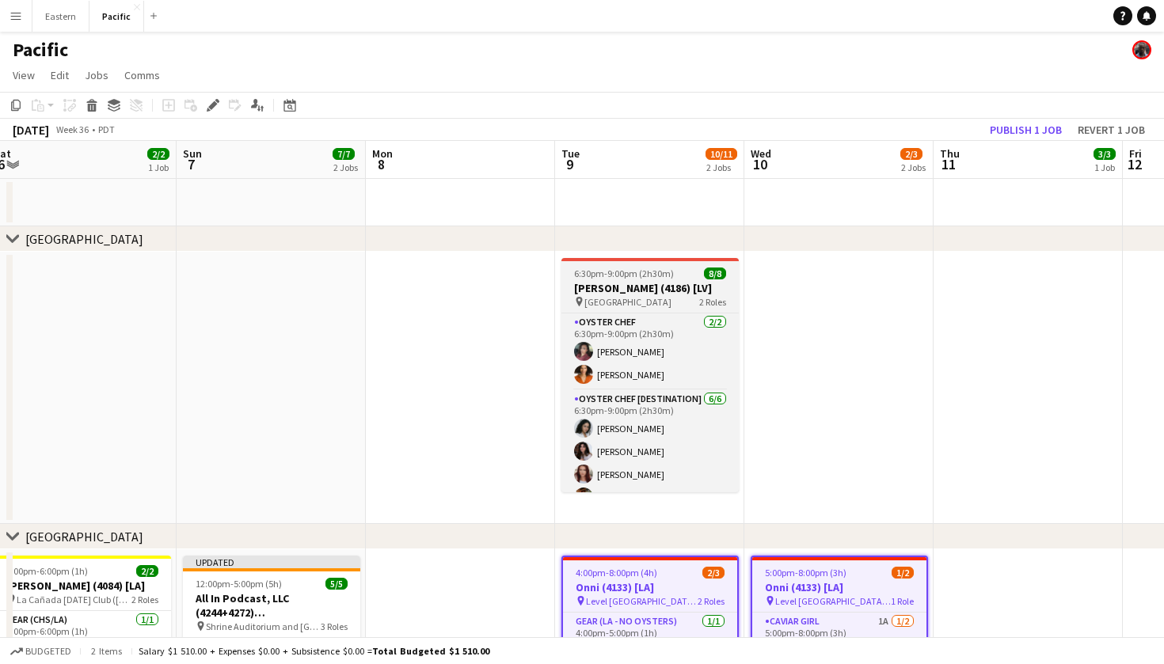
scroll to position [0, 0]
click at [689, 287] on h3 "Czarnowski (4186) [LV]" at bounding box center [649, 288] width 177 height 14
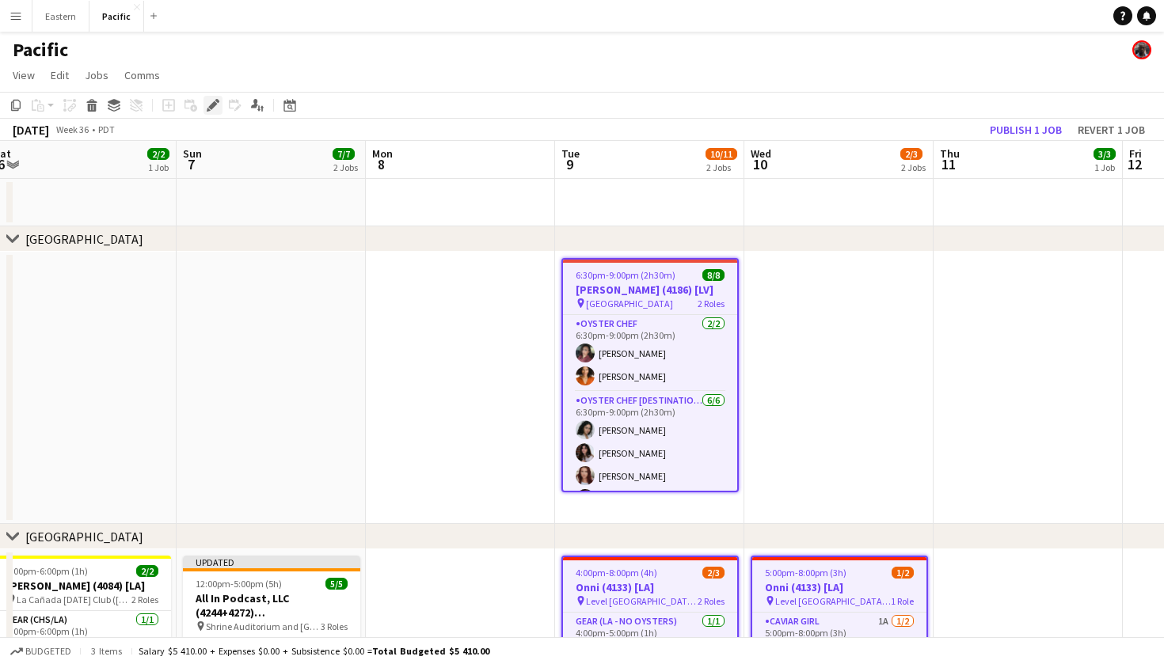
click at [211, 105] on icon at bounding box center [212, 105] width 9 height 9
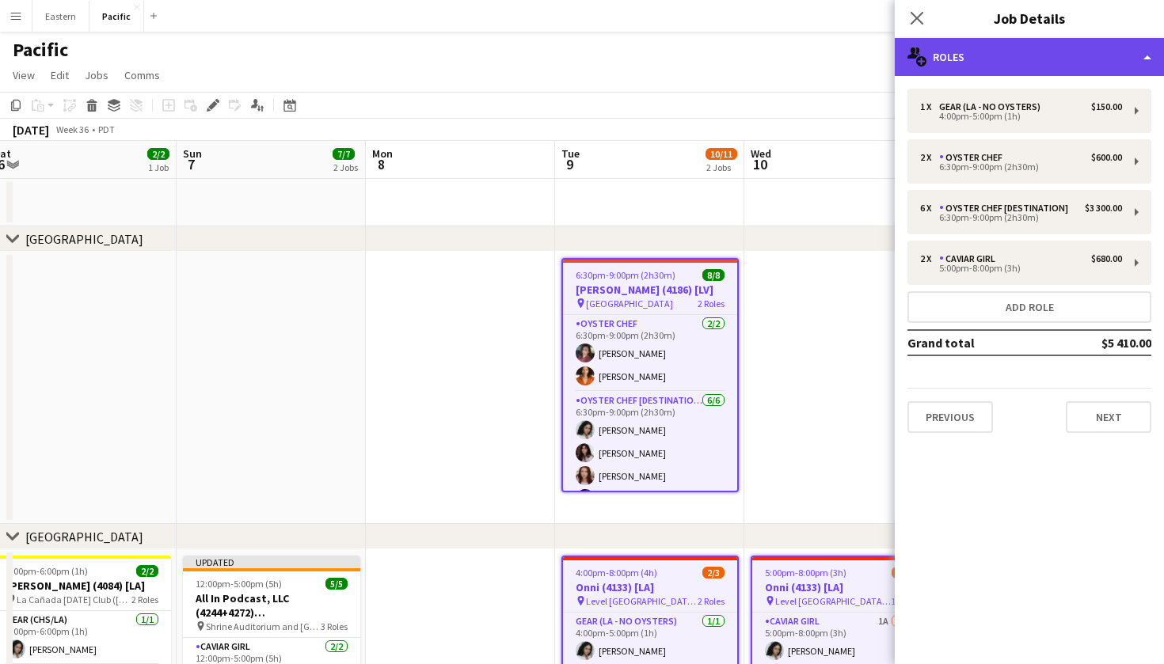
click at [1077, 52] on div "multiple-users-add Roles" at bounding box center [1029, 57] width 269 height 38
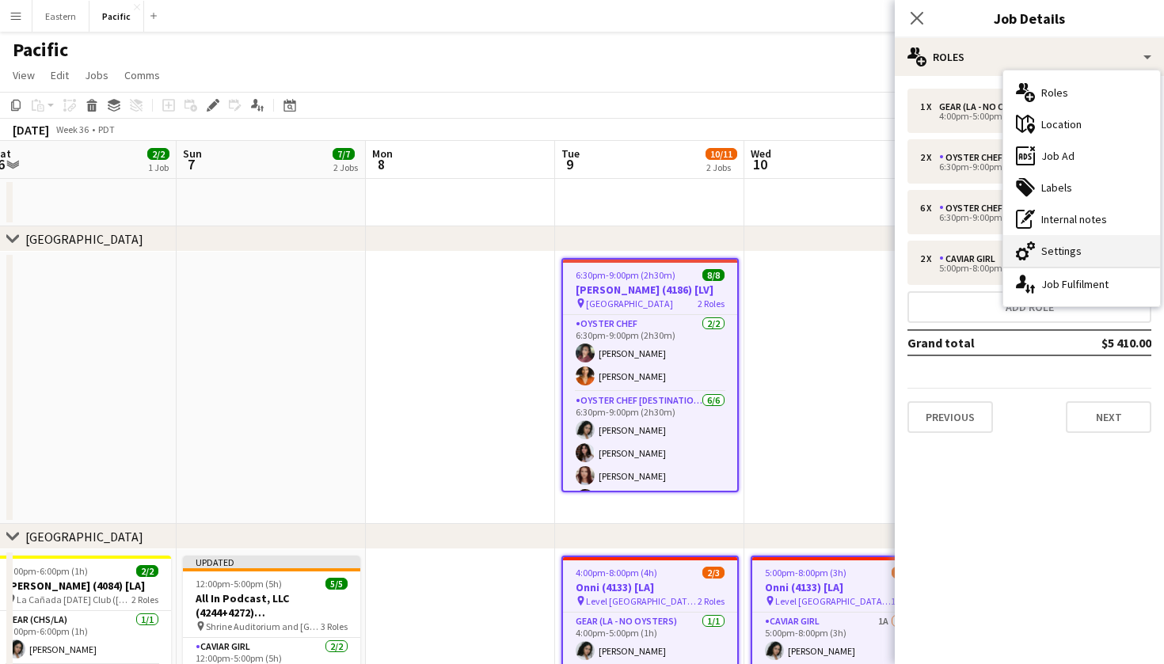
click at [1108, 256] on div "cog-double-3 Settings" at bounding box center [1081, 251] width 157 height 32
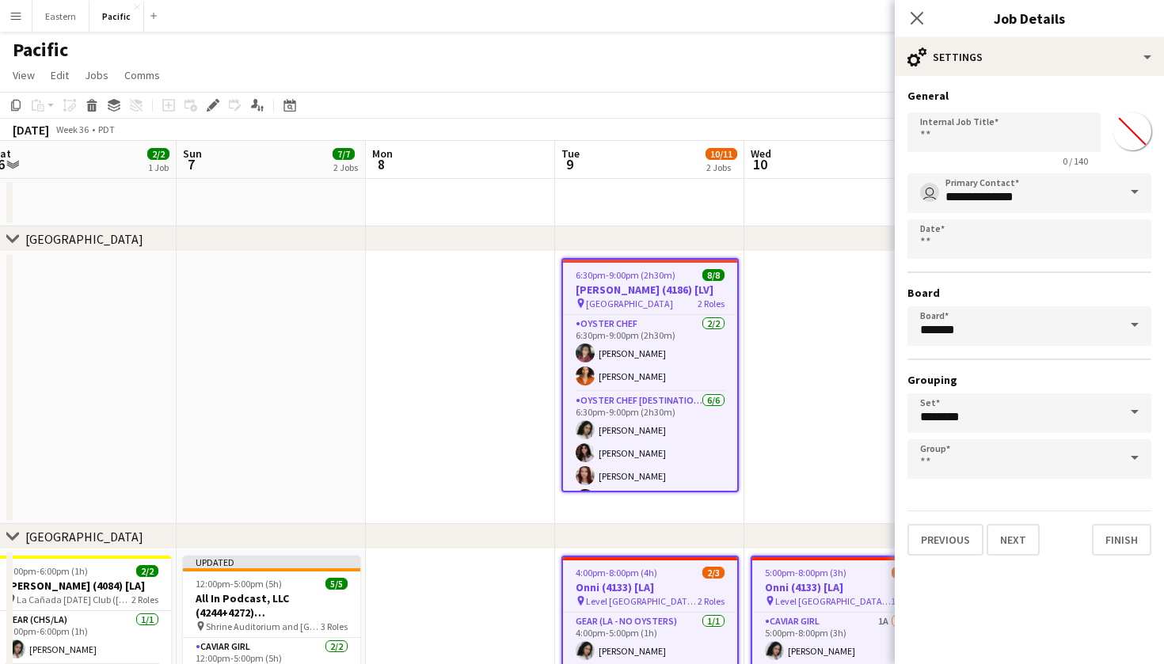
click at [1128, 138] on input "*******" at bounding box center [1132, 131] width 57 height 57
type input "*******"
click at [918, 16] on icon "Close pop-in" at bounding box center [916, 17] width 15 height 15
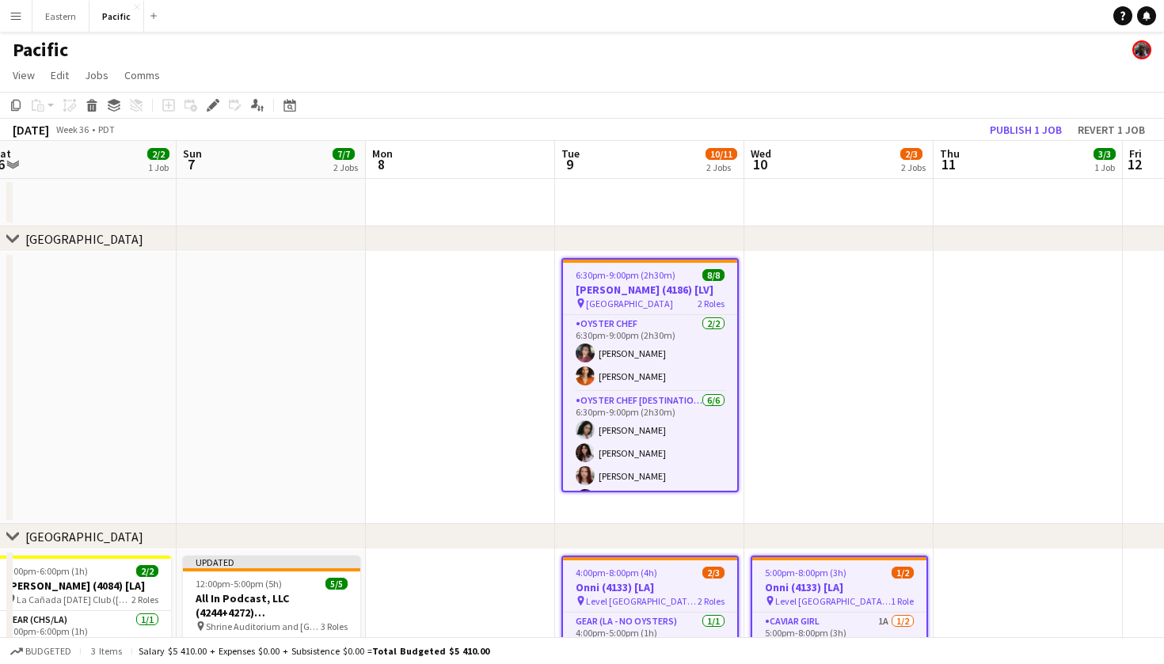
click at [834, 107] on app-toolbar "Copy Paste Paste Command V Paste with crew Command Shift V Paste linked Job Del…" at bounding box center [582, 105] width 1164 height 27
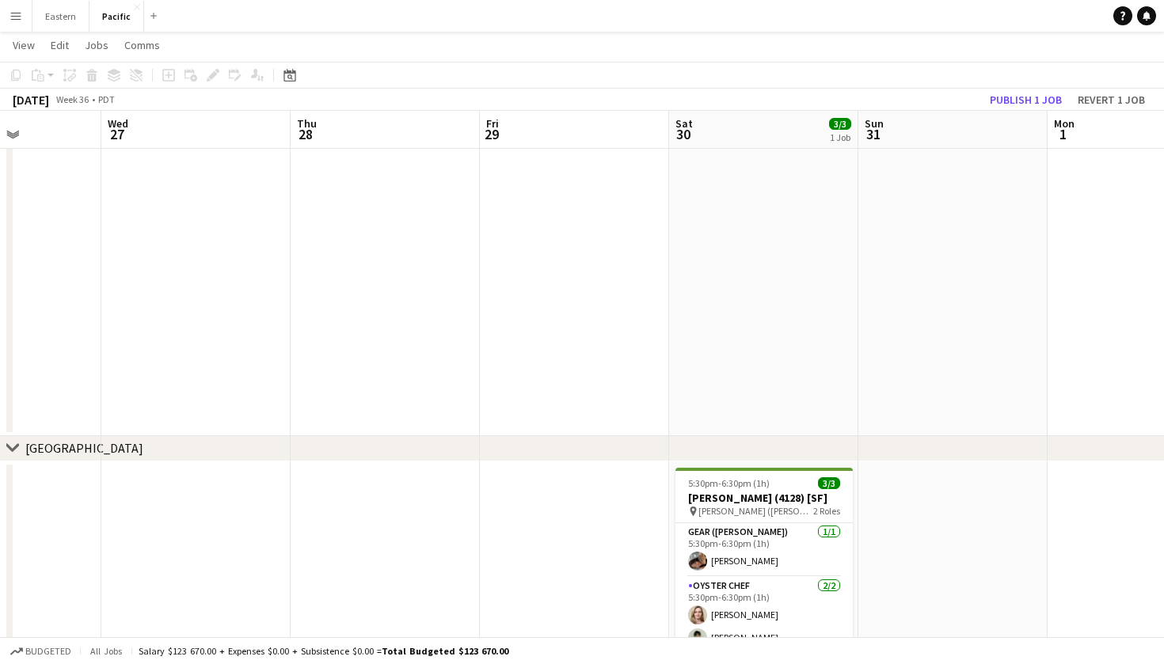
scroll to position [0, 393]
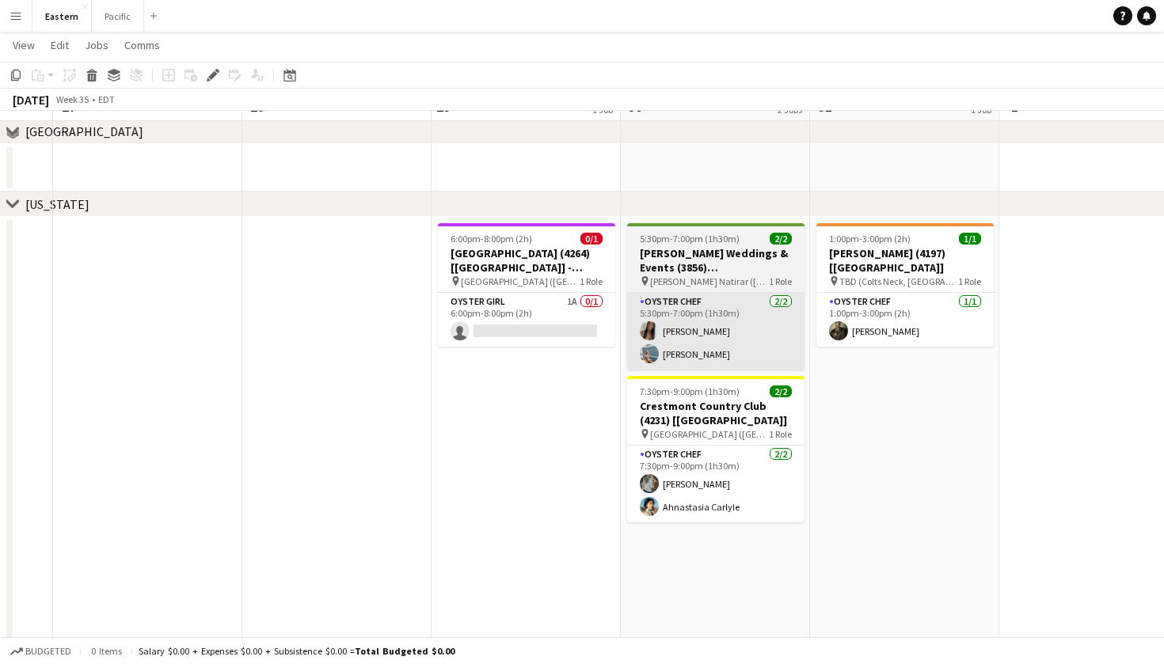
scroll to position [654, 0]
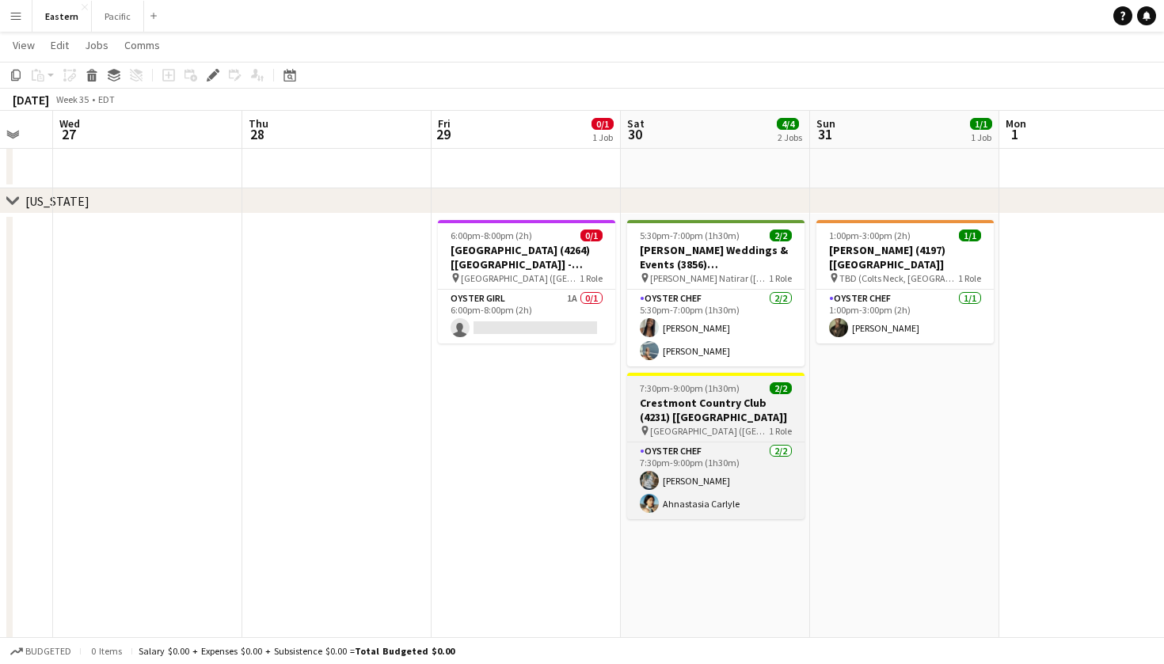
click at [764, 400] on h3 "Crestmont Country Club (4231) [NYC]" at bounding box center [715, 410] width 177 height 29
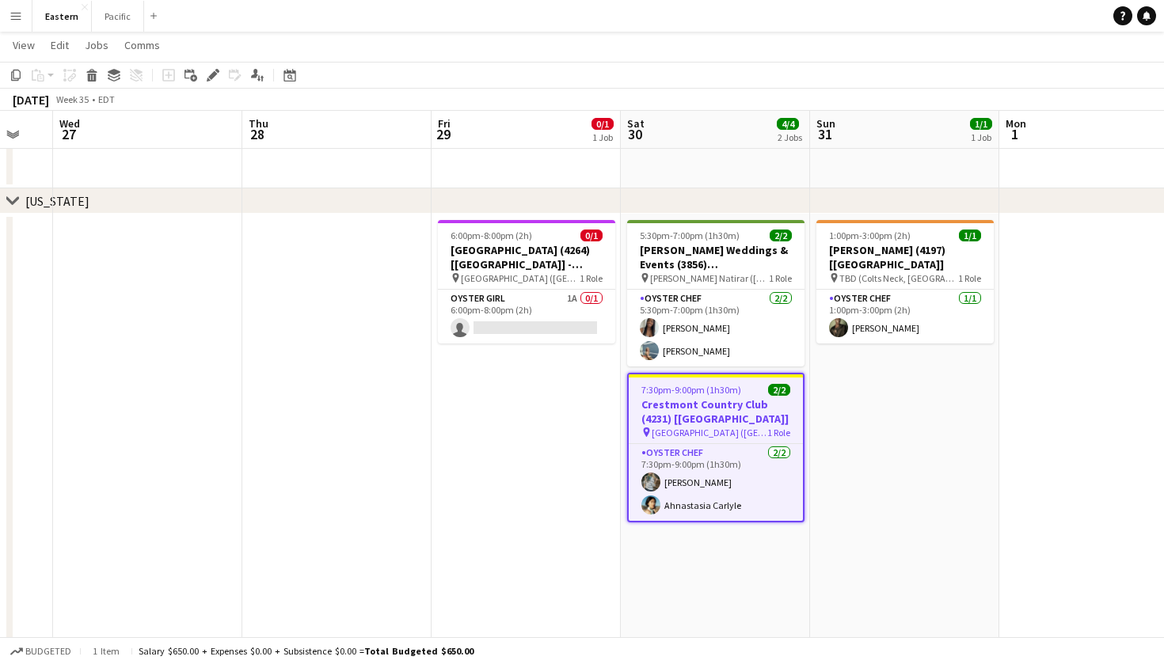
scroll to position [0, 515]
click at [213, 74] on icon at bounding box center [212, 75] width 9 height 9
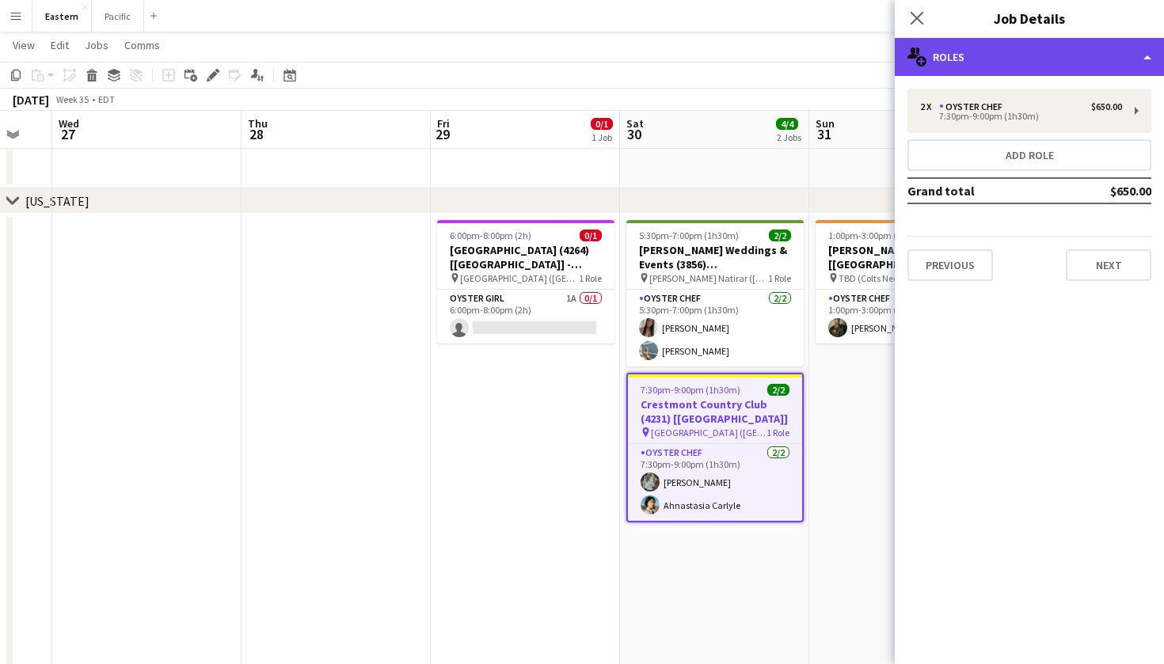
click at [1055, 72] on div "multiple-users-add Roles" at bounding box center [1029, 57] width 269 height 38
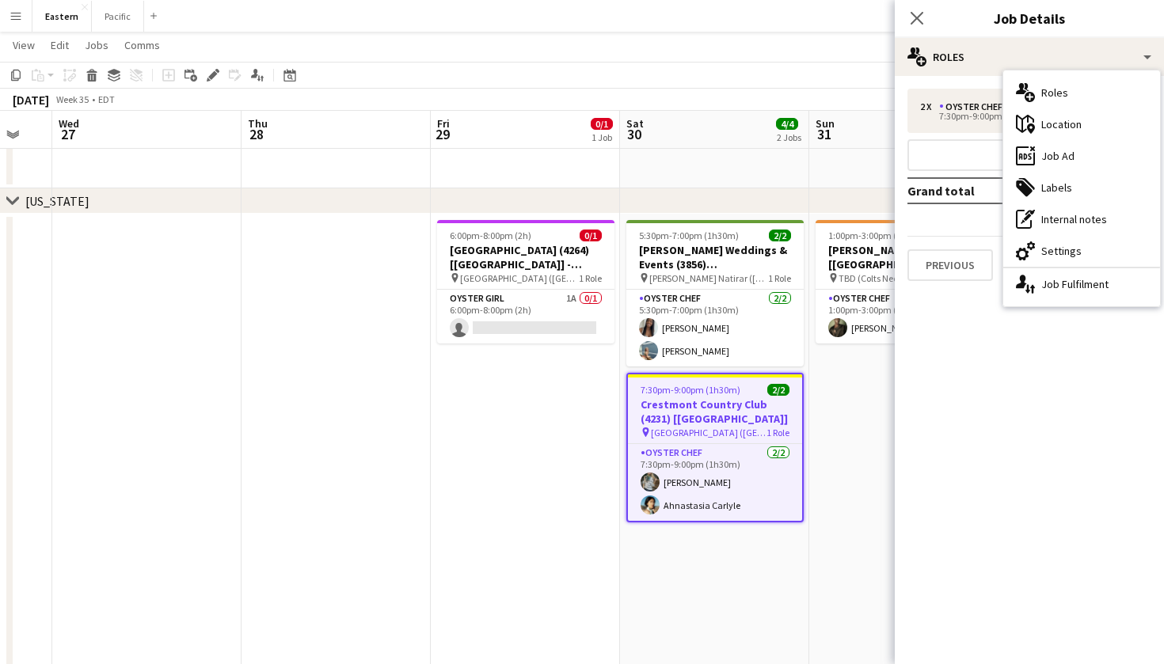
click at [774, 410] on h3 "Crestmont Country Club (4231) [NYC]" at bounding box center [715, 411] width 174 height 29
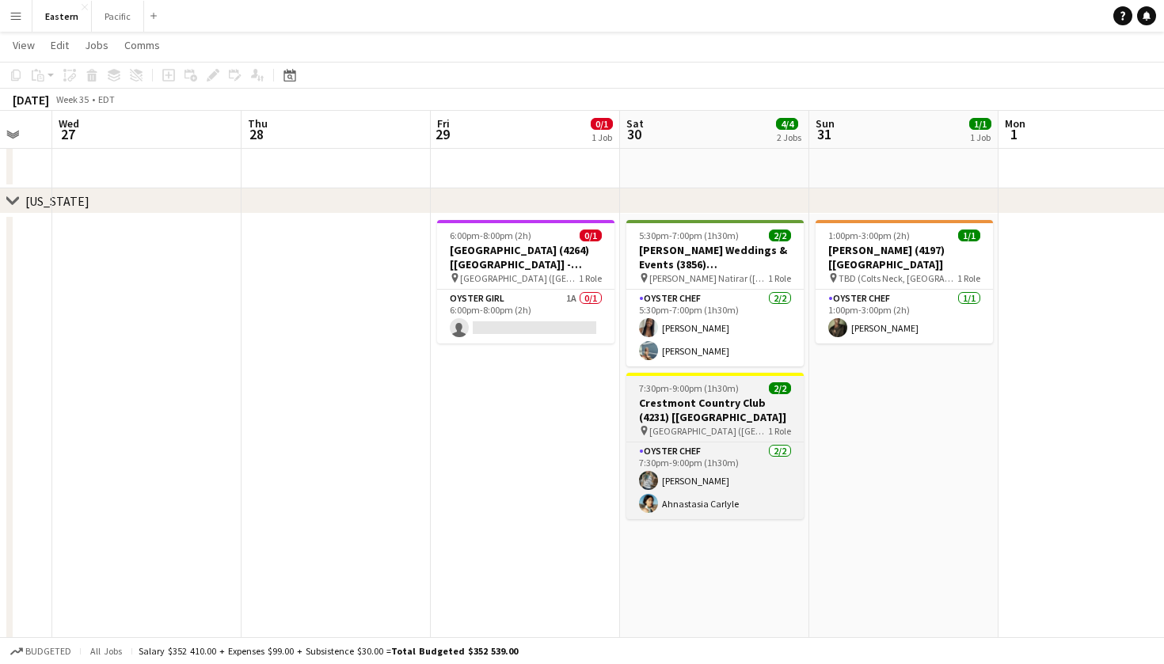
click at [774, 410] on h3 "Crestmont Country Club (4231) [NYC]" at bounding box center [714, 410] width 177 height 29
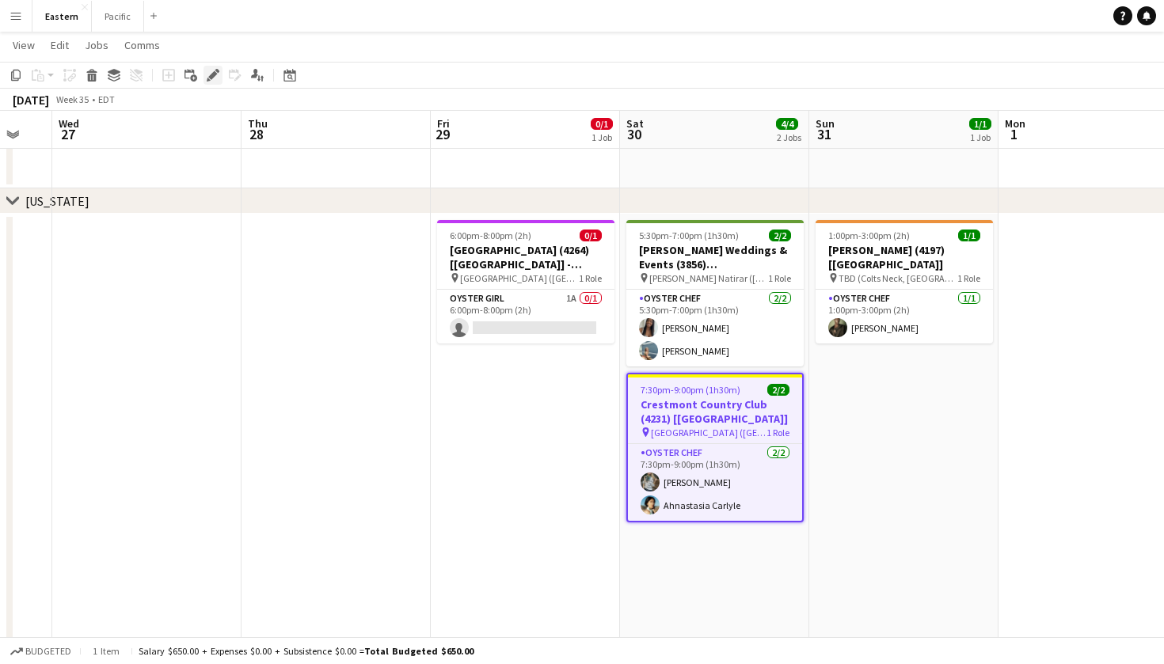
click at [216, 82] on div "Edit" at bounding box center [212, 75] width 19 height 19
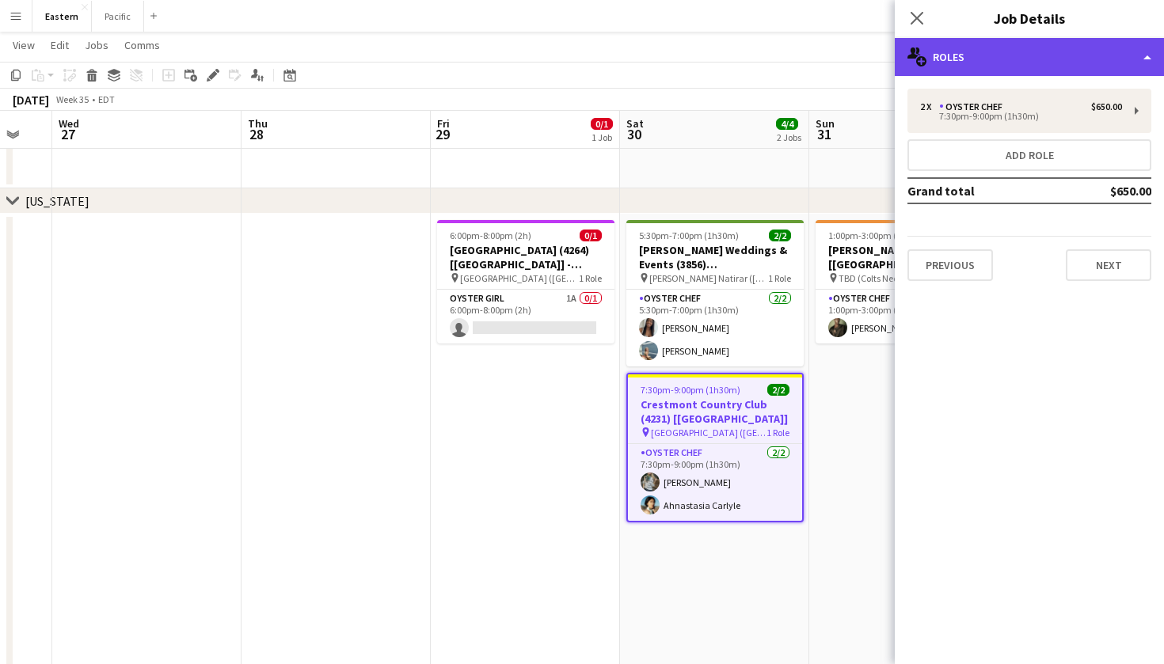
click at [1097, 70] on div "multiple-users-add Roles" at bounding box center [1029, 57] width 269 height 38
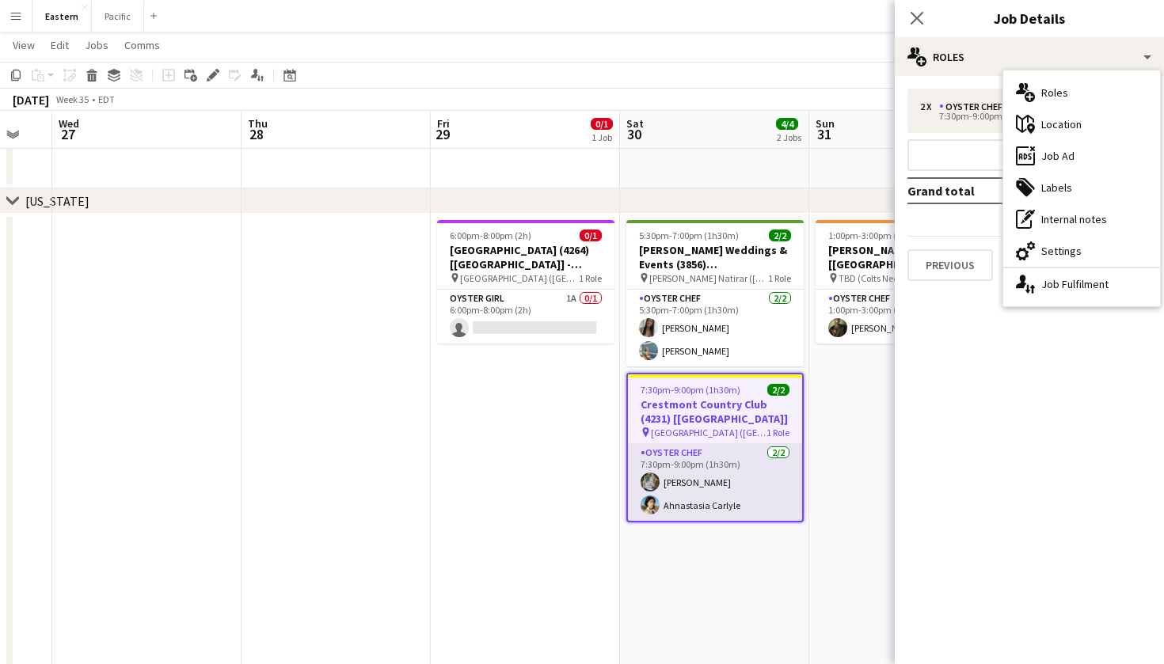
click at [755, 464] on app-card-role "Oyster Chef 2/2 7:30pm-9:00pm (1h30m) Brooke Anderson Ahnastasia Carlyle" at bounding box center [715, 482] width 174 height 77
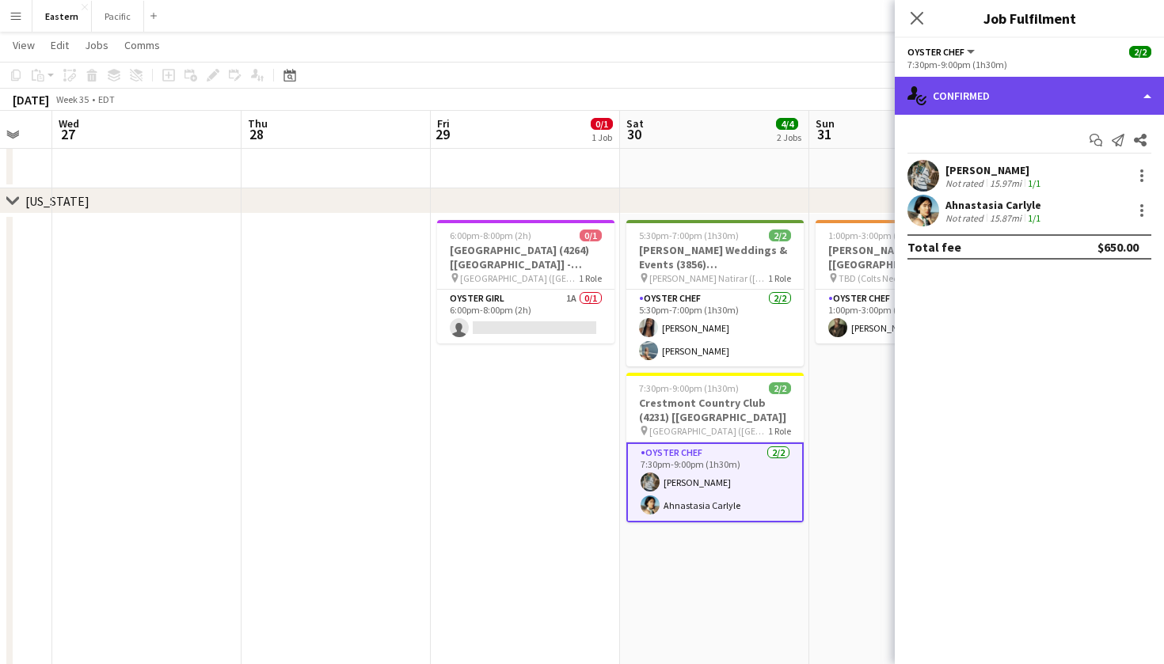
click at [1059, 88] on div "single-neutral-actions-check-2 Confirmed" at bounding box center [1029, 96] width 269 height 38
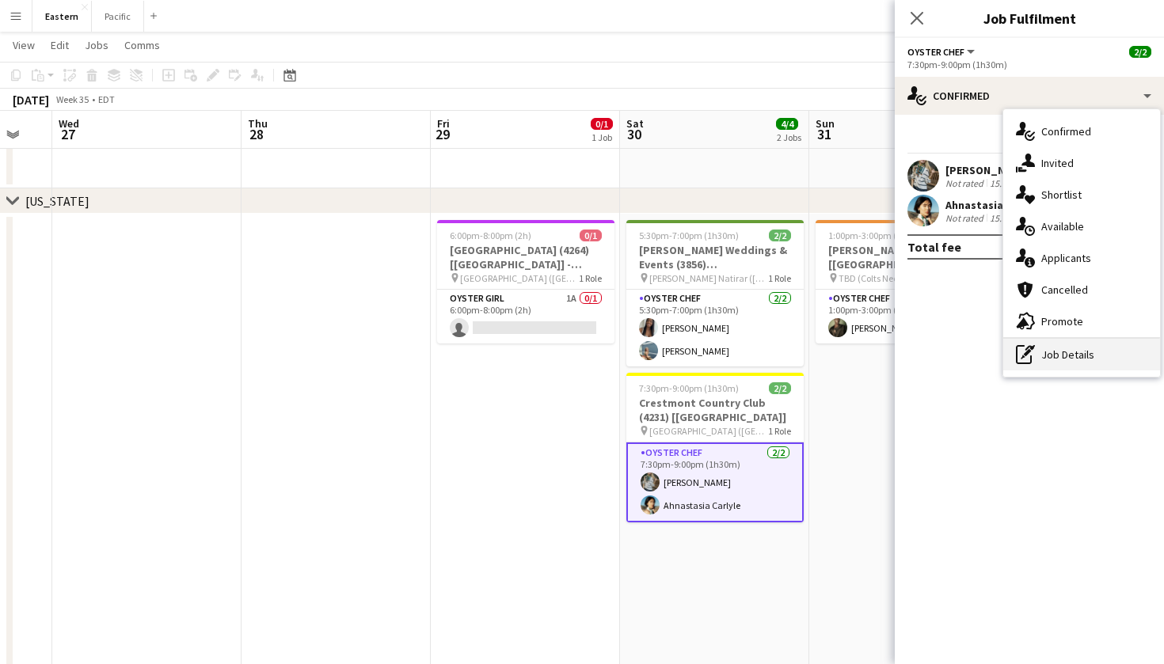
click at [1104, 366] on div "pen-write Job Details" at bounding box center [1081, 355] width 157 height 32
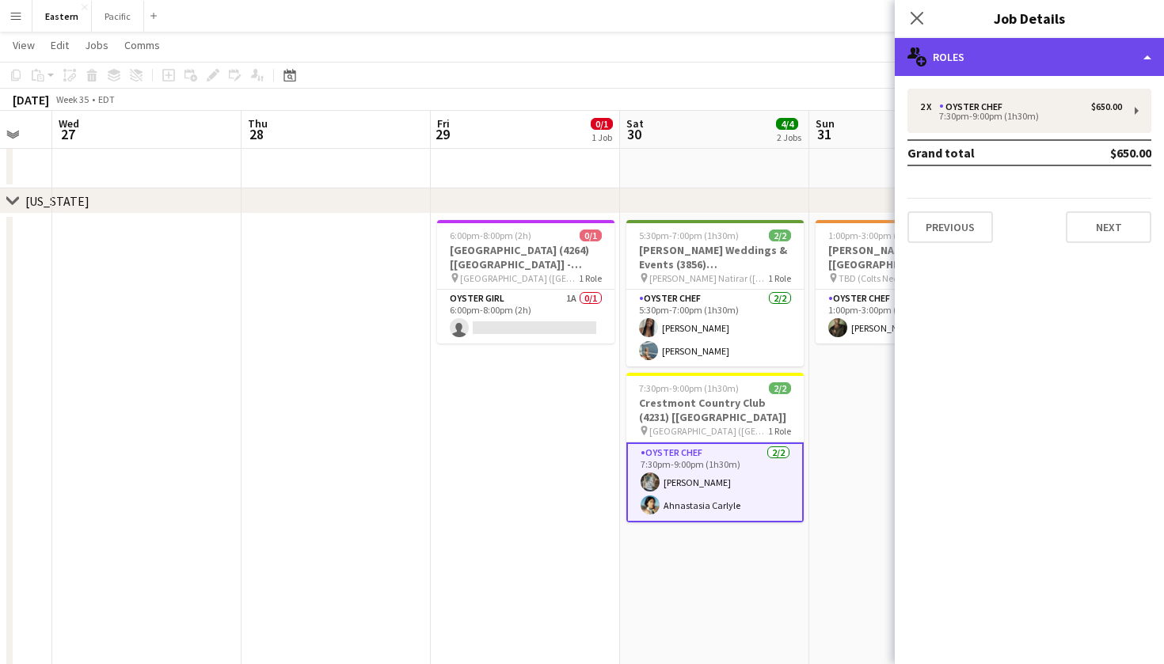
click at [1046, 55] on div "multiple-users-add Roles" at bounding box center [1029, 57] width 269 height 38
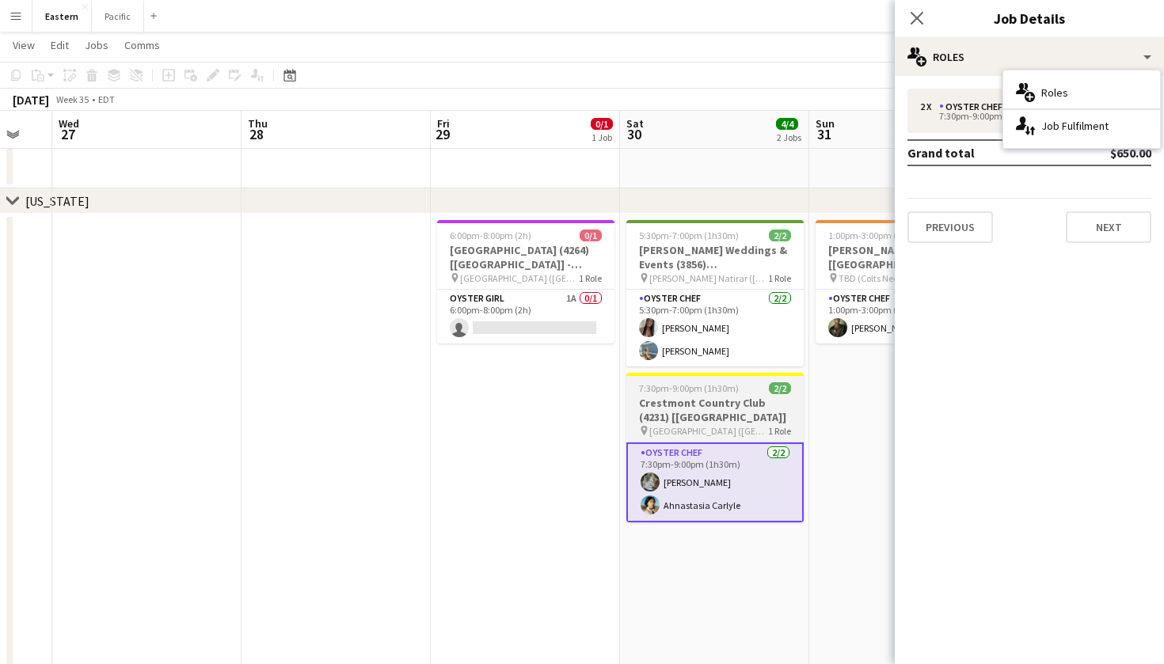
click at [755, 410] on h3 "Crestmont Country Club (4231) [NYC]" at bounding box center [714, 410] width 177 height 29
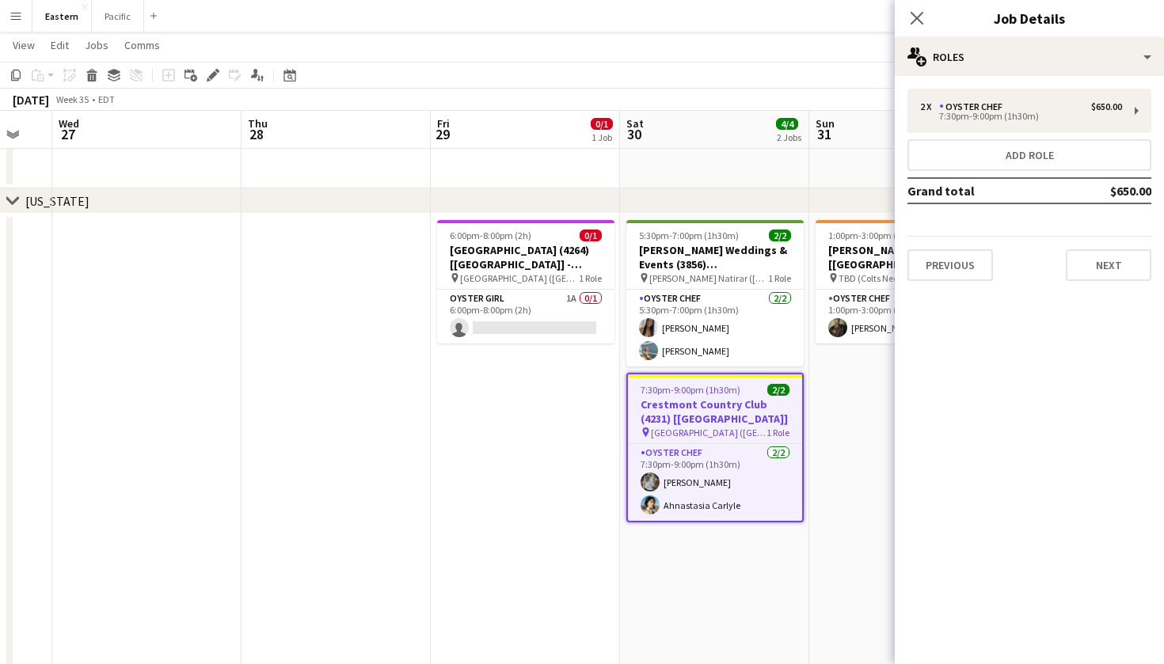
scroll to position [0, 519]
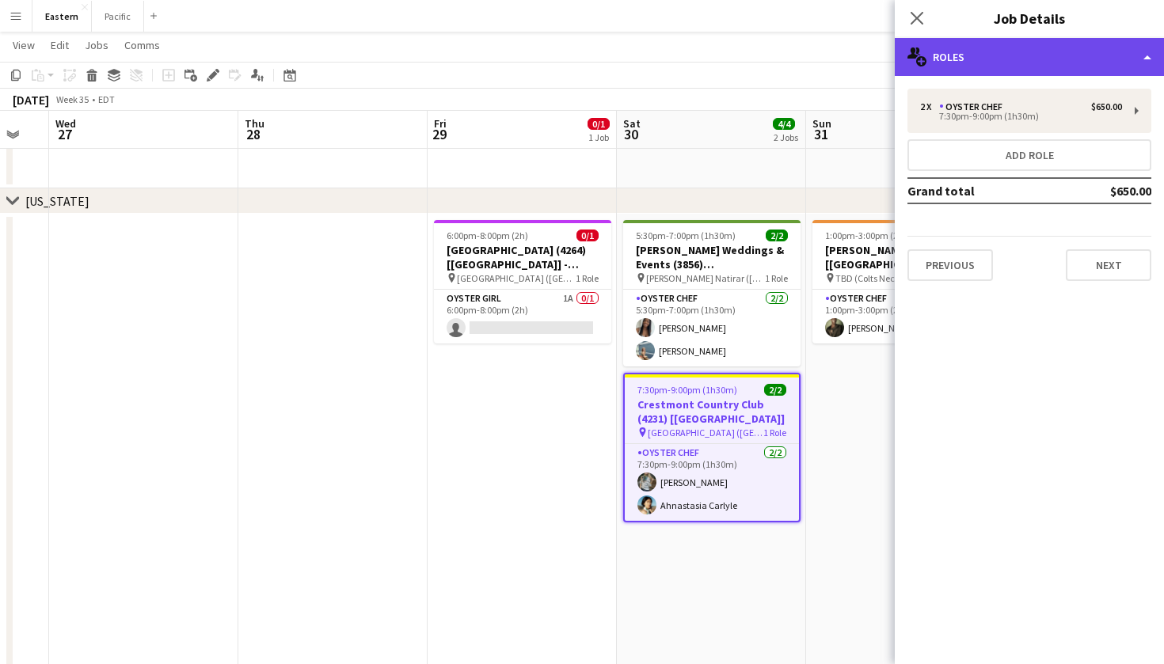
click at [1044, 70] on div "multiple-users-add Roles" at bounding box center [1029, 57] width 269 height 38
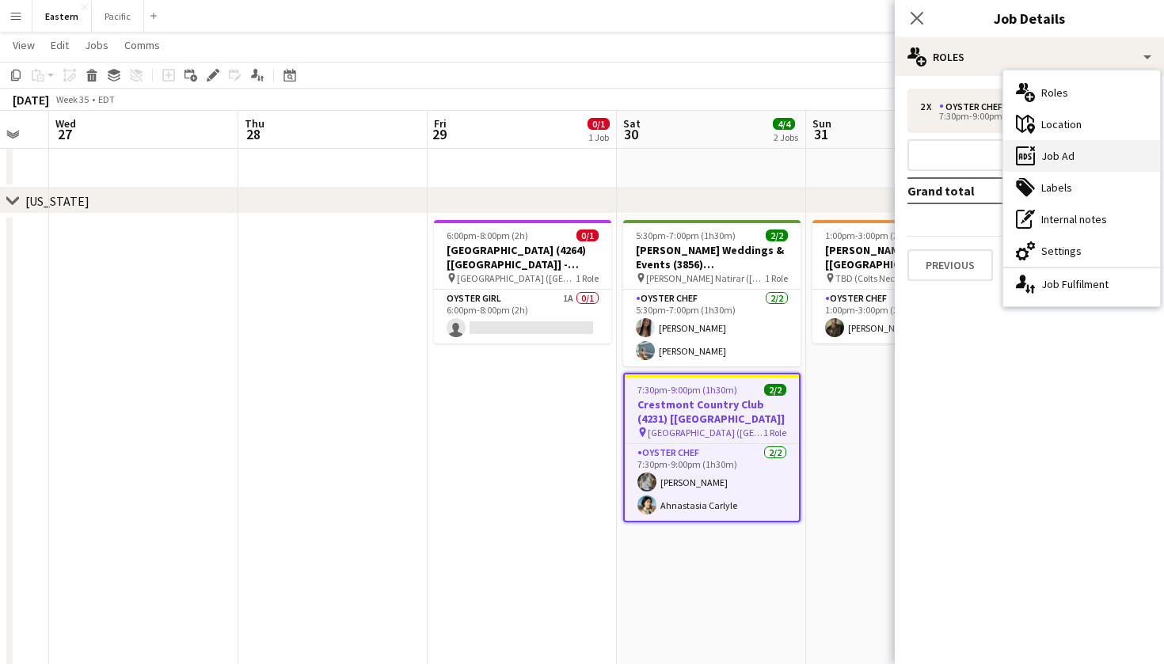
click at [1085, 147] on div "ads-window Job Ad" at bounding box center [1081, 156] width 157 height 32
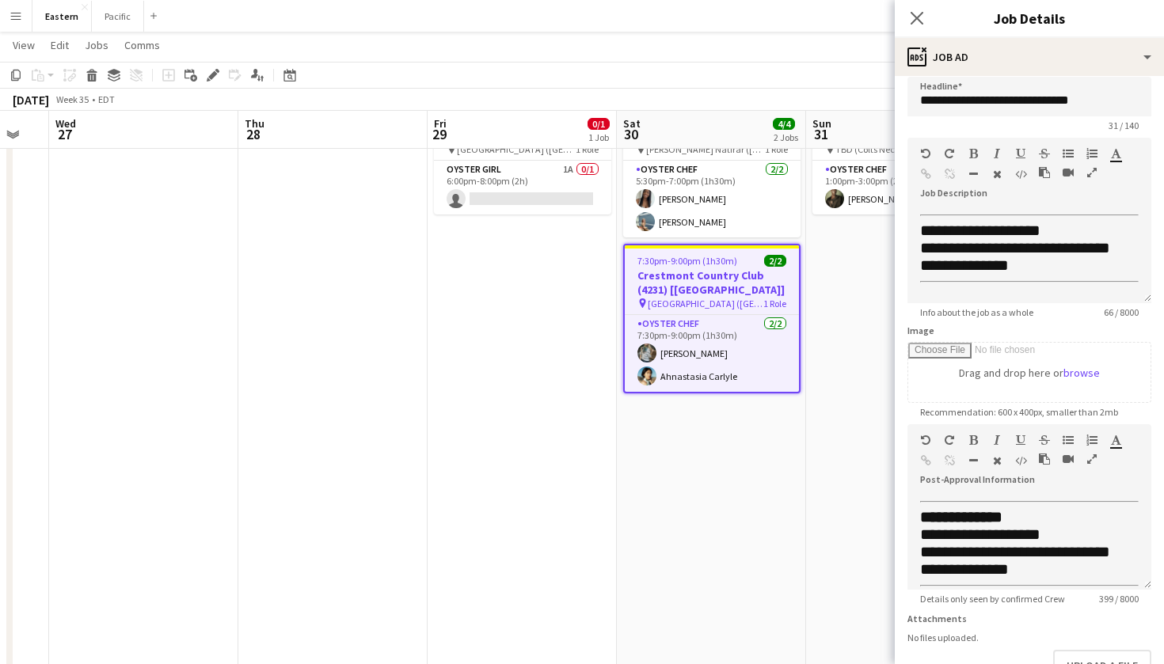
scroll to position [0, 0]
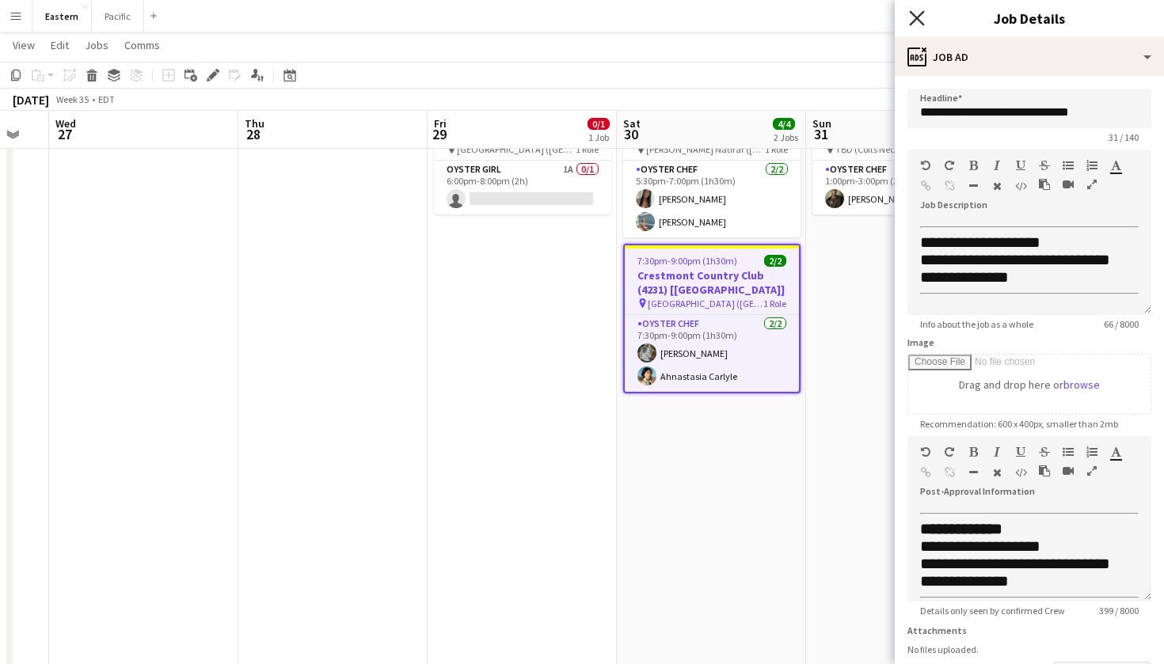
click at [920, 24] on icon "Close pop-in" at bounding box center [916, 17] width 15 height 15
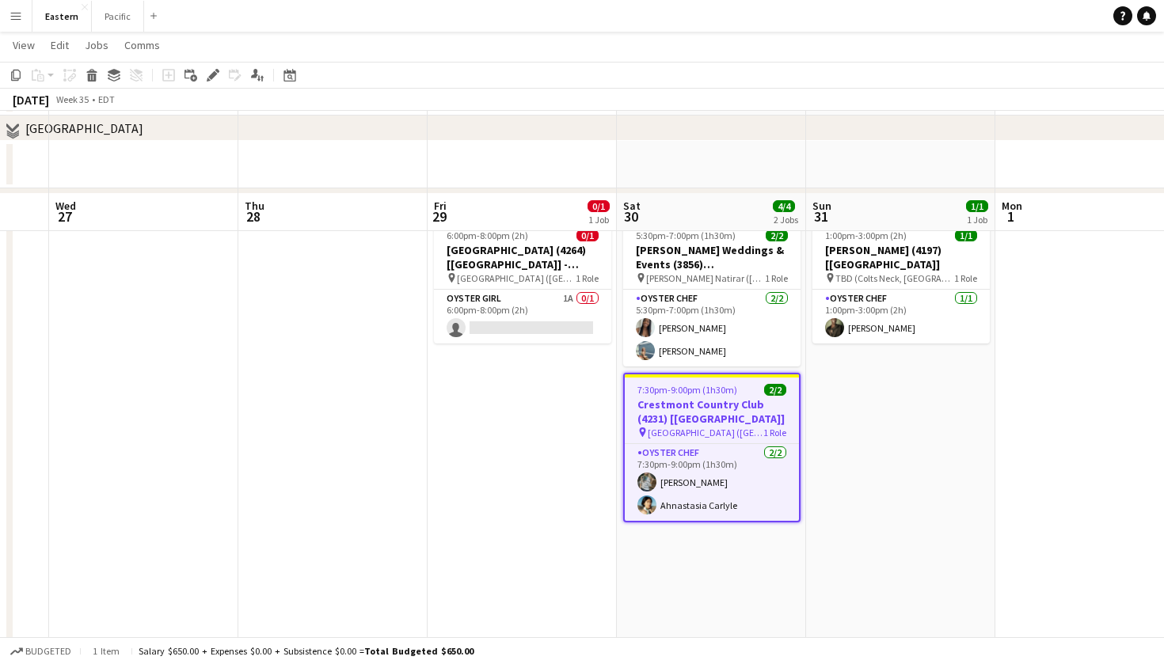
scroll to position [648, 0]
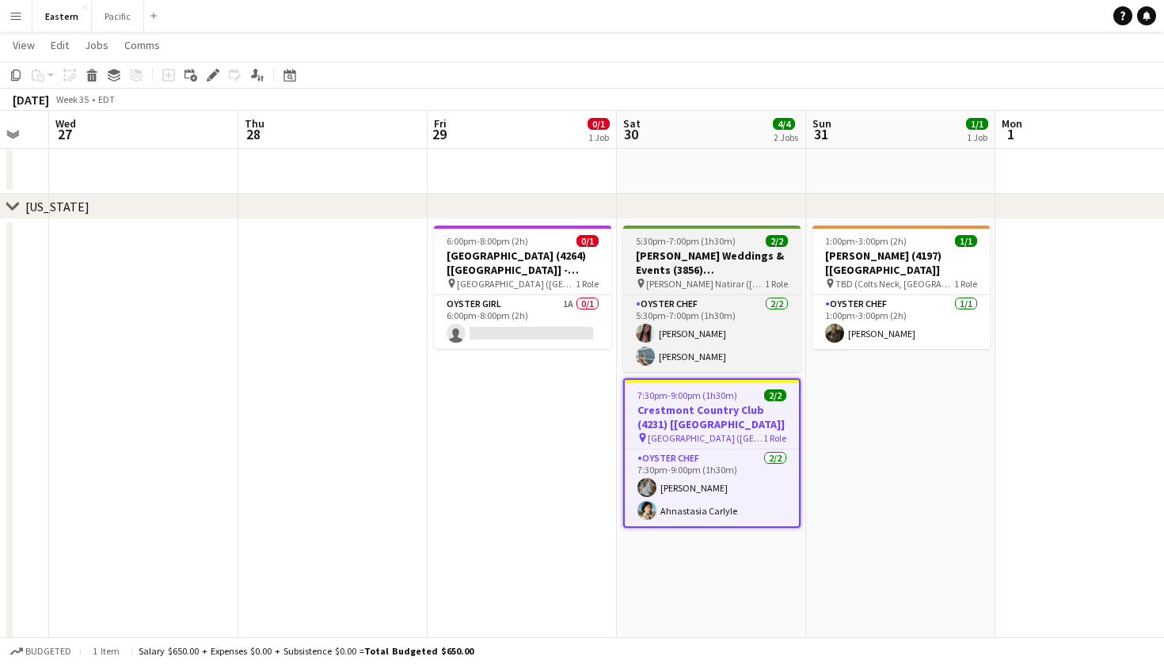
click at [743, 253] on h3 "Kyle Michelle Weddings & Events (3856) [NYC]" at bounding box center [711, 263] width 177 height 29
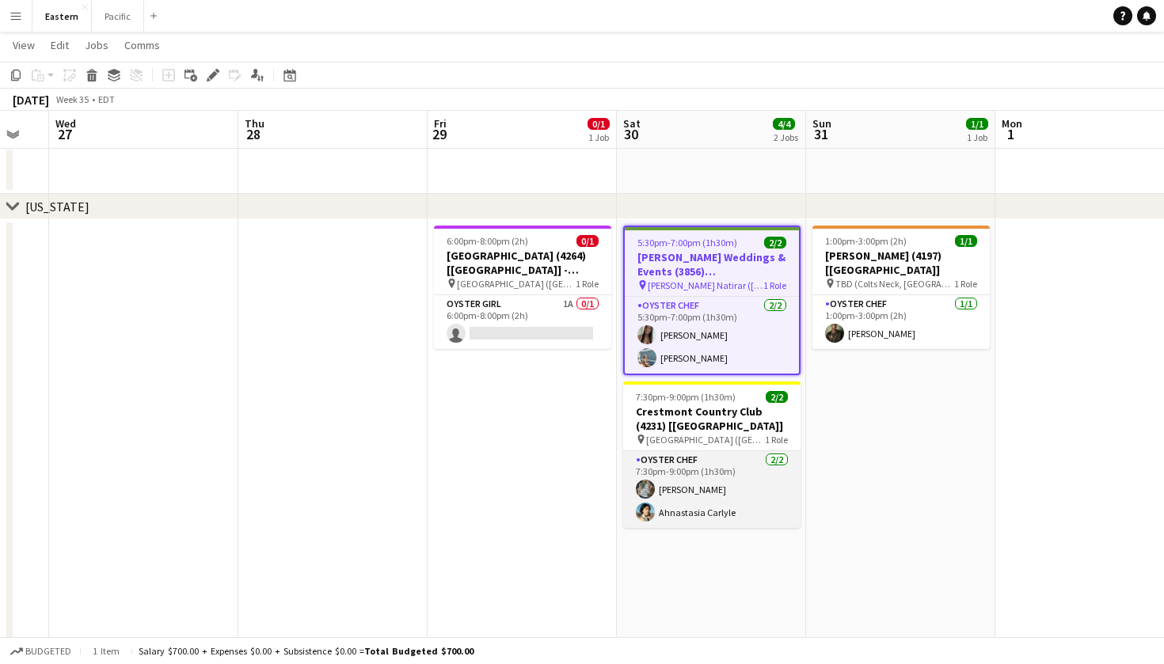
click at [713, 463] on app-card-role "Oyster Chef 2/2 7:30pm-9:00pm (1h30m) Brooke Anderson Ahnastasia Carlyle" at bounding box center [711, 489] width 177 height 77
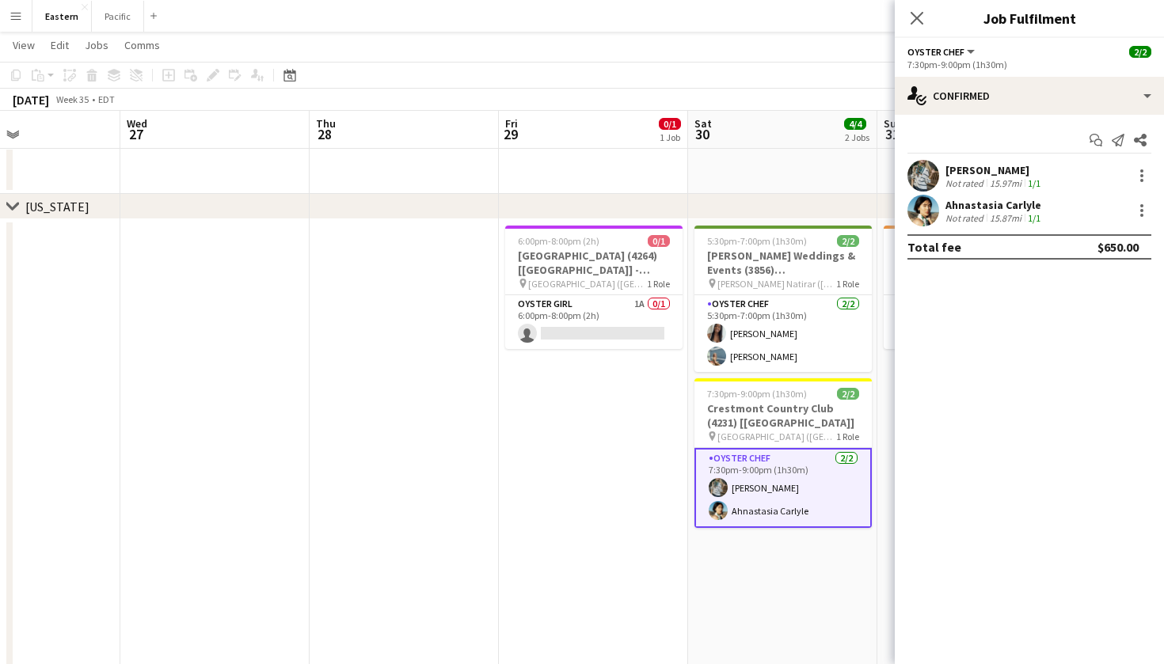
scroll to position [0, 397]
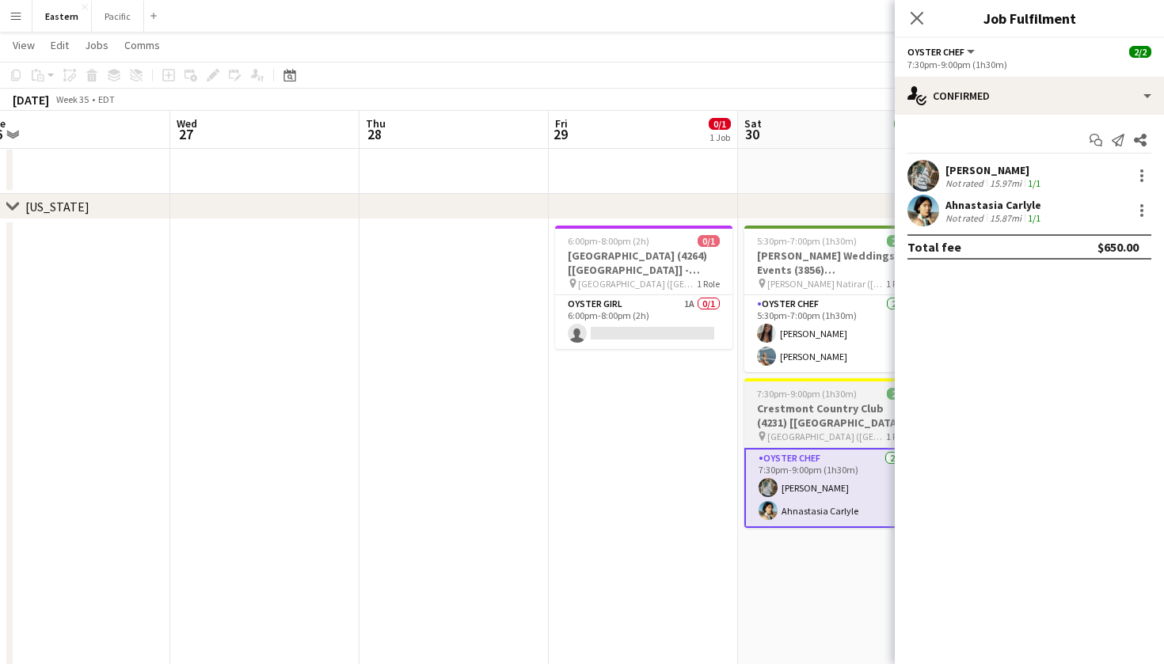
click at [800, 390] on span "7:30pm-9:00pm (1h30m)" at bounding box center [807, 394] width 100 height 12
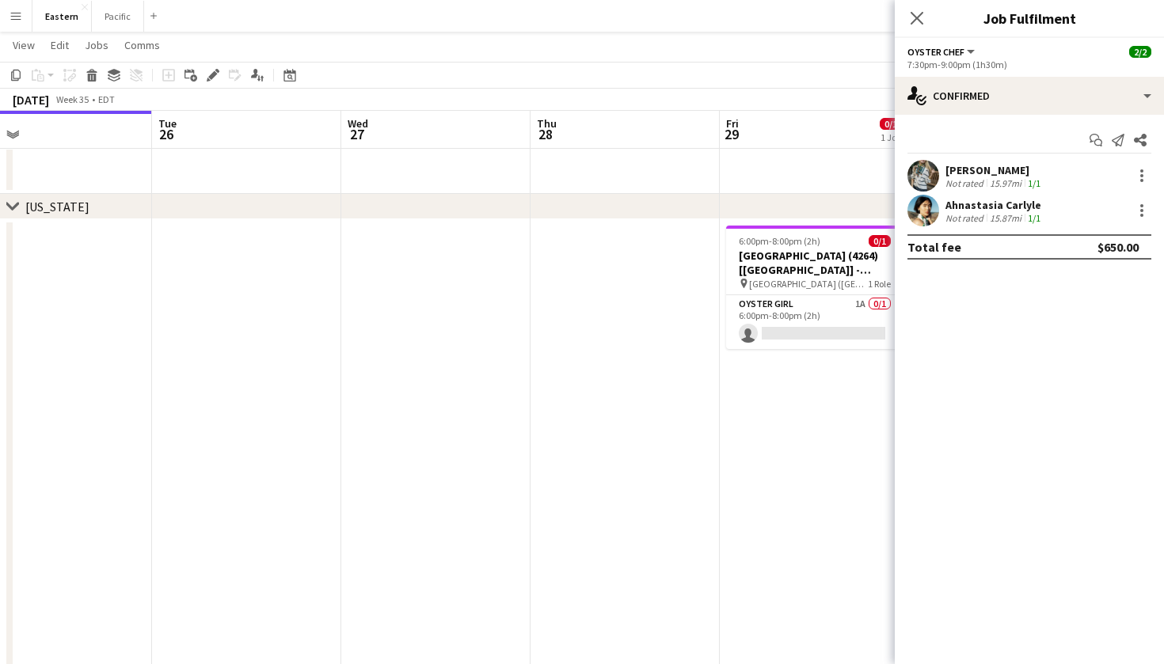
scroll to position [0, 351]
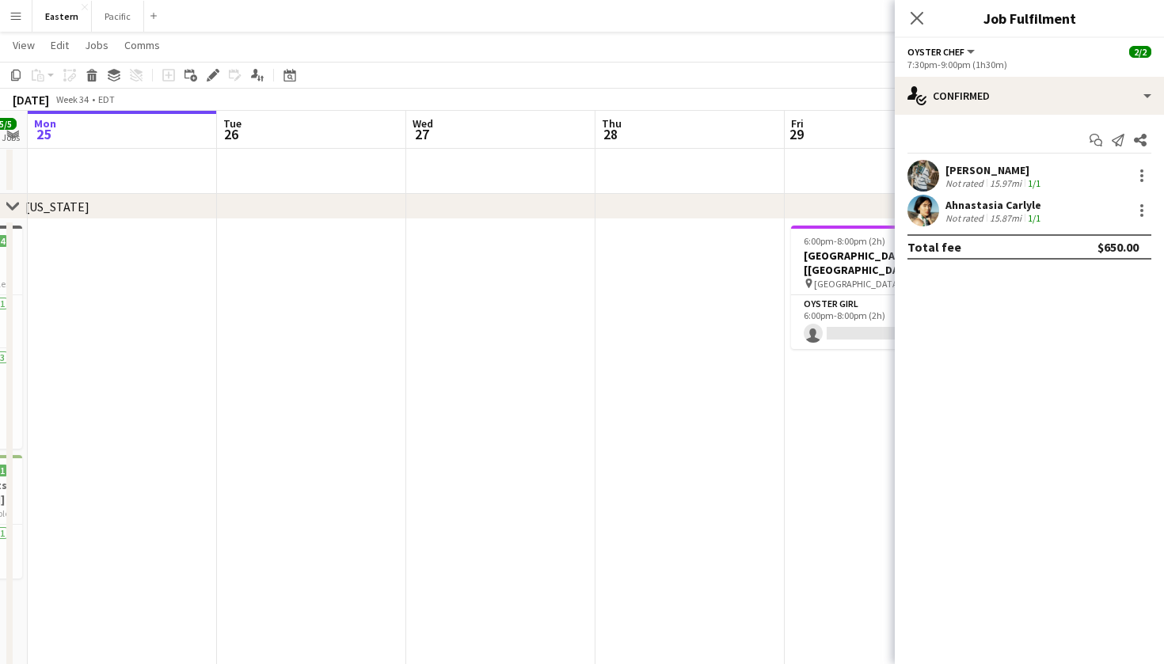
click at [926, 2] on div "Close pop-in" at bounding box center [917, 18] width 44 height 36
click at [924, 34] on div "Close pop-in" at bounding box center [917, 18] width 44 height 36
click at [924, 19] on app-icon "Close pop-in" at bounding box center [917, 18] width 23 height 23
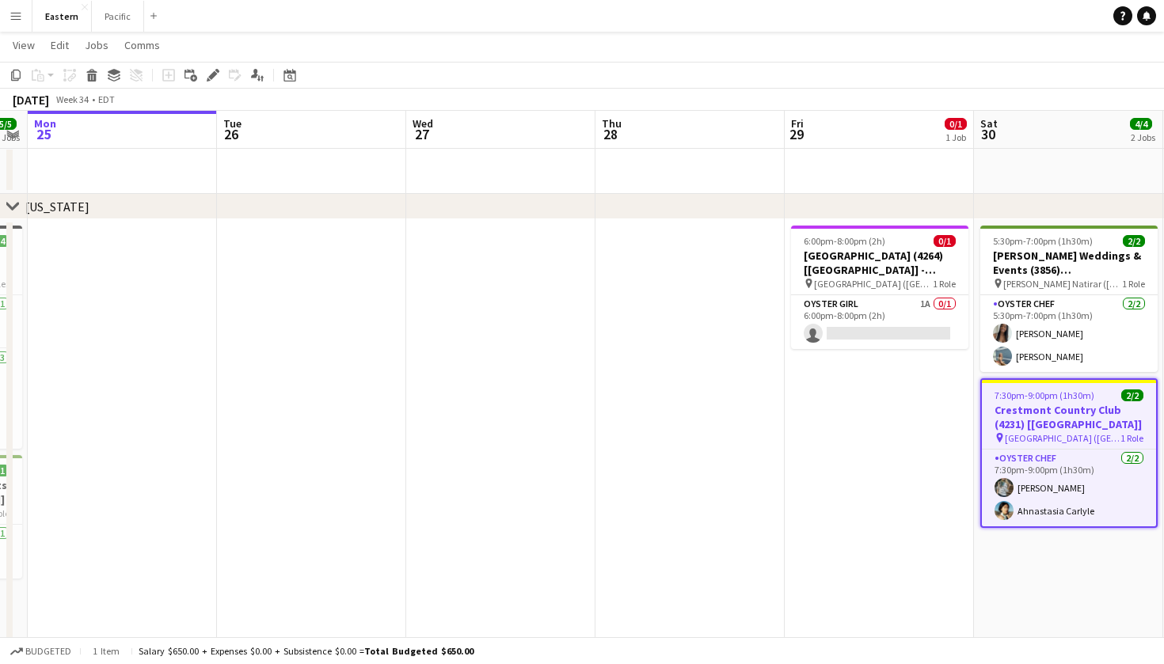
scroll to position [0, 504]
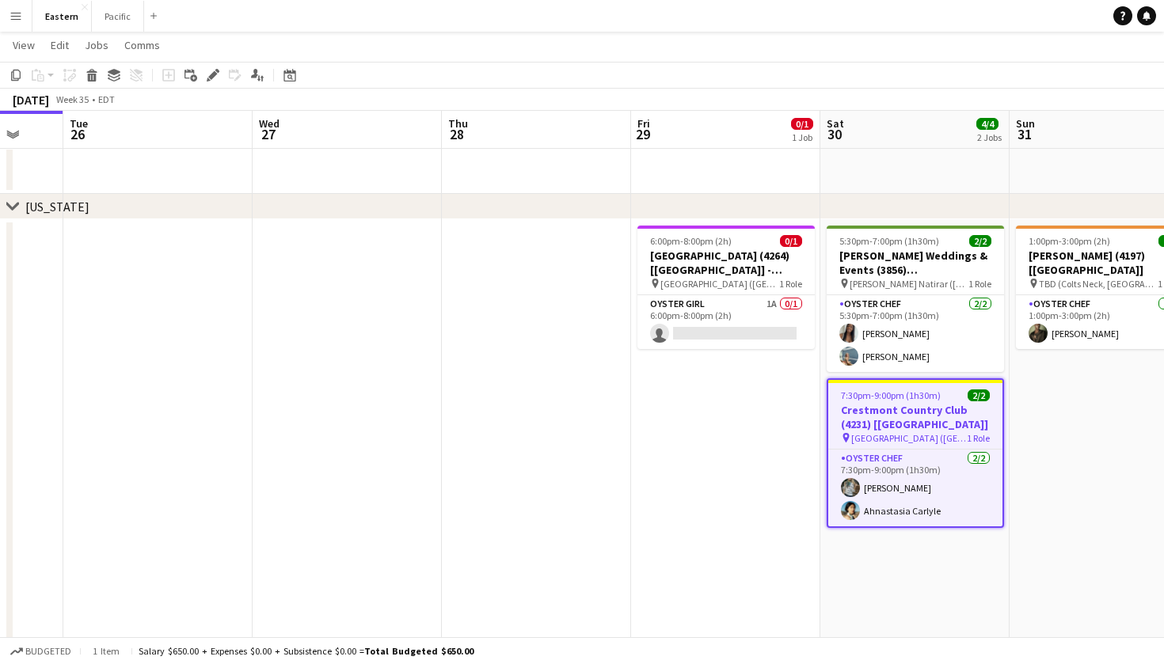
click at [883, 571] on app-date-cell "5:30pm-7:00pm (1h30m) 2/2 Kyle Michelle Weddings & Events (3856) [NYC] pin Pend…" at bounding box center [914, 608] width 189 height 779
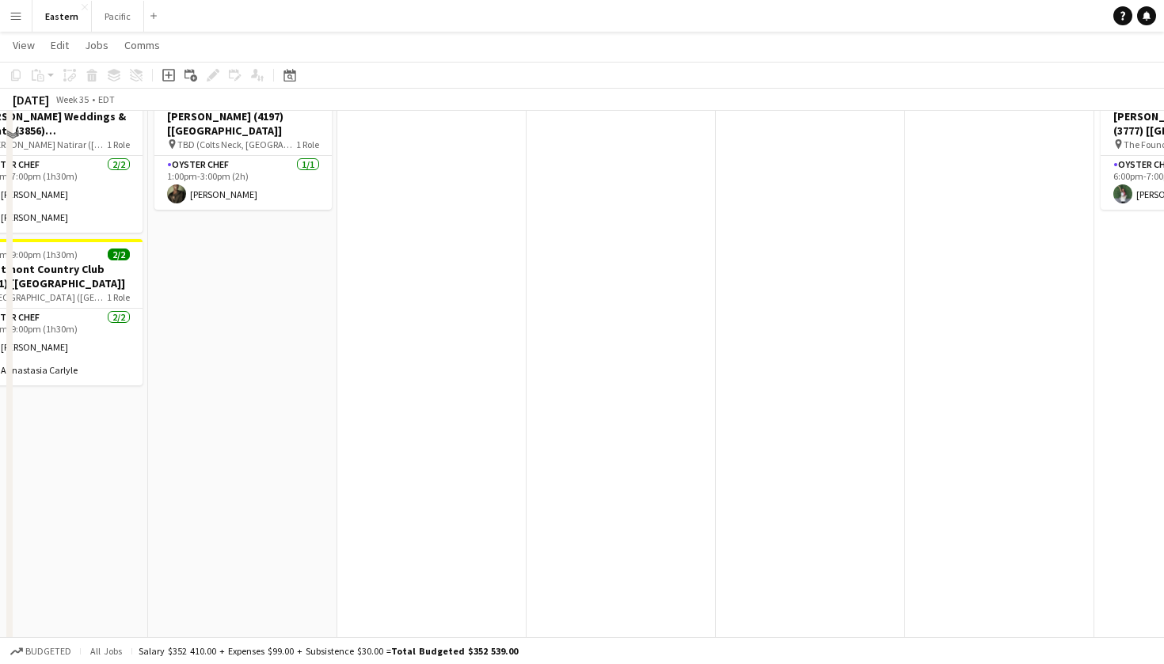
scroll to position [97, 0]
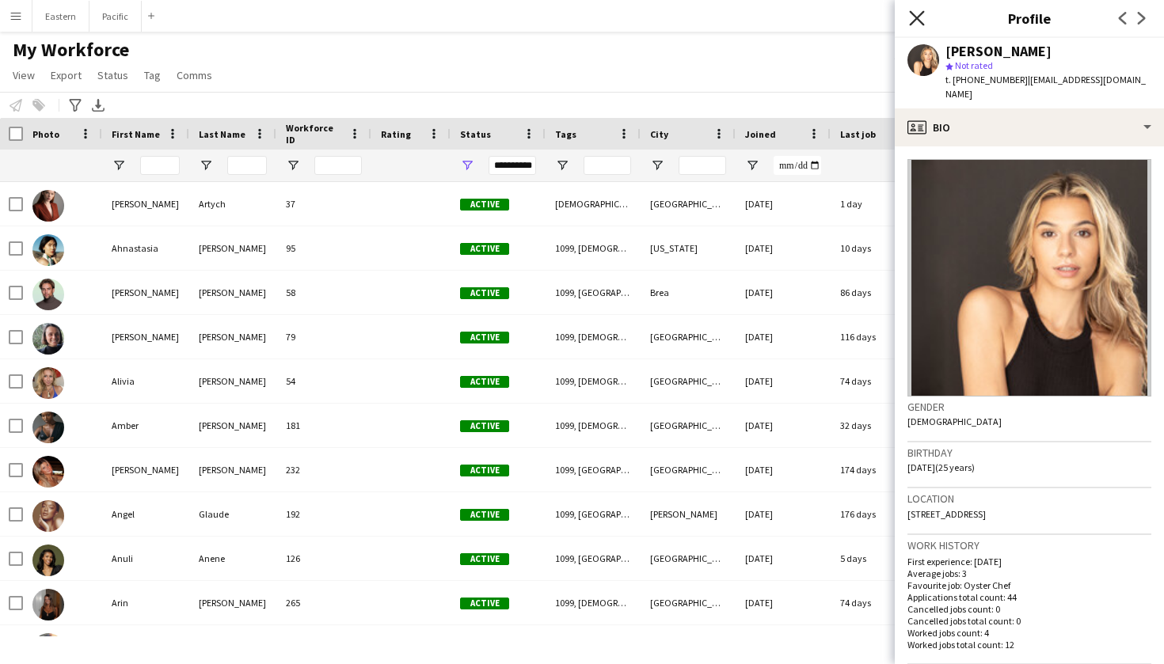
click at [921, 17] on icon "Close pop-in" at bounding box center [916, 17] width 15 height 15
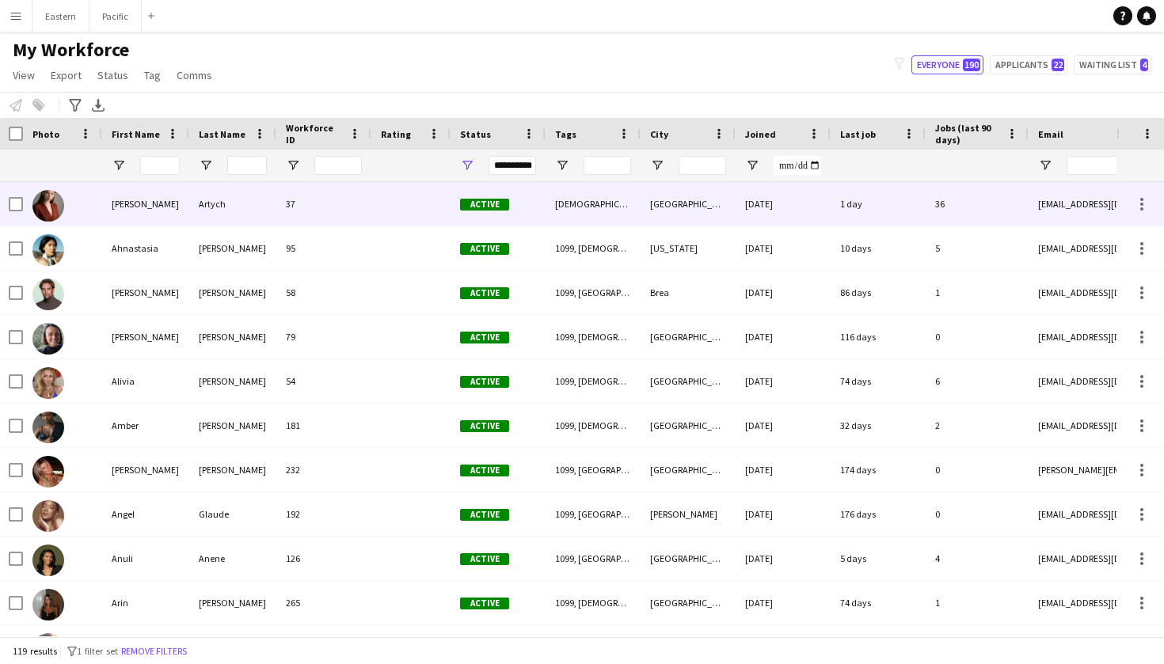
click at [272, 217] on div "Artych" at bounding box center [232, 204] width 87 height 44
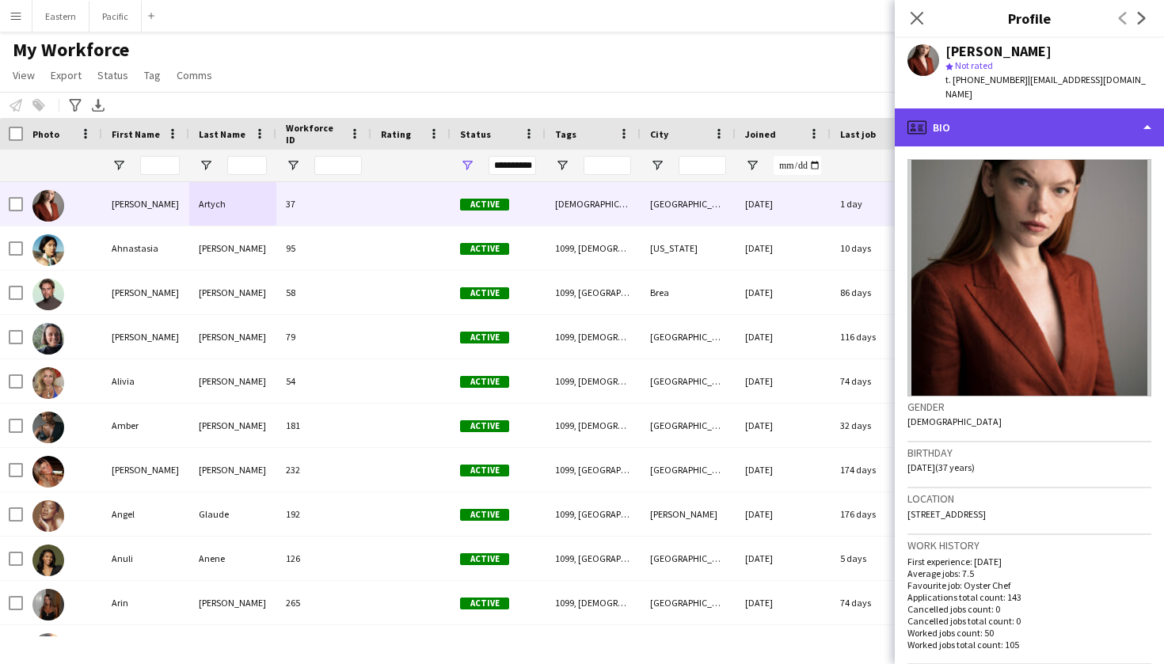
click at [1036, 113] on div "profile Bio" at bounding box center [1029, 127] width 269 height 38
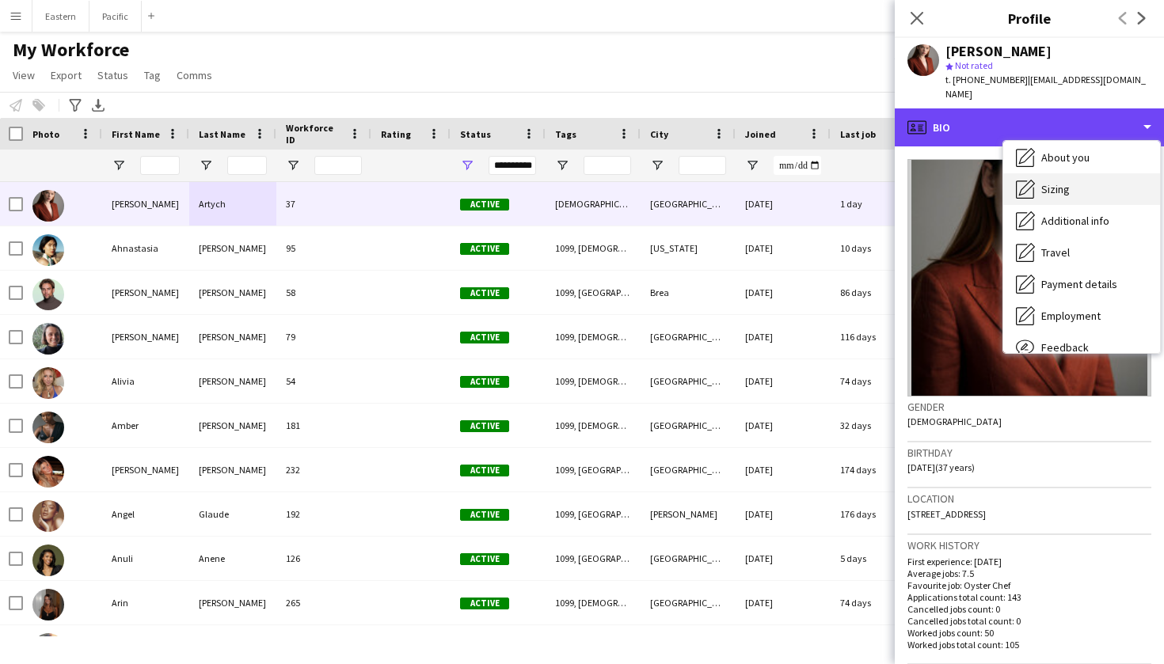
scroll to position [71, 0]
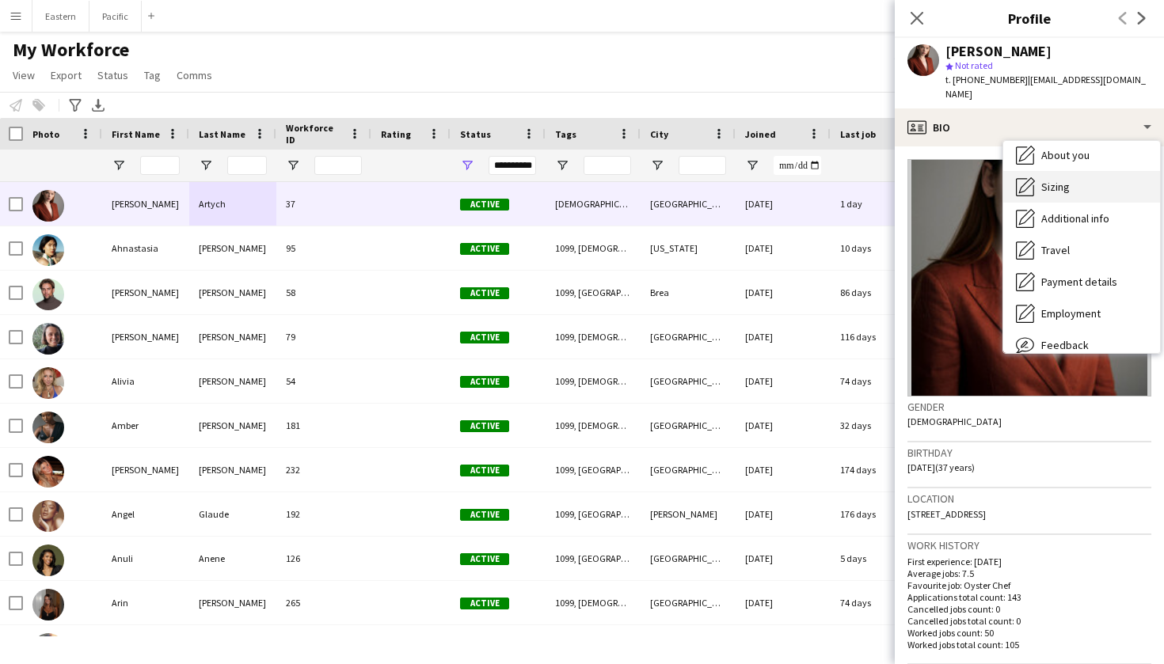
click at [1050, 180] on span "Sizing" at bounding box center [1055, 187] width 29 height 14
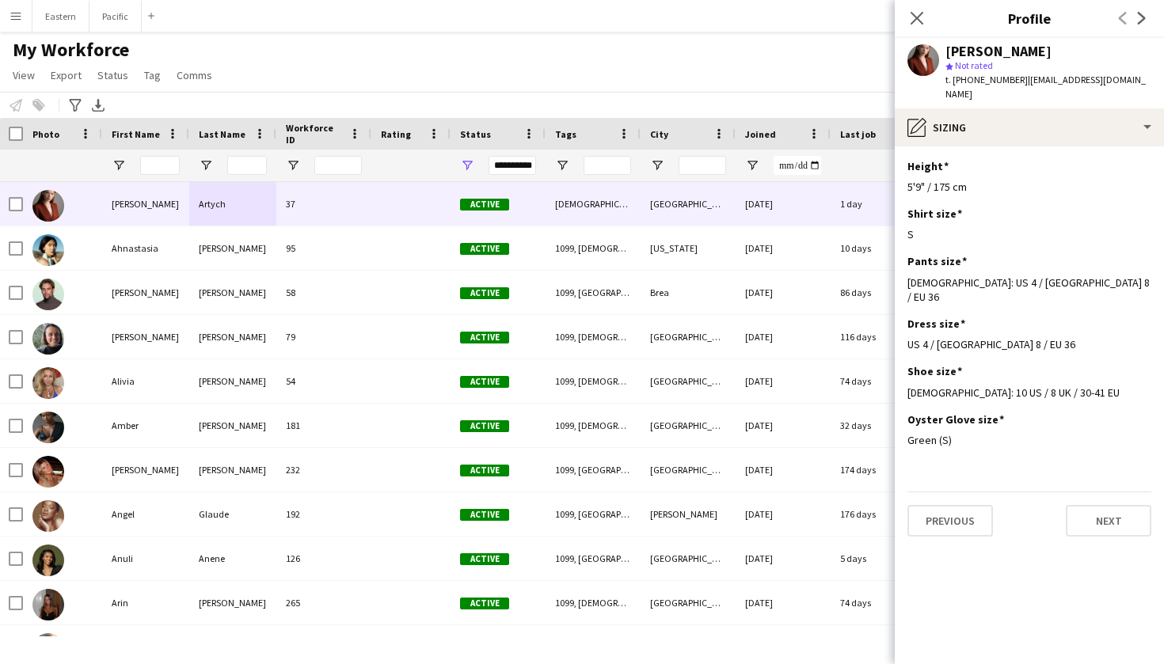
click at [77, 82] on div "My Workforce View Views Default view New view Update view Delete view Edit name…" at bounding box center [582, 65] width 1164 height 54
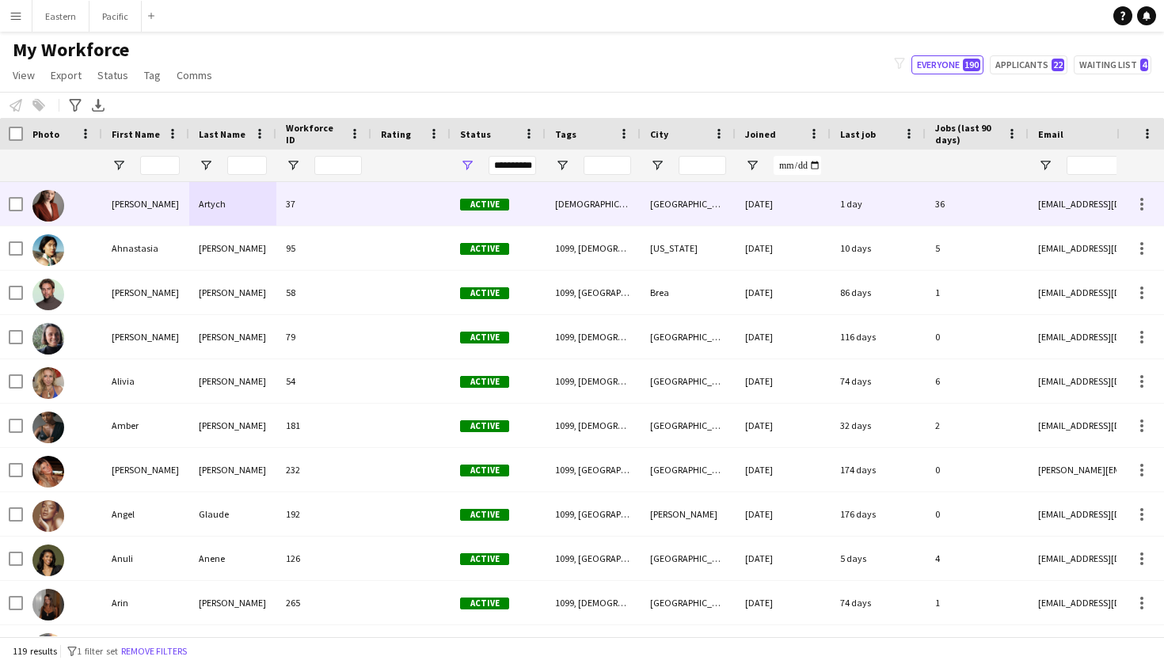
click at [405, 206] on div at bounding box center [410, 204] width 79 height 44
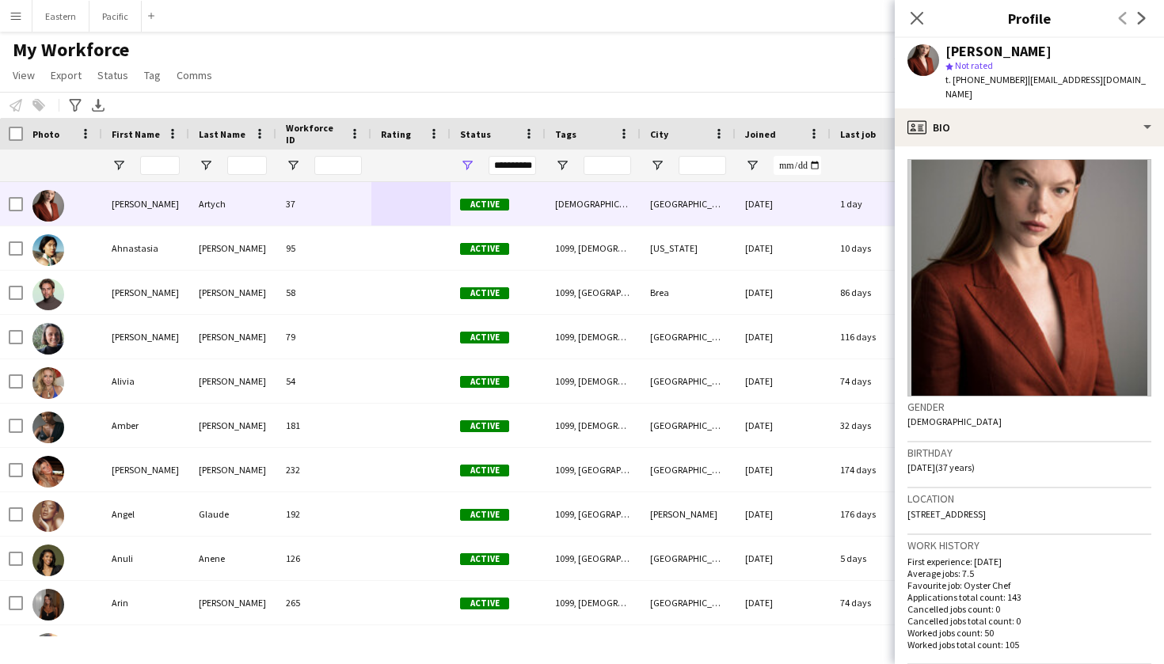
drag, startPoint x: 1131, startPoint y: 82, endPoint x: 1017, endPoint y: 79, distance: 114.8
click at [1017, 79] on app-profile-header "Agnes Artych star Not rated t. +16465943651 | agnesartych@gmail.com" at bounding box center [1029, 73] width 269 height 70
copy span "agnesartych@gmail.com"
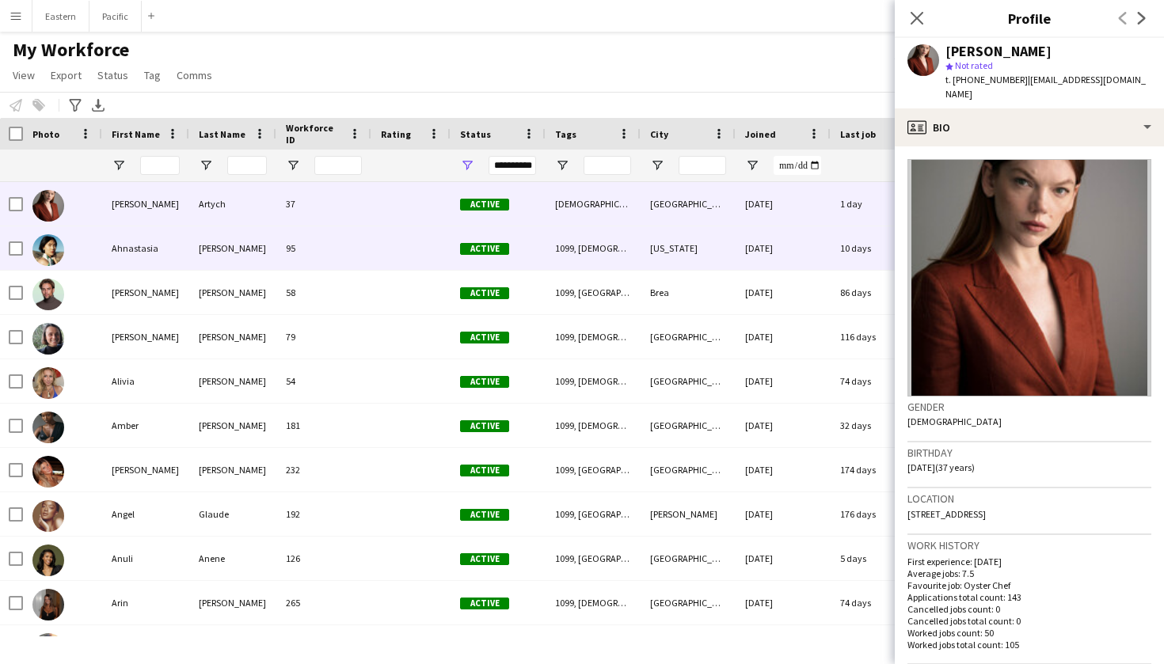
click at [172, 227] on div "Ahnastasia" at bounding box center [145, 248] width 87 height 44
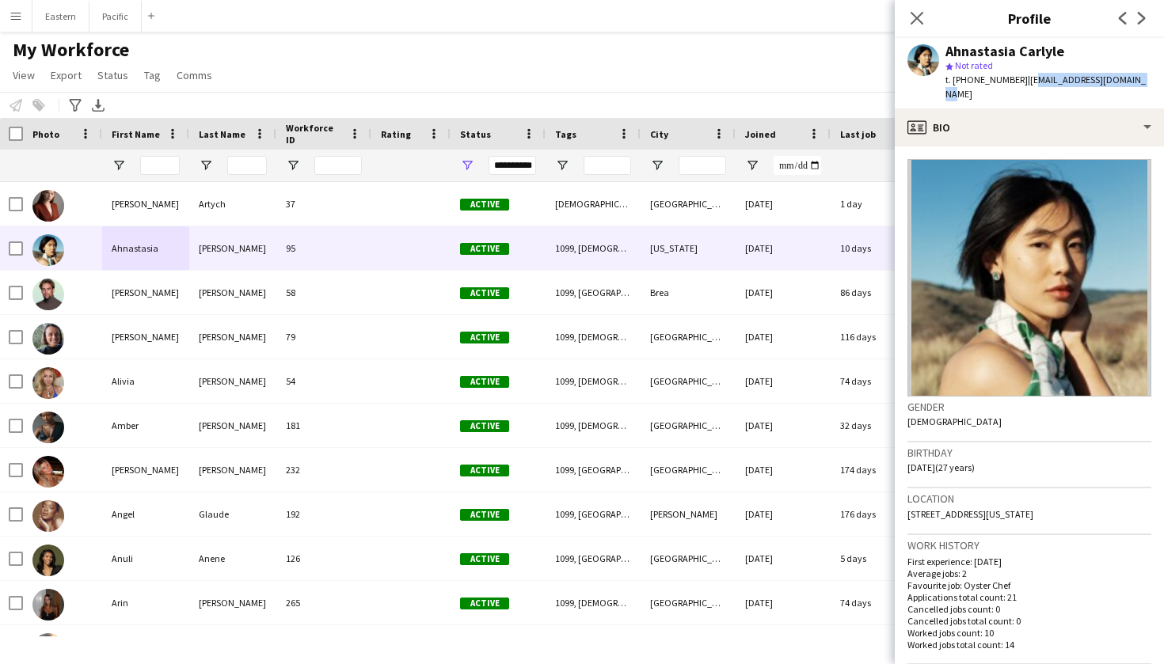
drag, startPoint x: 1130, startPoint y: 80, endPoint x: 1018, endPoint y: 78, distance: 111.6
click at [1018, 78] on div "Ahnastasia Carlyle star Not rated t. +14156865043 | ahnastasiac111@gmail.com" at bounding box center [1029, 73] width 269 height 70
drag, startPoint x: 1009, startPoint y: 82, endPoint x: 962, endPoint y: 82, distance: 47.5
click at [962, 82] on span "t. +14156865043" at bounding box center [986, 80] width 82 height 12
copy span "4156865043"
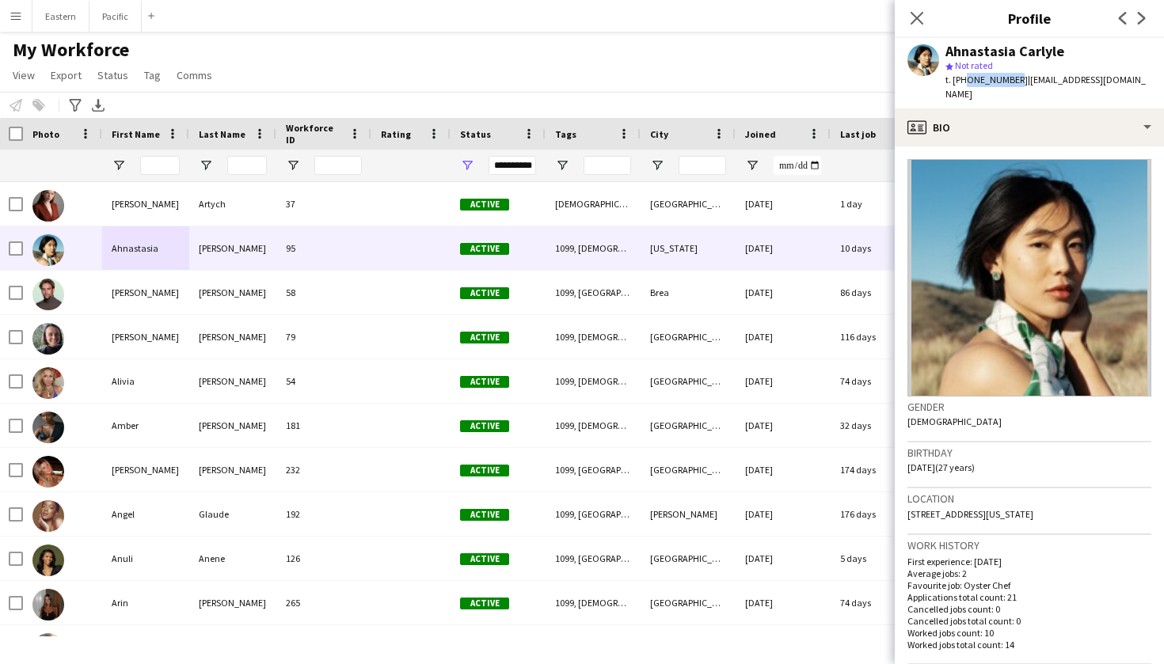
scroll to position [0, 0]
click at [760, 165] on div at bounding box center [783, 166] width 95 height 32
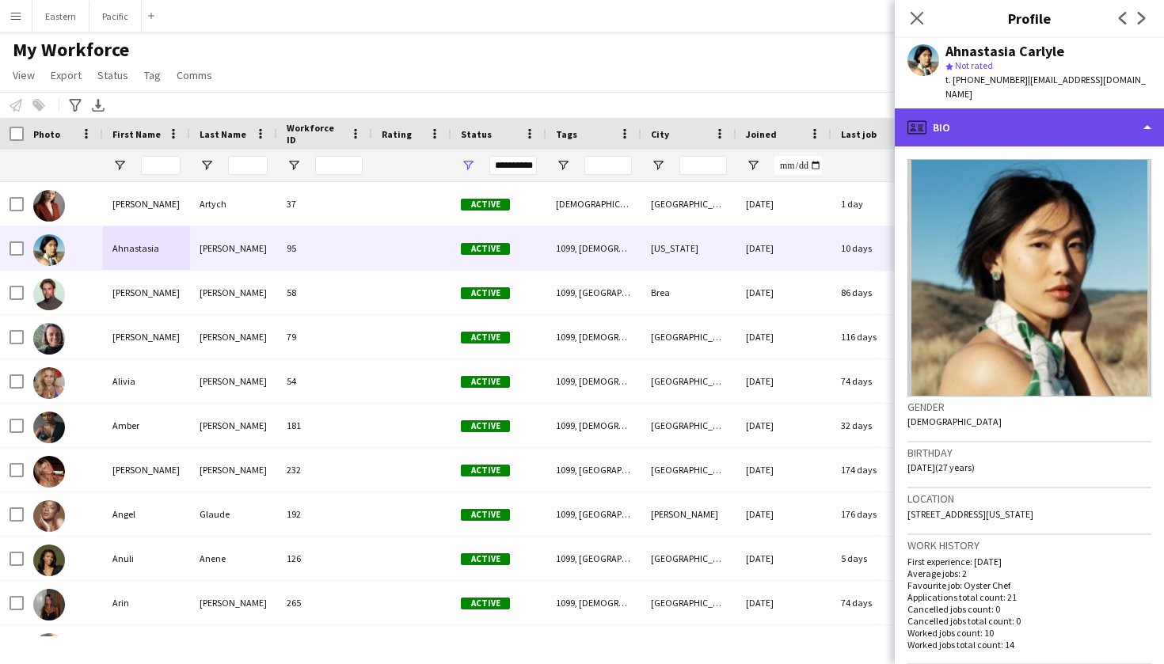
click at [1055, 124] on div "profile Bio" at bounding box center [1029, 127] width 269 height 38
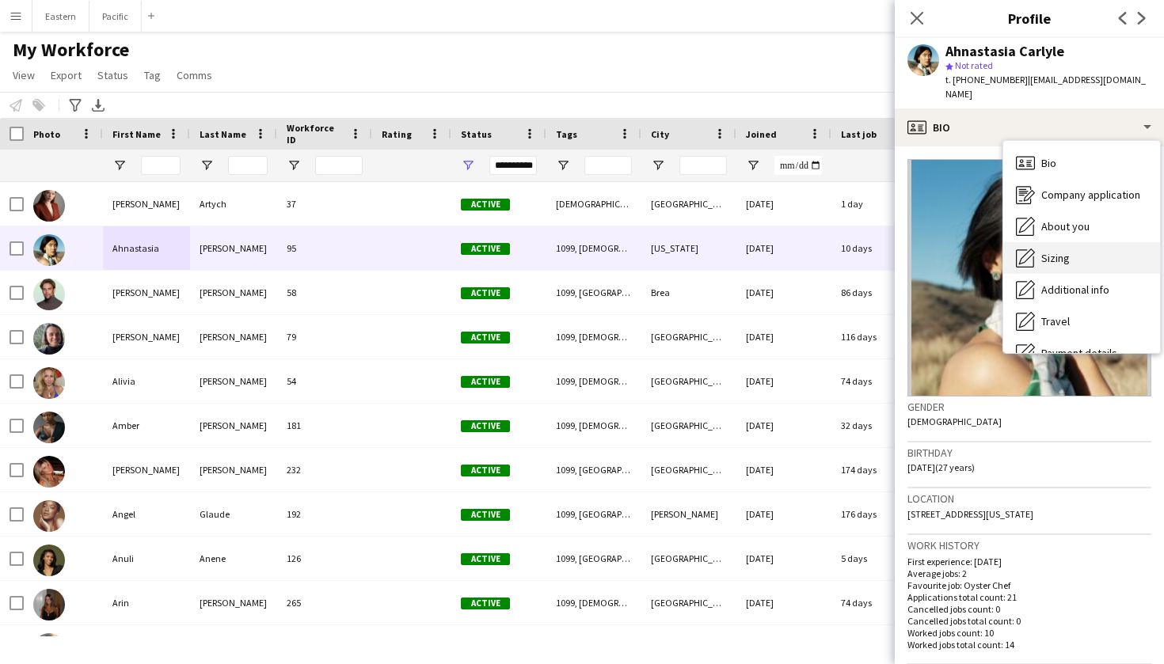
click at [1047, 251] on span "Sizing" at bounding box center [1055, 258] width 29 height 14
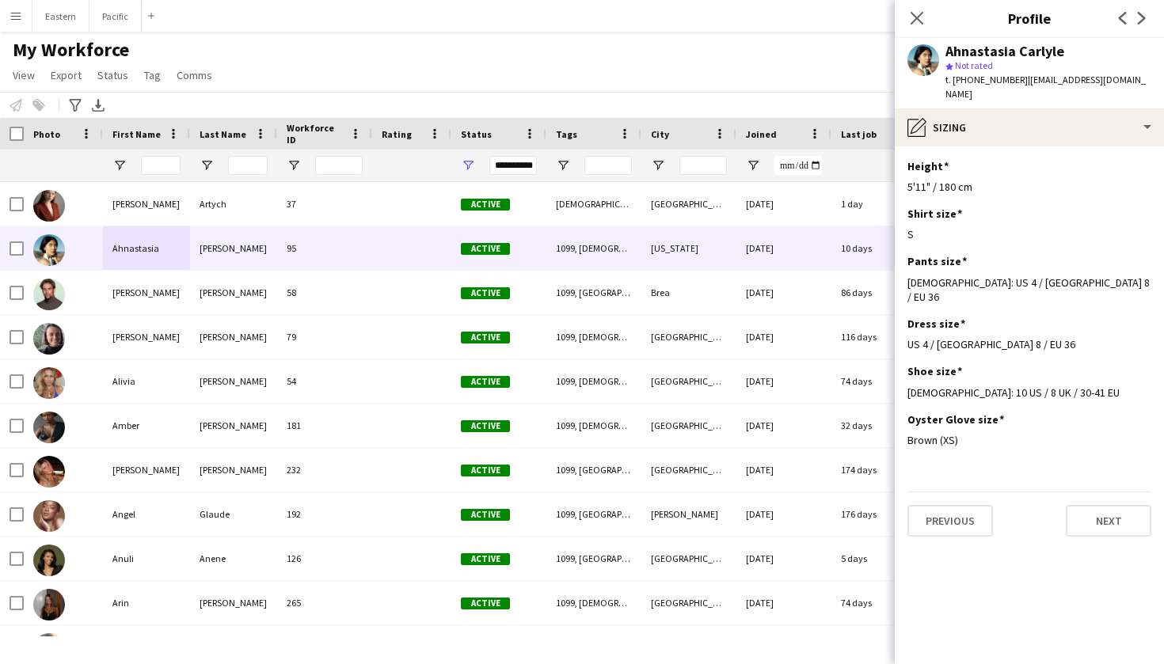
drag, startPoint x: 1123, startPoint y: 79, endPoint x: 1014, endPoint y: 85, distance: 109.4
click at [1014, 85] on span "| ahnastasiac111@gmail.com" at bounding box center [1045, 87] width 200 height 26
copy span "ahnastasiac111@gmail.com"
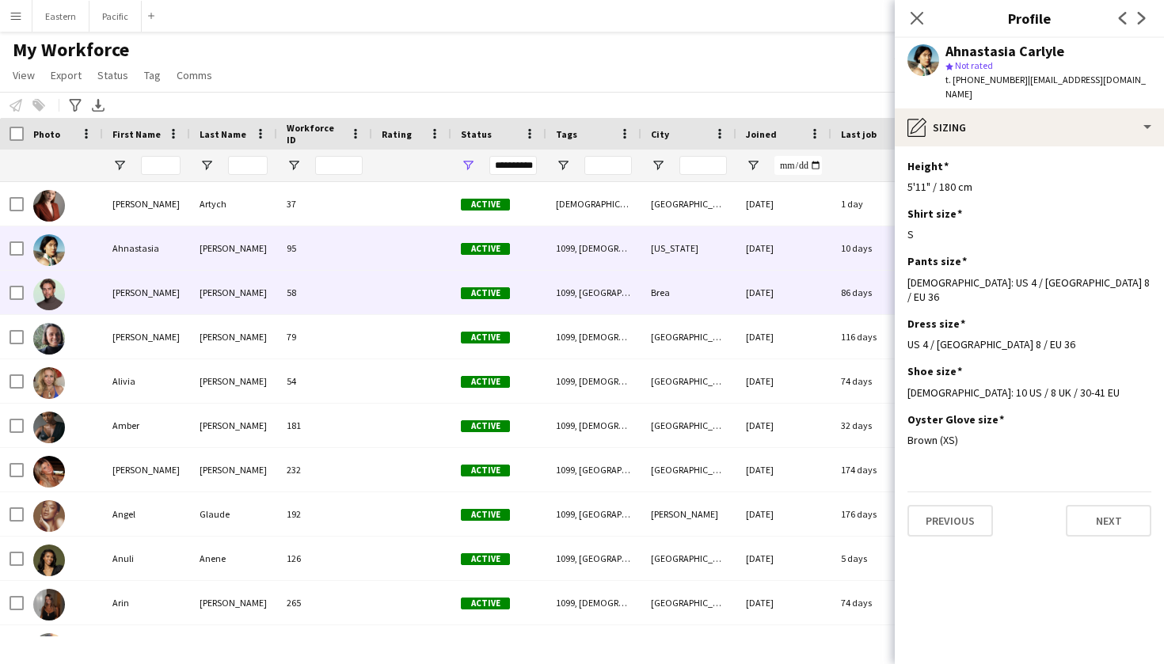
click at [222, 293] on div "Segura Lozano" at bounding box center [233, 293] width 87 height 44
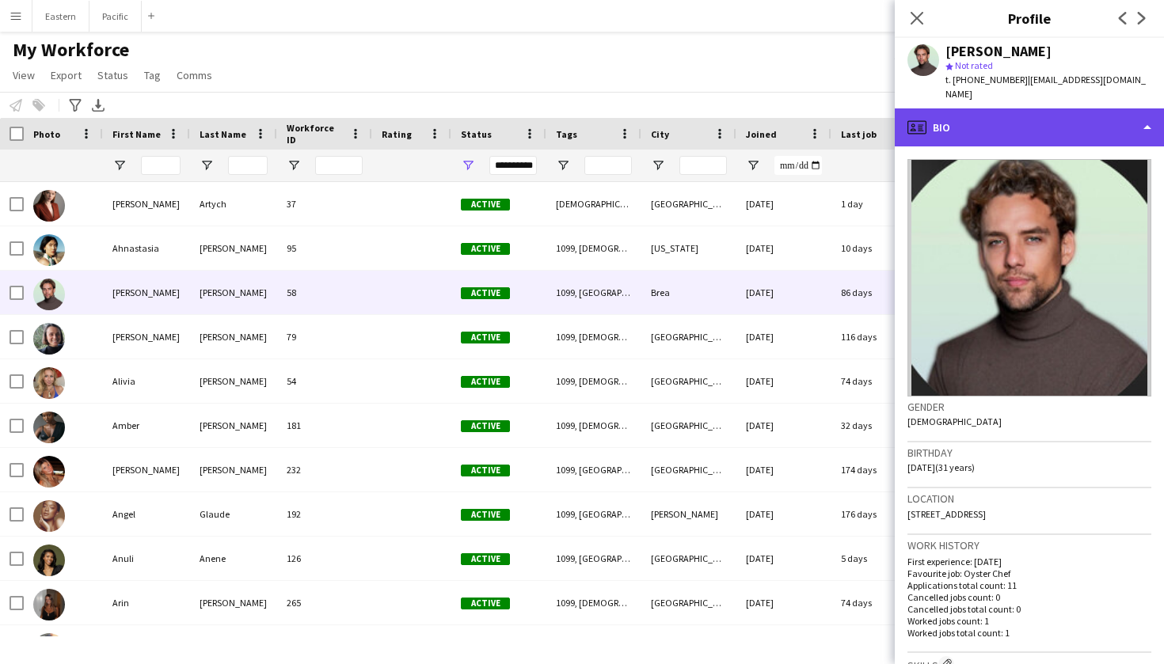
click at [1116, 108] on div "profile Bio" at bounding box center [1029, 127] width 269 height 38
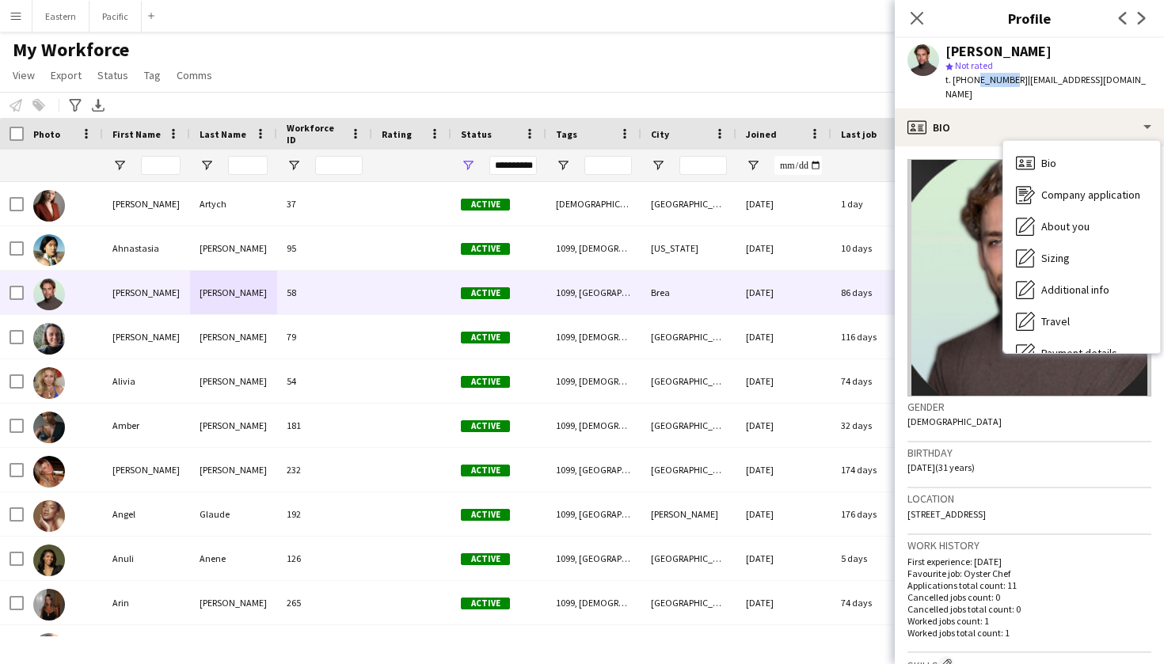
drag, startPoint x: 1007, startPoint y: 81, endPoint x: 970, endPoint y: 83, distance: 37.3
click at [970, 83] on span "t. +14424497417" at bounding box center [986, 80] width 82 height 12
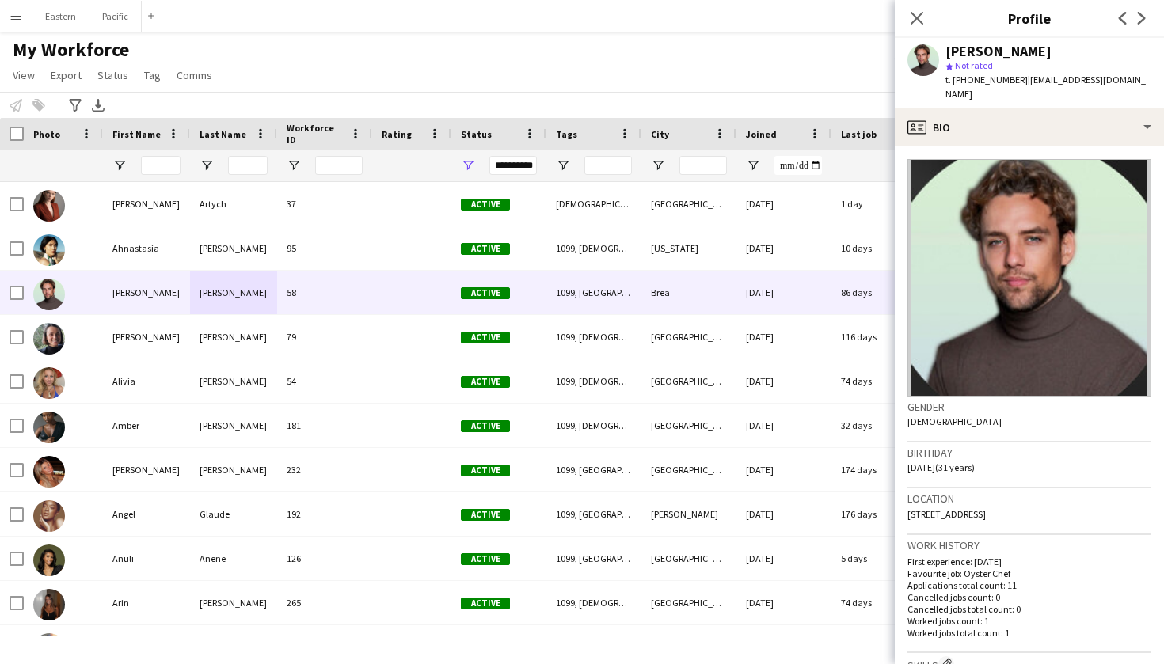
click at [1042, 63] on div "star Not rated" at bounding box center [1048, 66] width 206 height 14
drag, startPoint x: 1009, startPoint y: 79, endPoint x: 961, endPoint y: 83, distance: 48.5
click at [961, 83] on span "t. +14424497417" at bounding box center [986, 80] width 82 height 12
copy span "4424497417"
click at [1062, 159] on img at bounding box center [1029, 278] width 244 height 238
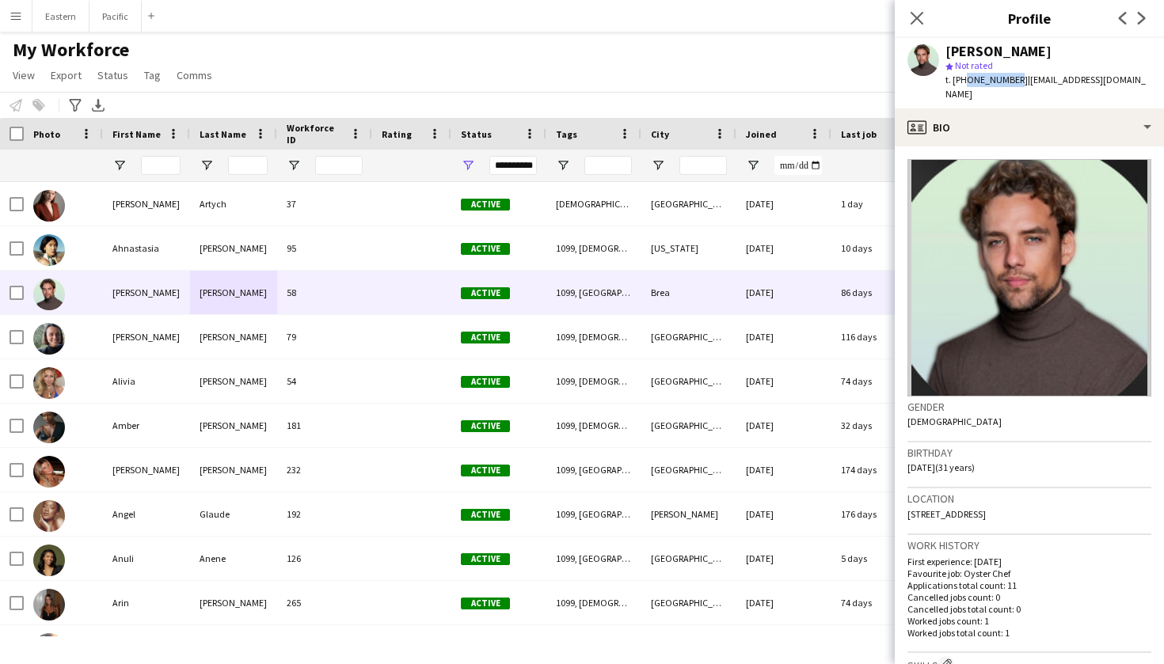
drag, startPoint x: 1124, startPoint y: 78, endPoint x: 1017, endPoint y: 78, distance: 106.9
click at [1017, 78] on div "Alex Segura Lozano star Not rated t. +14424497417 | alex10segura@gmail.com" at bounding box center [1029, 73] width 269 height 70
copy span "alex10segura@gmail.com"
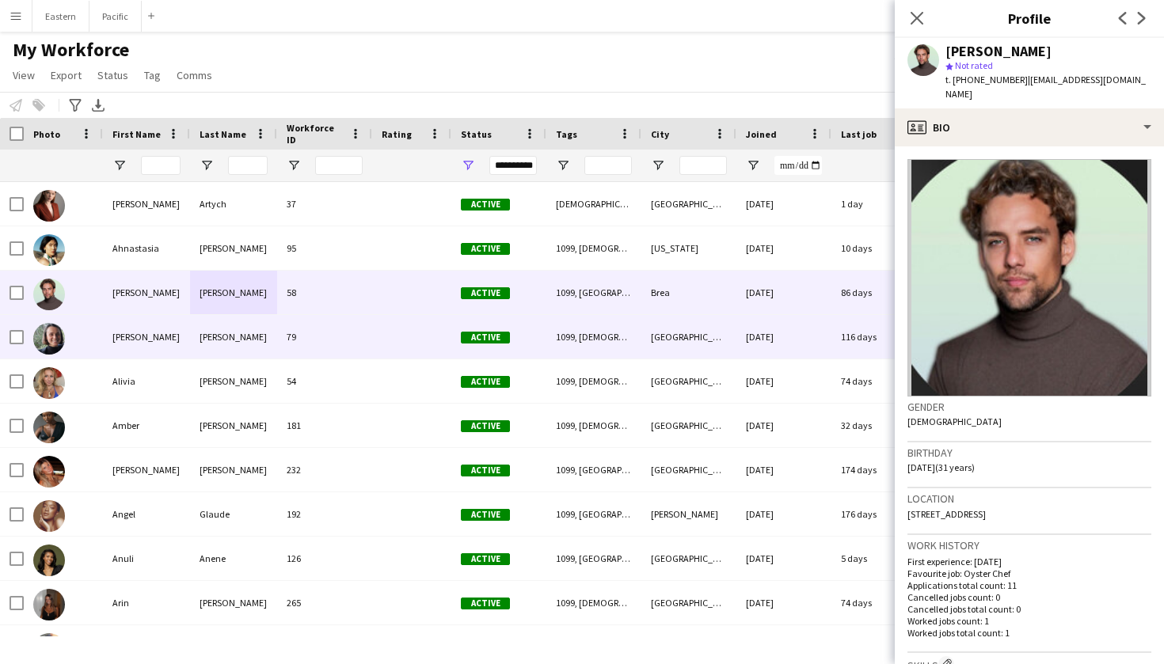
click at [169, 338] on div "Alex" at bounding box center [146, 337] width 87 height 44
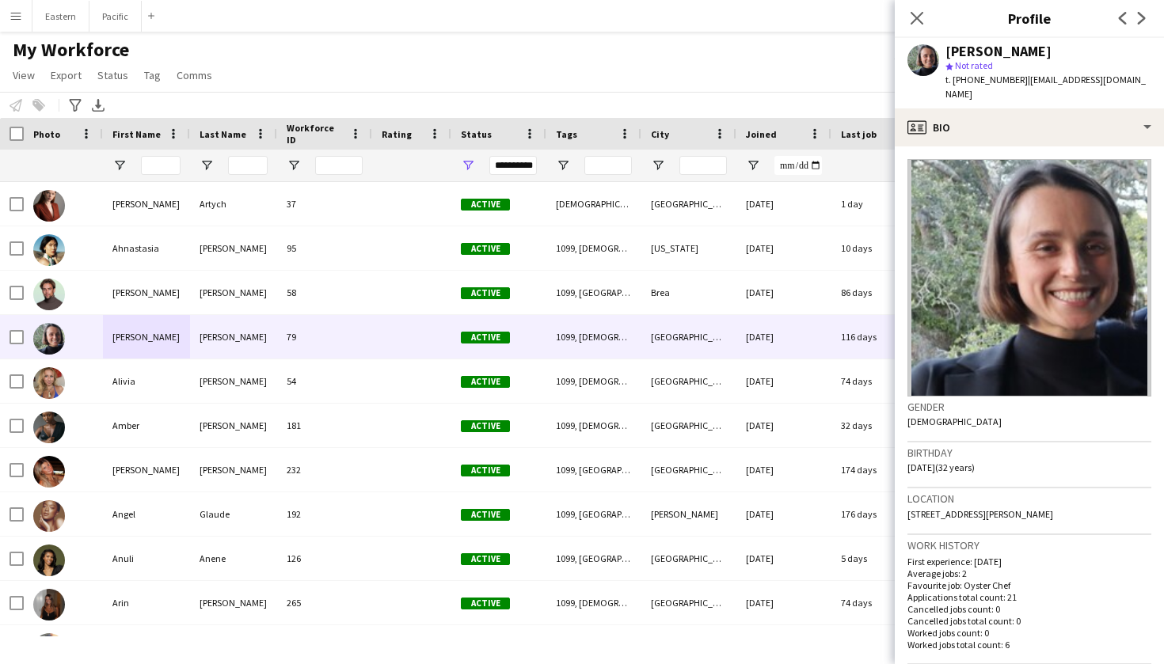
click at [1010, 77] on div "t. +16045839465 | alexandrawaguespack@gmail.com" at bounding box center [1048, 87] width 206 height 29
click at [1030, 58] on div "Alex Waguespack" at bounding box center [998, 51] width 106 height 14
drag, startPoint x: 1011, startPoint y: 78, endPoint x: 962, endPoint y: 82, distance: 49.2
click at [962, 82] on div "t. +16045839465 | alexandrawaguespack@gmail.com" at bounding box center [1048, 87] width 206 height 29
copy span "6045839465"
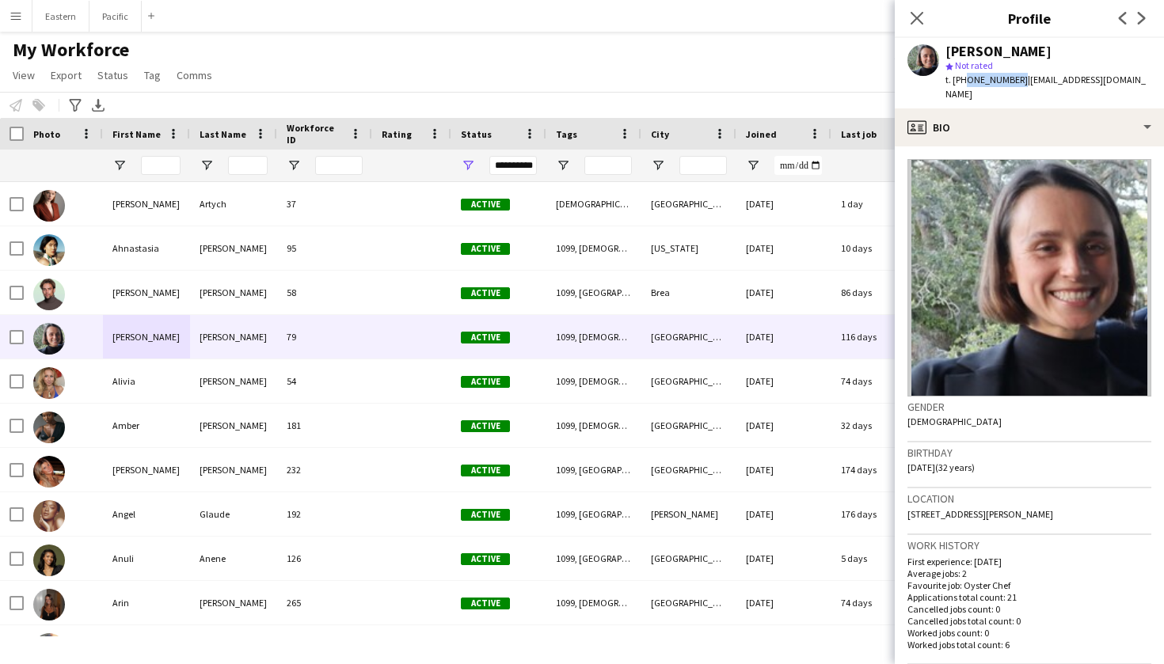
drag, startPoint x: 1150, startPoint y: 76, endPoint x: 1091, endPoint y: 81, distance: 58.8
click at [1091, 81] on div "t. +16045839465 | alexandrawaguespack@gmail.com" at bounding box center [1048, 87] width 206 height 29
drag, startPoint x: 964, startPoint y: 96, endPoint x: 1016, endPoint y: 82, distance: 53.2
click at [1016, 82] on div "t. +16045839465 | alexandrawaguespack@gmail.com" at bounding box center [1048, 87] width 206 height 29
copy span "alexandrawaguespack@gmail.com"
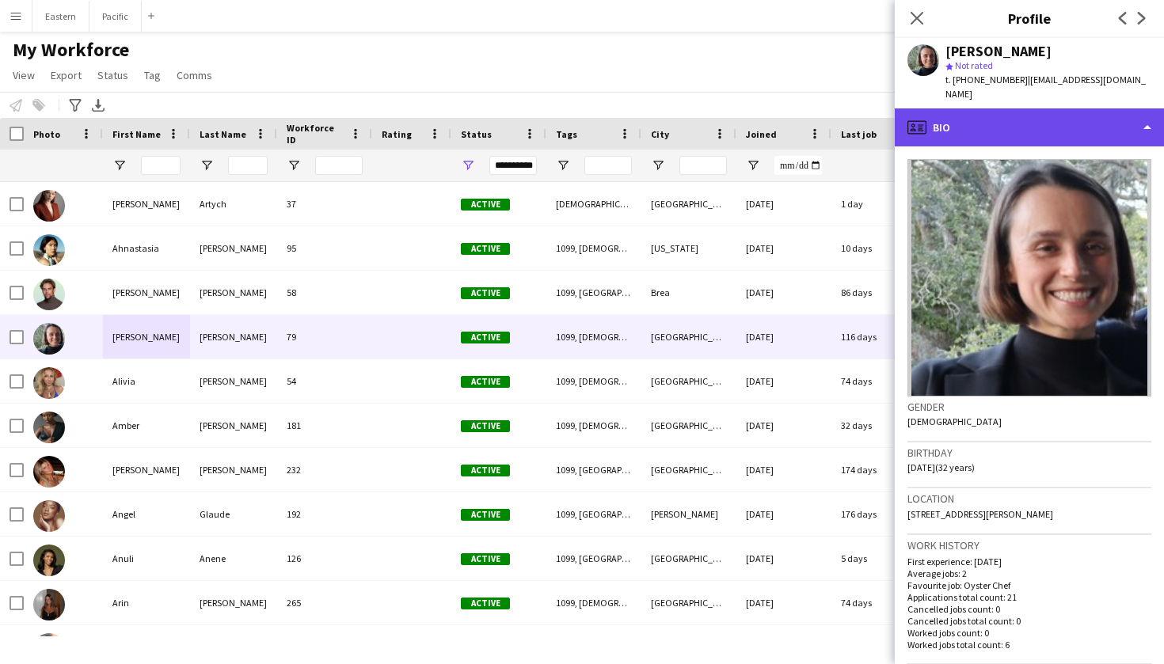
click at [1040, 128] on div "profile Bio" at bounding box center [1029, 127] width 269 height 38
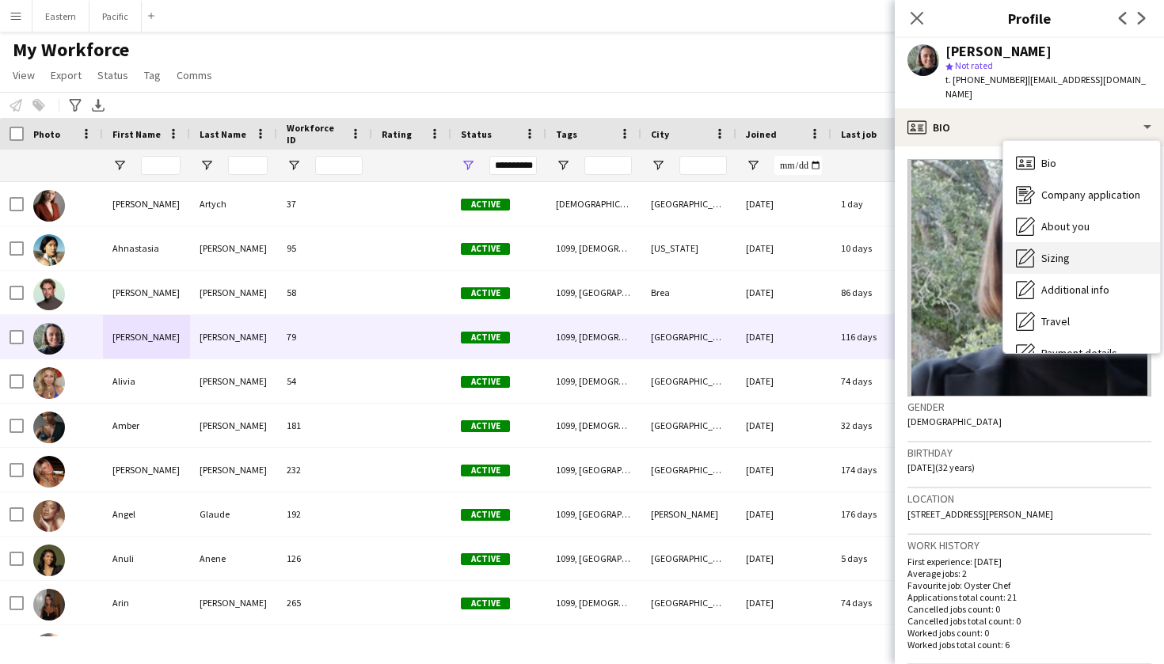
click at [1040, 263] on div "Sizing Sizing" at bounding box center [1081, 258] width 157 height 32
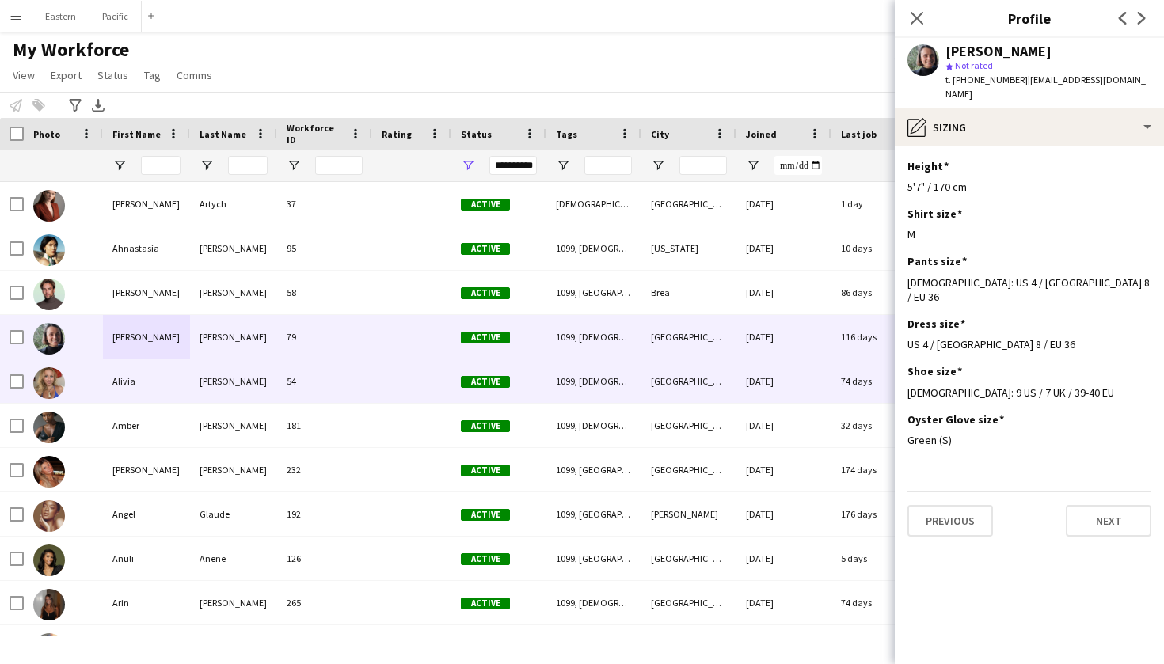
click at [146, 376] on div "Alivia" at bounding box center [146, 381] width 87 height 44
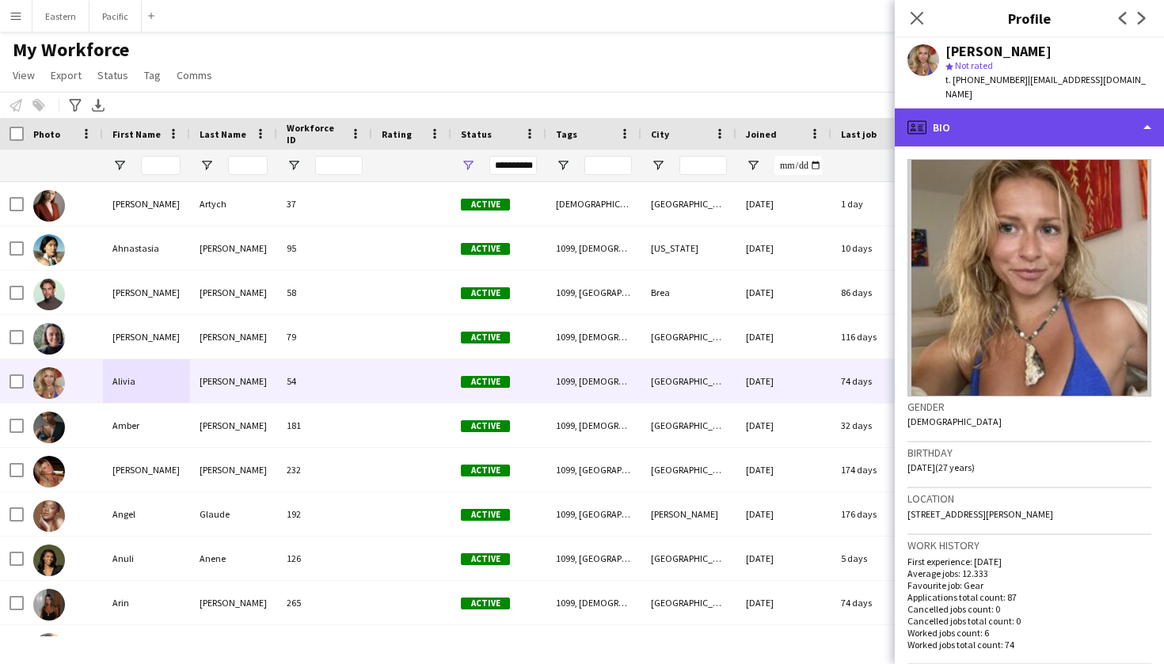
click at [1021, 108] on div "profile Bio" at bounding box center [1029, 127] width 269 height 38
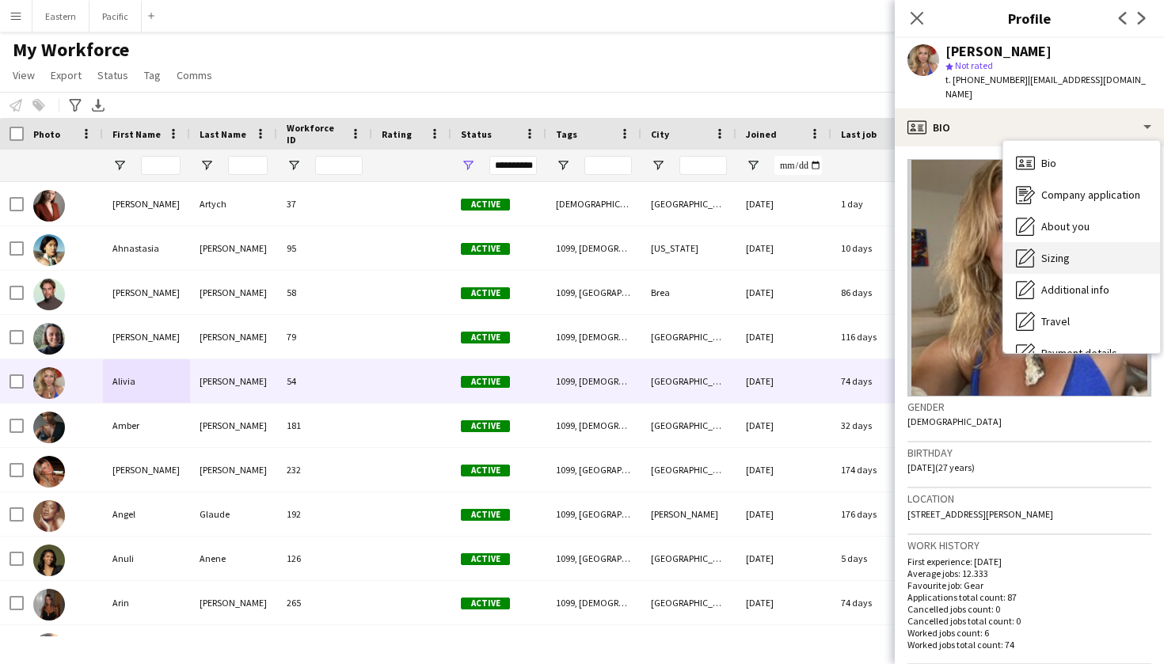
click at [1044, 251] on span "Sizing" at bounding box center [1055, 258] width 29 height 14
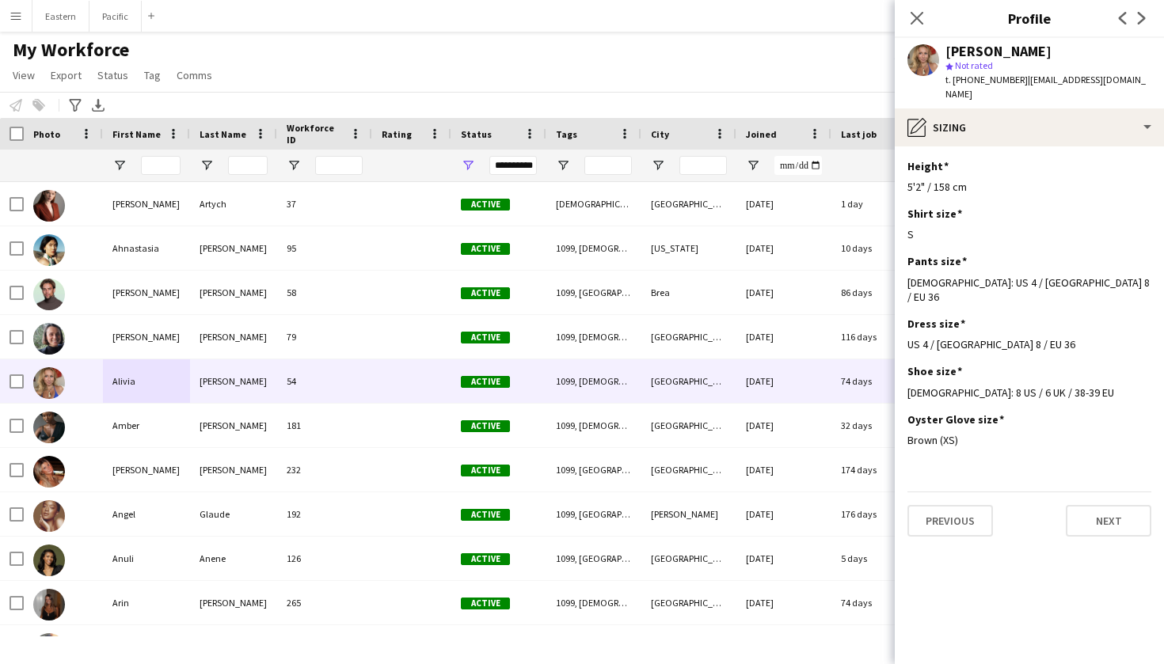
drag, startPoint x: 1135, startPoint y: 87, endPoint x: 1070, endPoint y: 88, distance: 64.1
click at [1070, 88] on div "Alivia Murdoch star Not rated t. +19413735364 | aliviaamurdoch7@gmail.com" at bounding box center [1029, 73] width 269 height 70
drag, startPoint x: 1132, startPoint y: 80, endPoint x: 1017, endPoint y: 82, distance: 114.8
click at [1017, 82] on div "Alivia Murdoch star Not rated t. +19413735364 | aliviaamurdoch7@gmail.com" at bounding box center [1029, 73] width 269 height 70
copy span "aliviaamurdoch7@gmail.com"
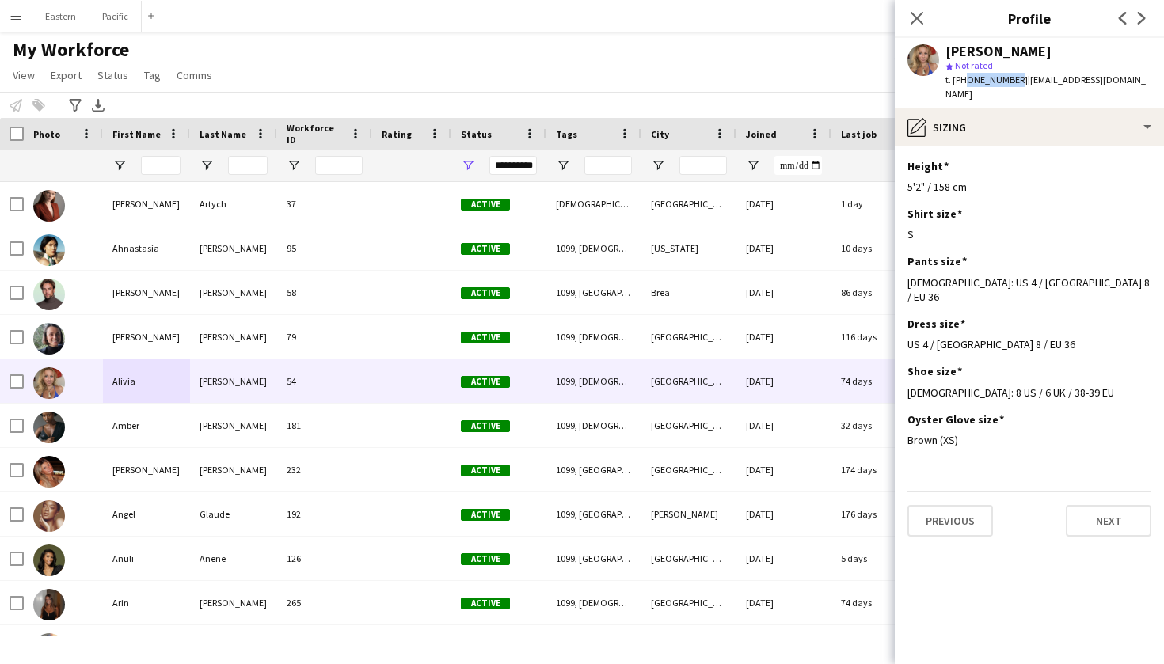
drag, startPoint x: 1009, startPoint y: 81, endPoint x: 961, endPoint y: 82, distance: 48.3
click at [961, 82] on span "t. +19413735364" at bounding box center [986, 80] width 82 height 12
copy span "9413735364"
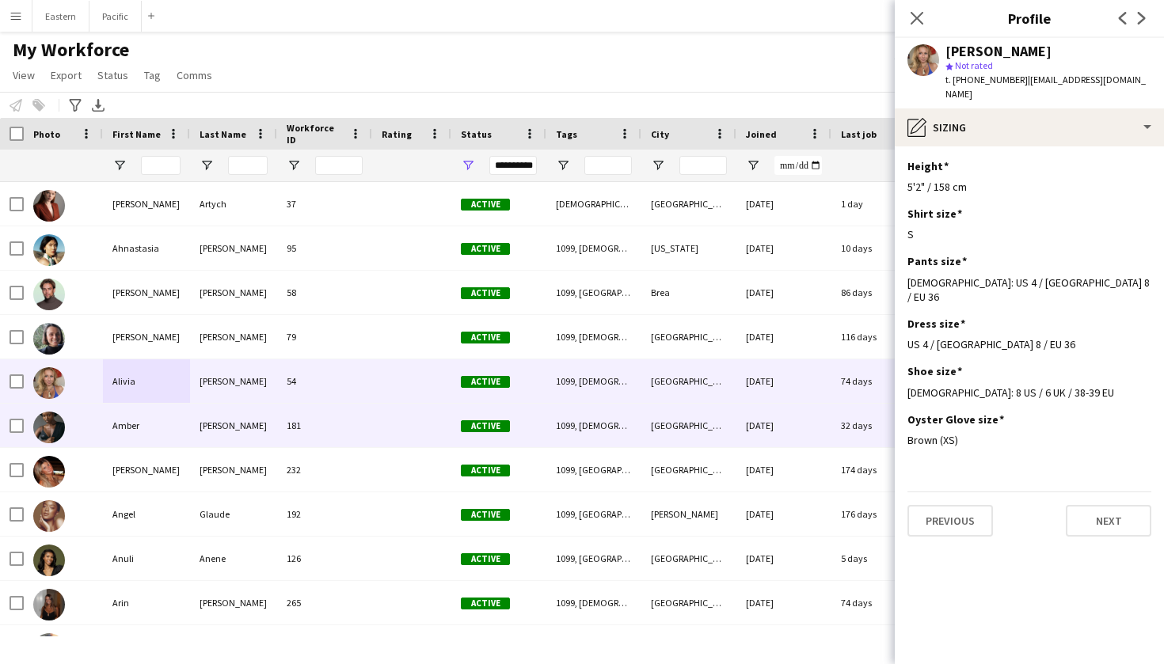
click at [191, 426] on div "Shields" at bounding box center [233, 426] width 87 height 44
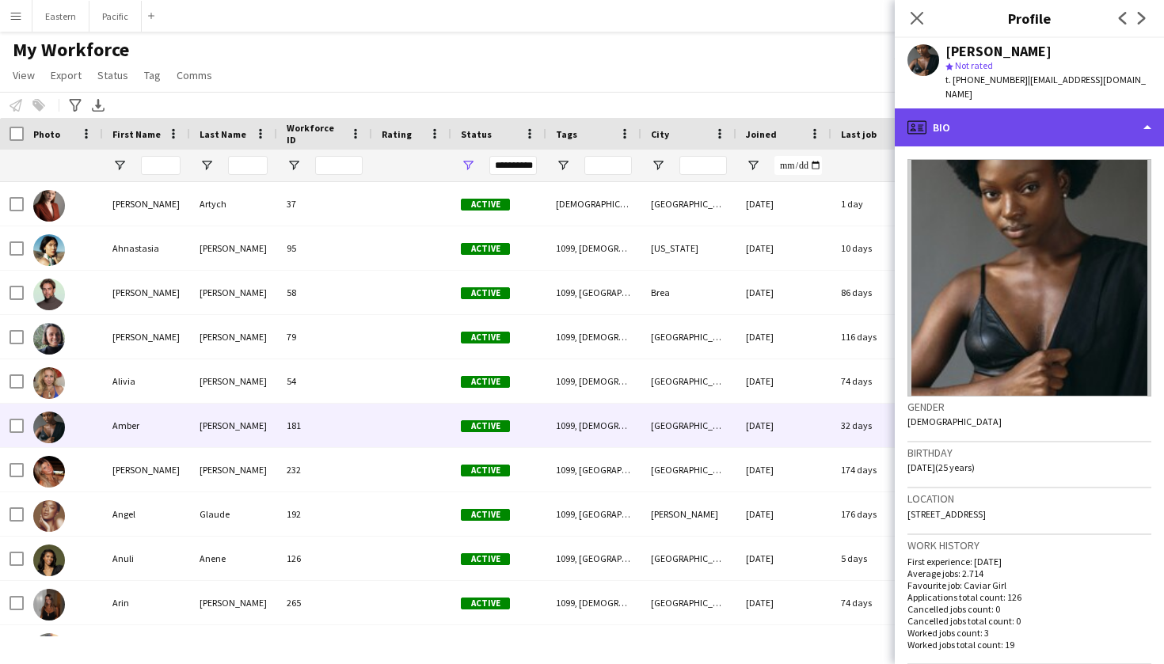
click at [1006, 120] on div "profile Bio" at bounding box center [1029, 127] width 269 height 38
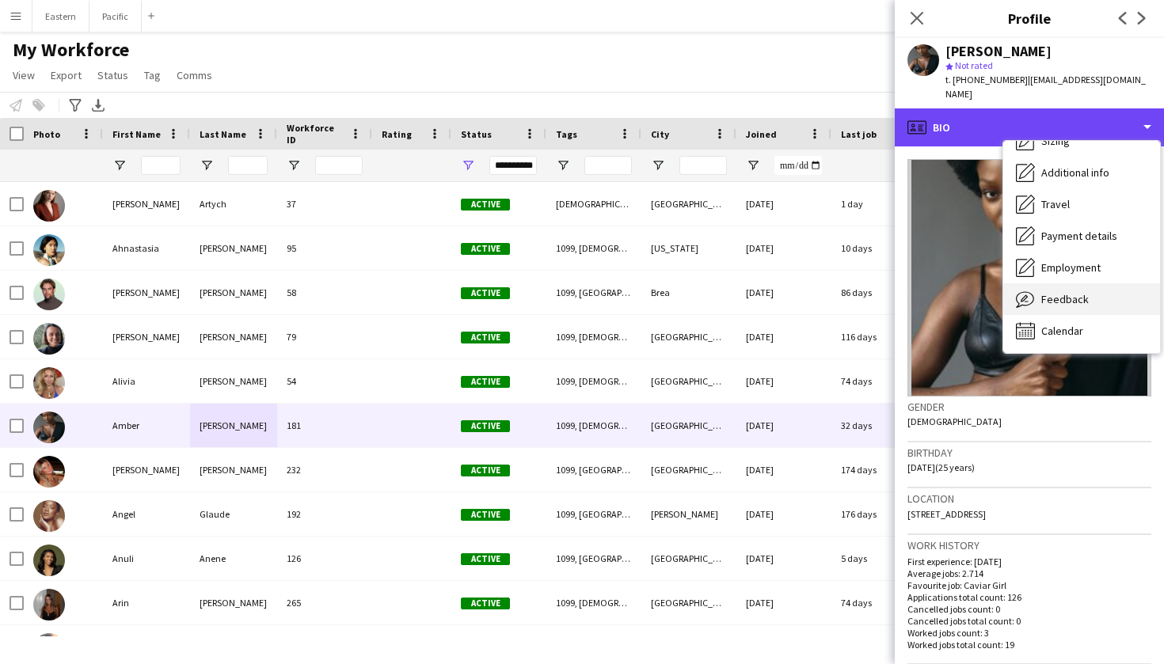
scroll to position [117, 0]
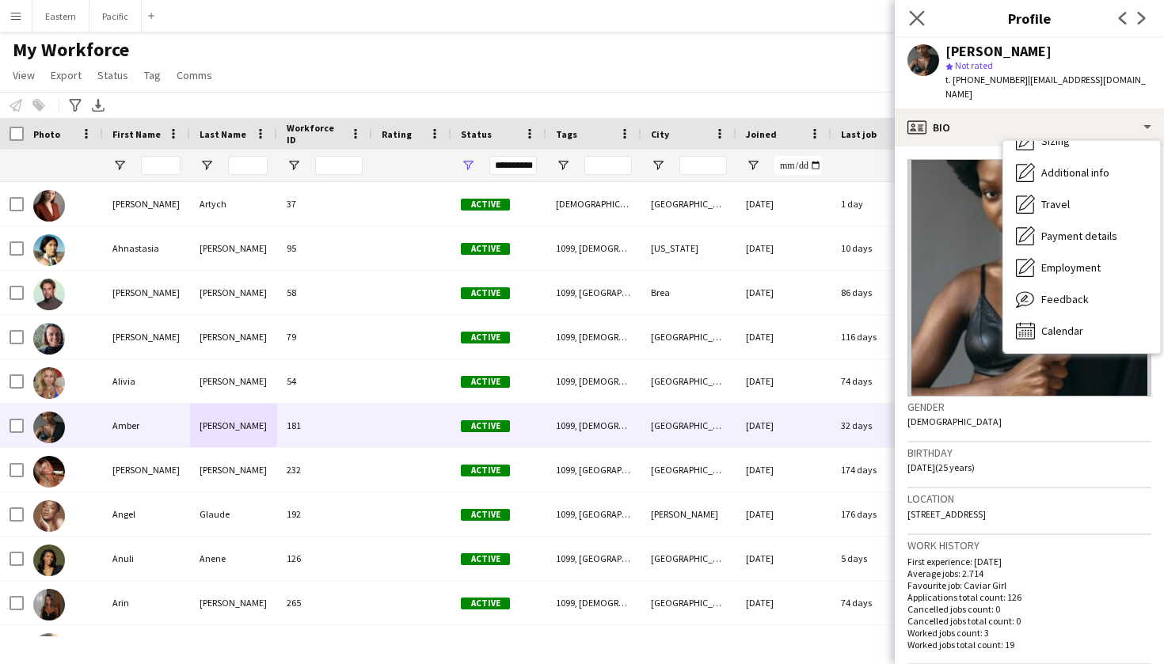
click at [916, 9] on app-icon "Close pop-in" at bounding box center [917, 18] width 23 height 23
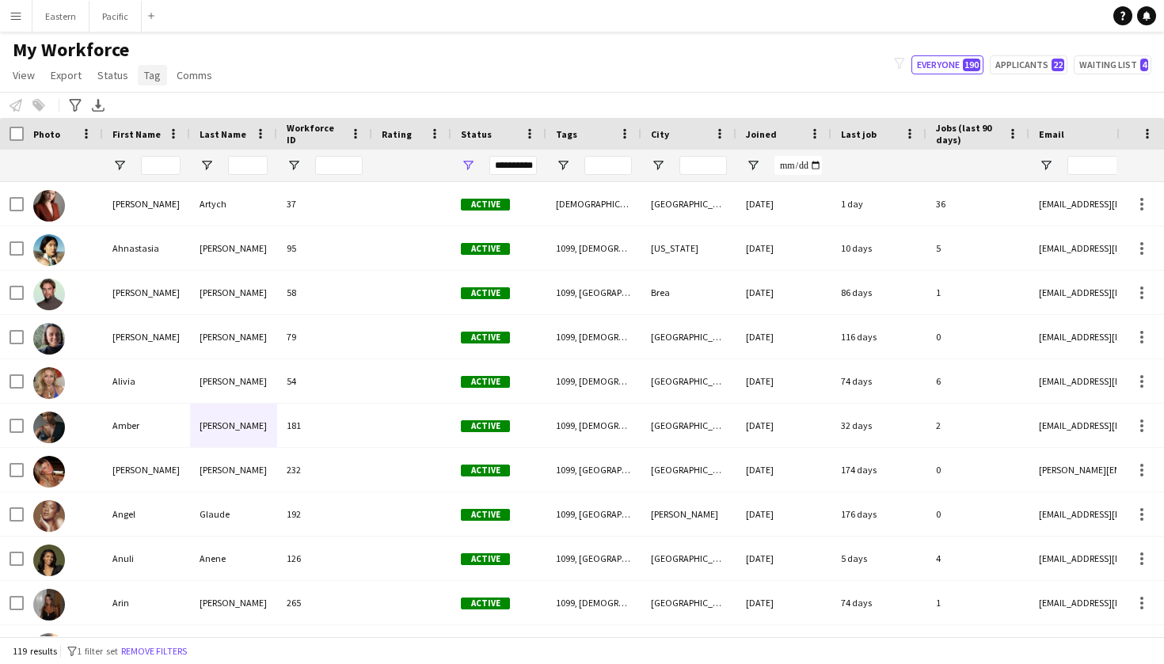
click at [158, 74] on span "Tag" at bounding box center [152, 75] width 17 height 14
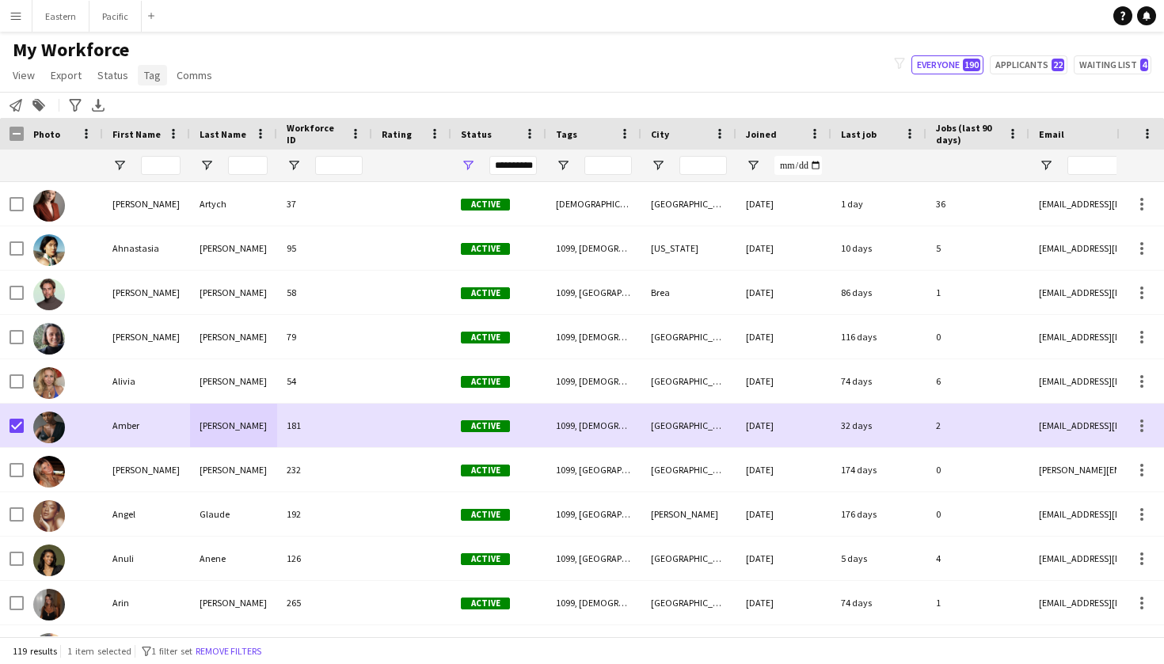
click at [150, 82] on link "Tag" at bounding box center [152, 75] width 29 height 21
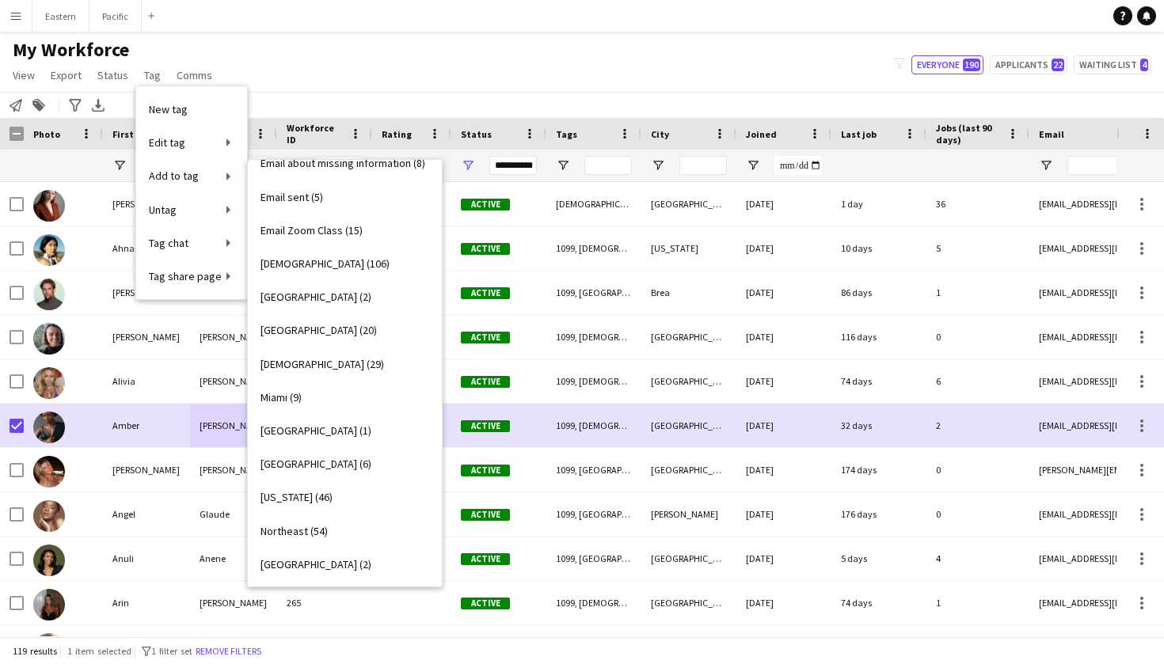
scroll to position [257, 0]
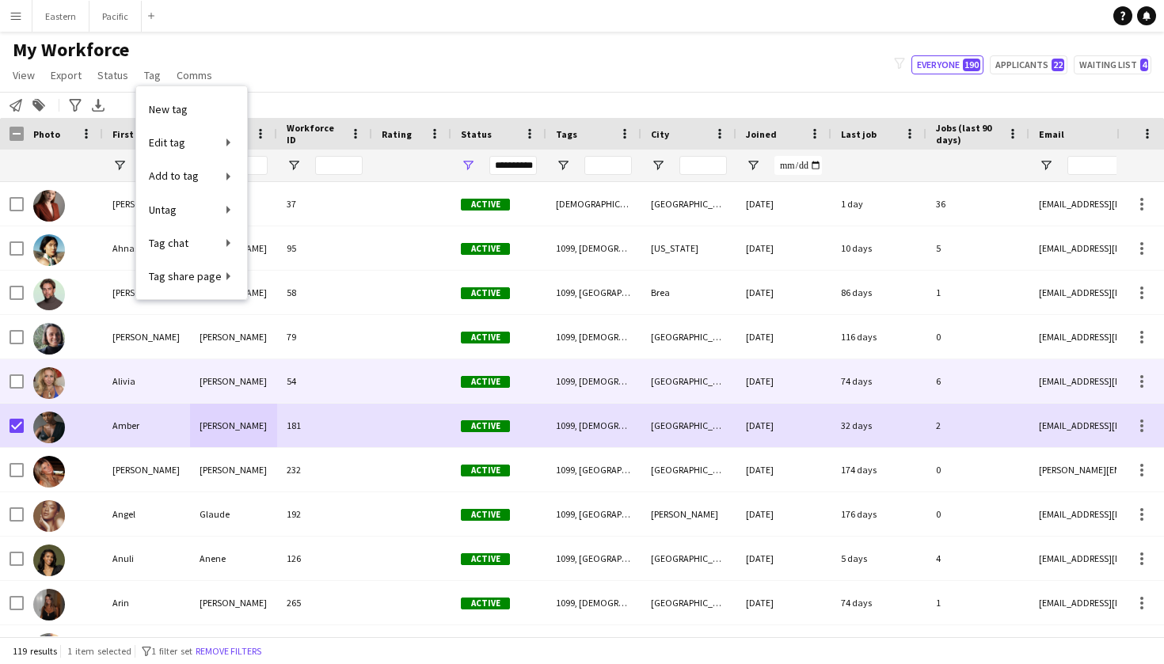
click at [226, 414] on div "Shields" at bounding box center [233, 426] width 87 height 44
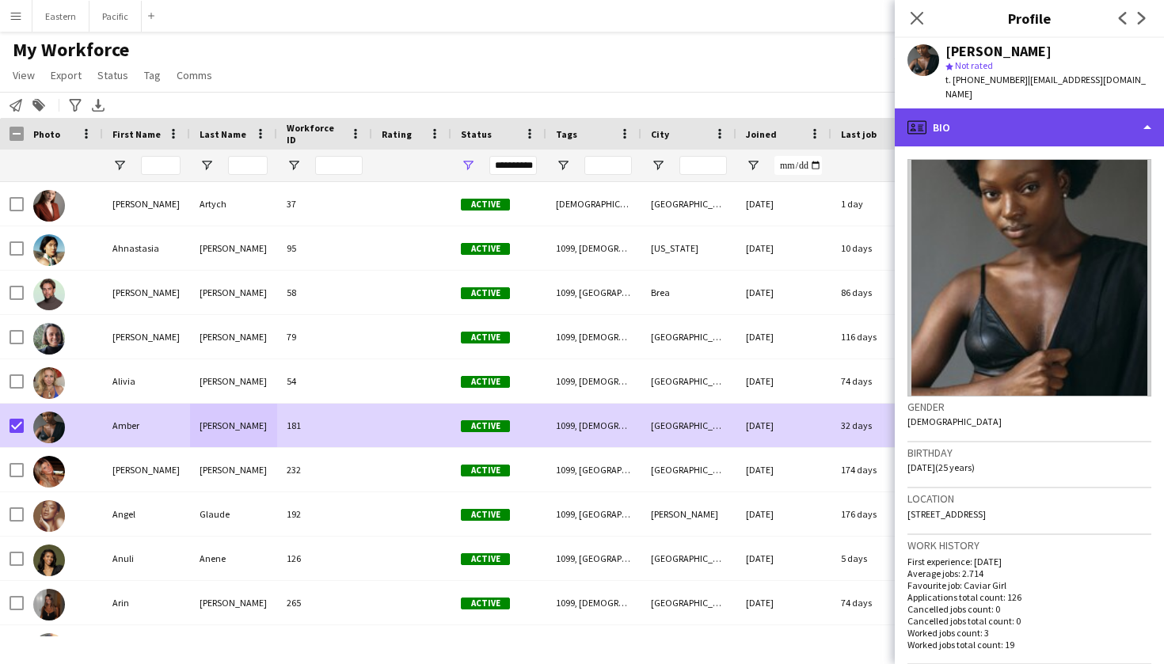
click at [1072, 112] on div "profile Bio" at bounding box center [1029, 127] width 269 height 38
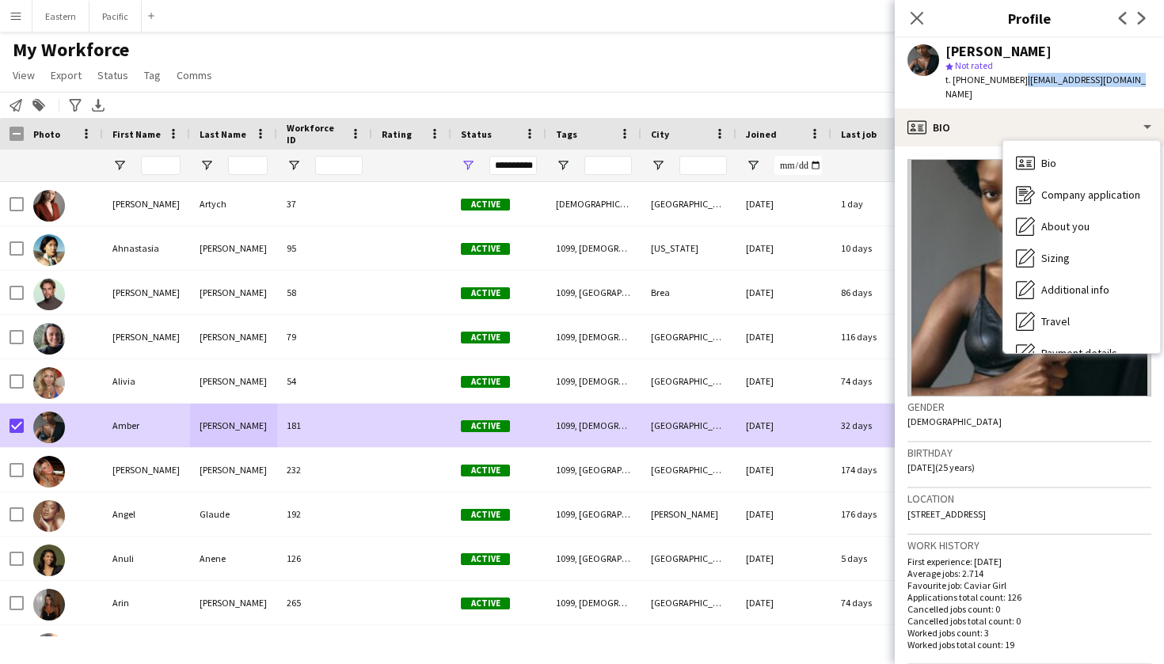
click at [1011, 85] on div "t. +14703670453 | abreshaymgmt@gmail.com" at bounding box center [1048, 87] width 206 height 29
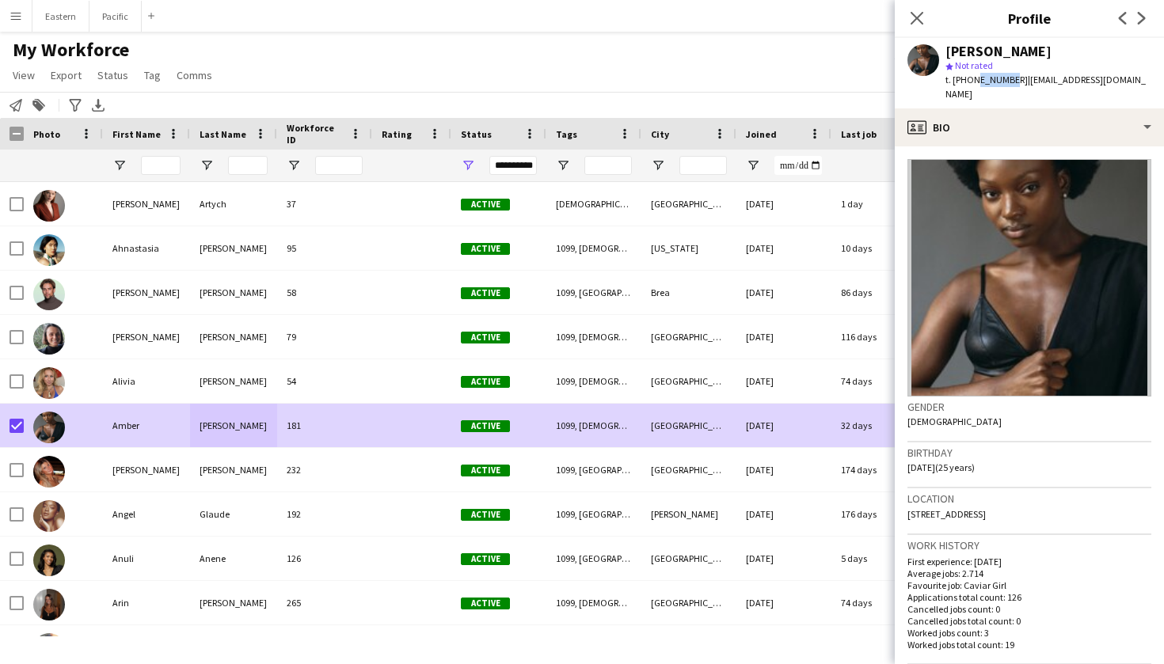
drag, startPoint x: 1006, startPoint y: 75, endPoint x: 971, endPoint y: 77, distance: 34.1
click at [971, 77] on span "t. +14703670453" at bounding box center [986, 80] width 82 height 12
click at [1036, 60] on div "star Not rated" at bounding box center [1048, 66] width 206 height 14
drag, startPoint x: 1009, startPoint y: 81, endPoint x: 960, endPoint y: 81, distance: 48.3
click at [960, 81] on span "t. +14703670453" at bounding box center [986, 80] width 82 height 12
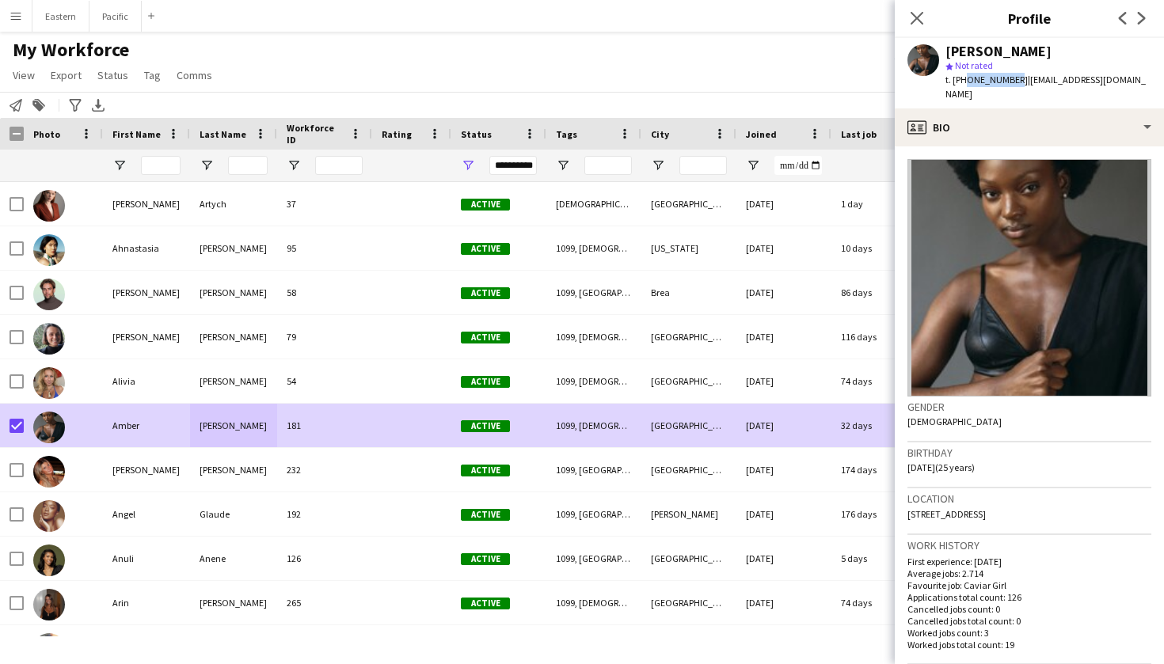
copy span "4703670453"
drag, startPoint x: 1130, startPoint y: 73, endPoint x: 1030, endPoint y: 79, distance: 100.0
click at [1030, 79] on div "Amber Shields star Not rated t. +14703670453 | abreshaymgmt@gmail.com" at bounding box center [1029, 73] width 269 height 70
click at [1138, 86] on div "Amber Shields star Not rated t. +14703670453 | abreshaymgmt@gmail.com" at bounding box center [1029, 73] width 269 height 70
drag, startPoint x: 1135, startPoint y: 83, endPoint x: 1017, endPoint y: 80, distance: 117.2
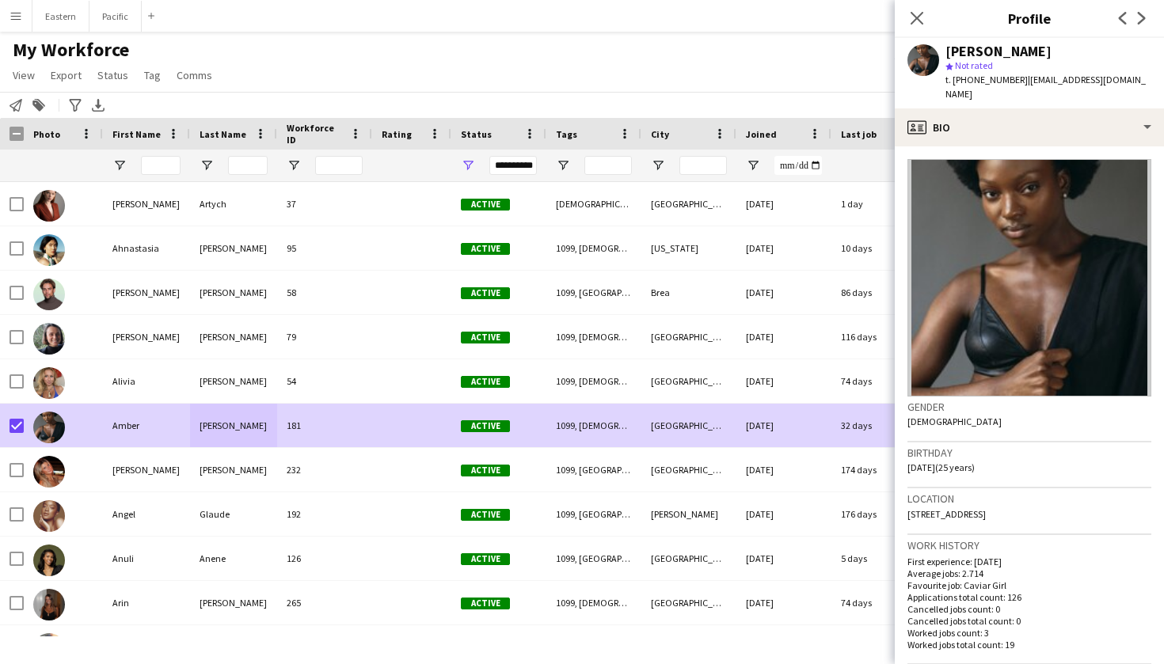
click at [1017, 80] on div "Amber Shields star Not rated t. +14703670453 | abreshaymgmt@gmail.com" at bounding box center [1029, 73] width 269 height 70
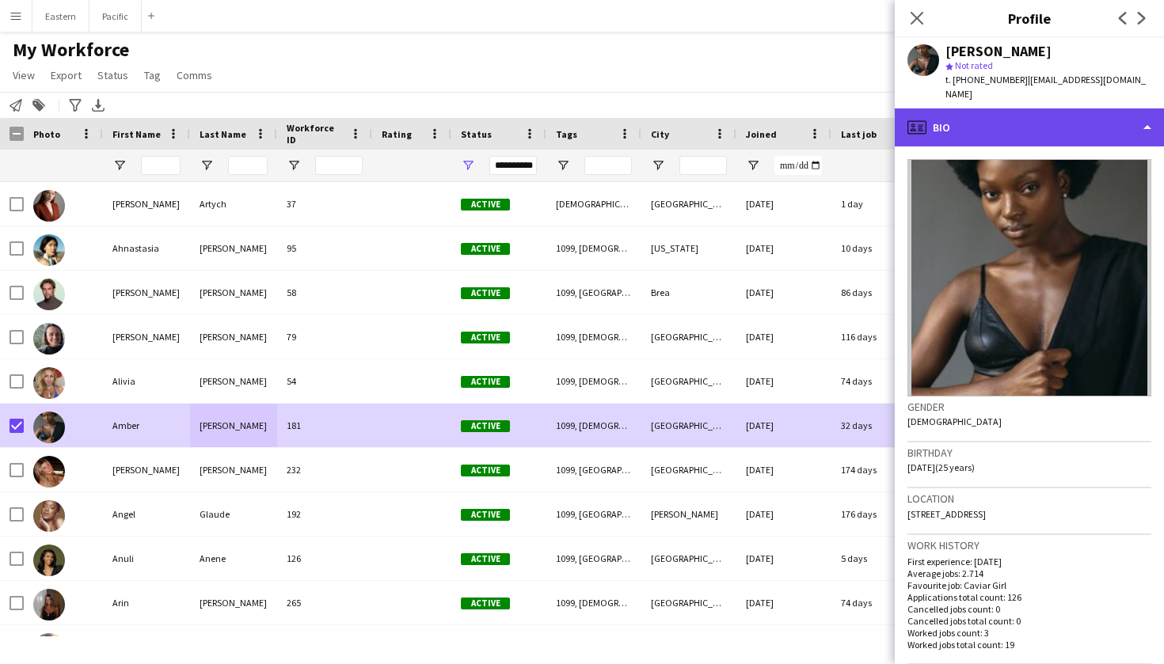
click at [1033, 110] on div "profile Bio" at bounding box center [1029, 127] width 269 height 38
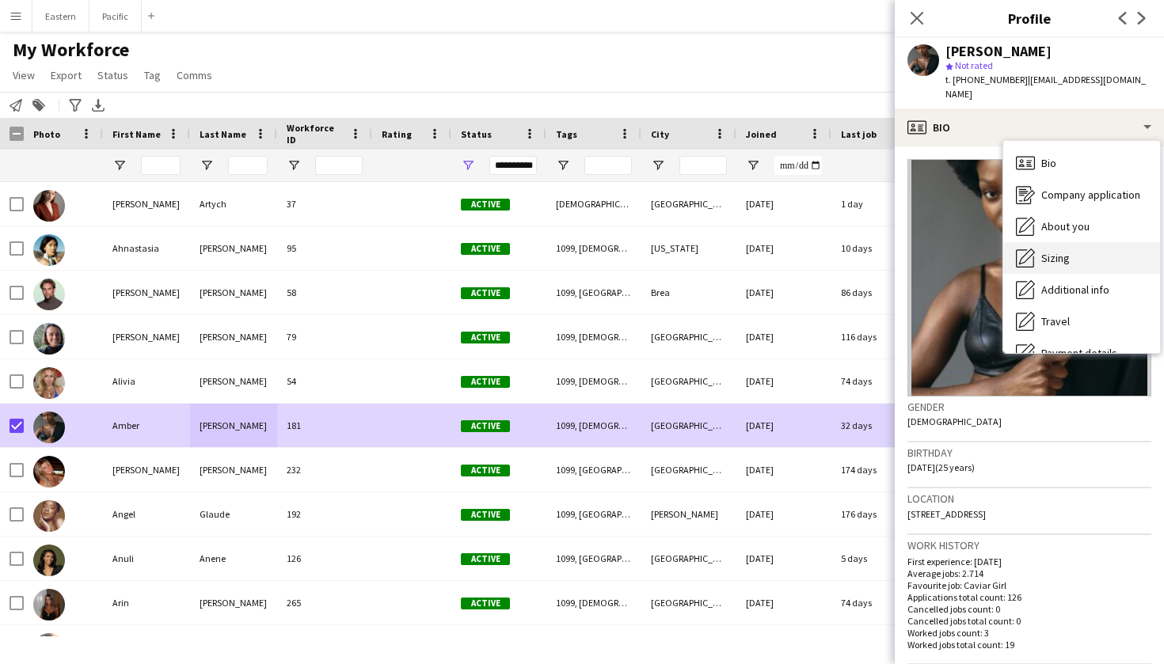
click at [1065, 251] on span "Sizing" at bounding box center [1055, 258] width 29 height 14
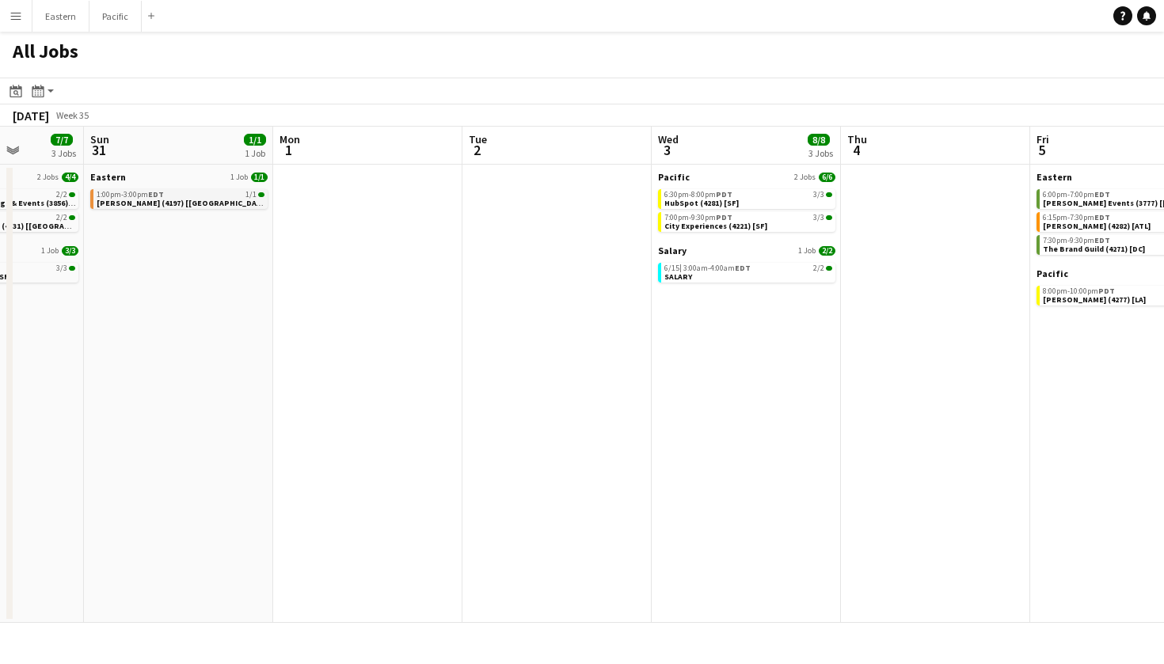
scroll to position [0, 485]
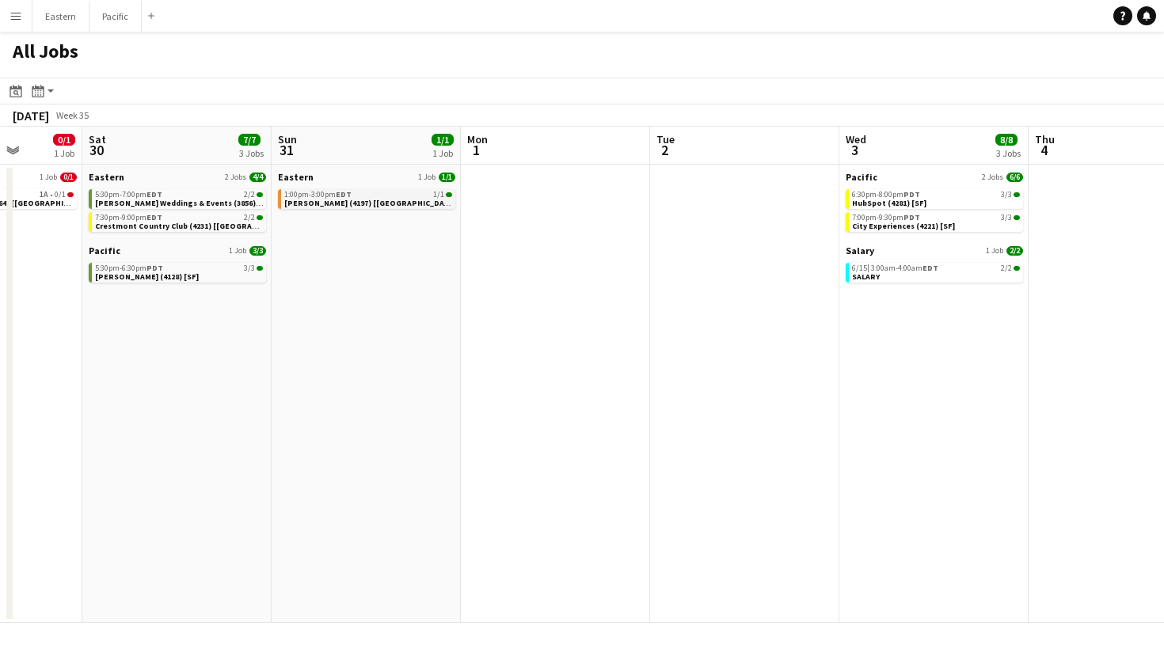
click at [336, 206] on span "[PERSON_NAME] (4197) [[GEOGRAPHIC_DATA]]" at bounding box center [371, 203] width 174 height 10
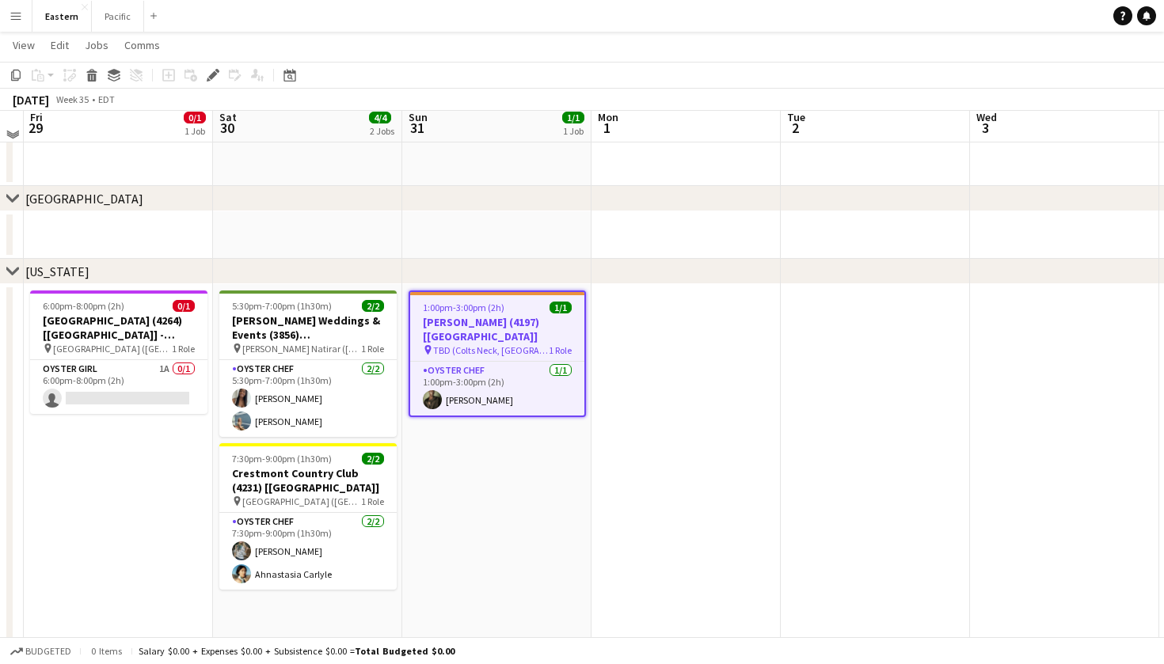
scroll to position [441, 0]
